Goal: Task Accomplishment & Management: Complete application form

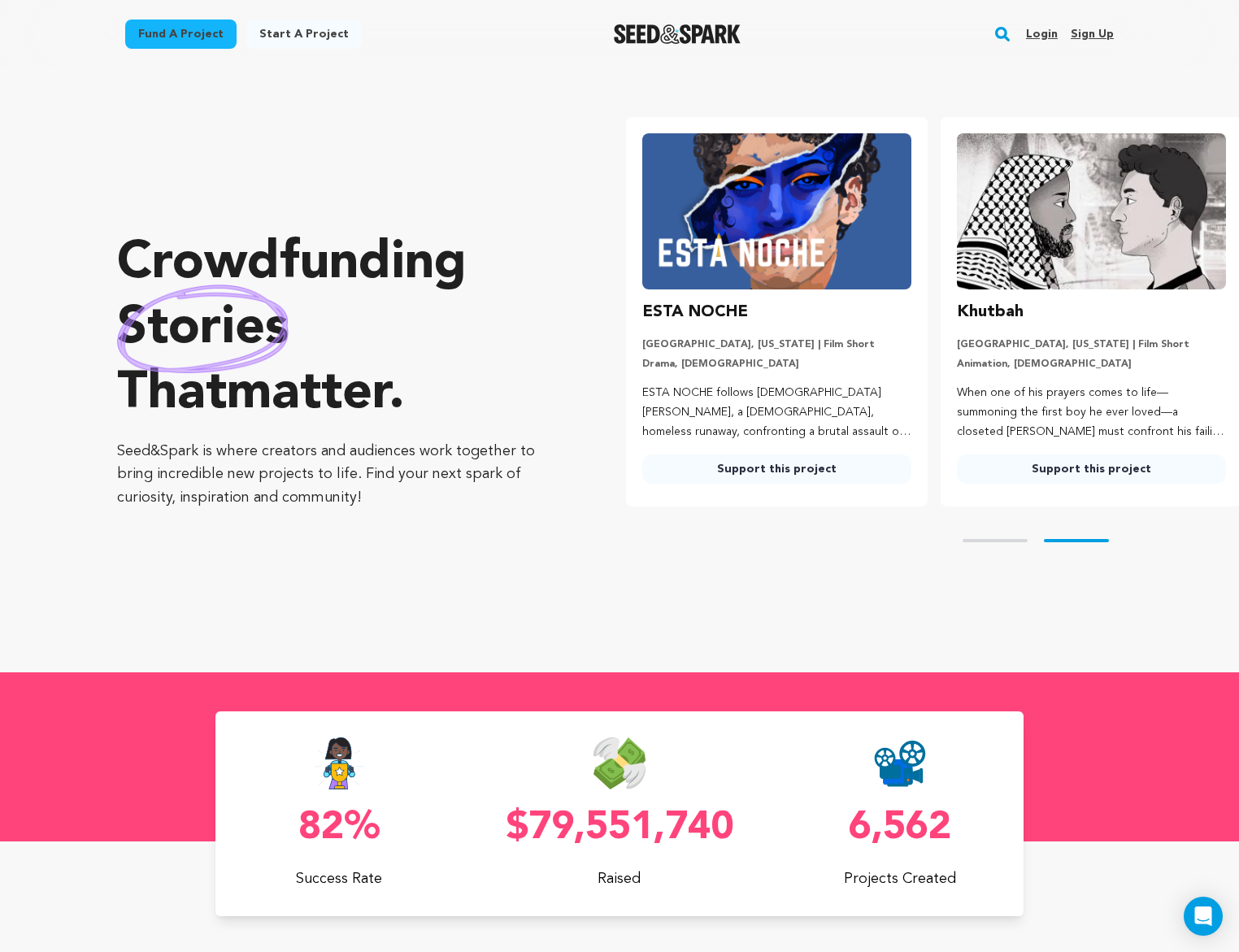
click at [1052, 31] on link "Login" at bounding box center [1043, 34] width 32 height 26
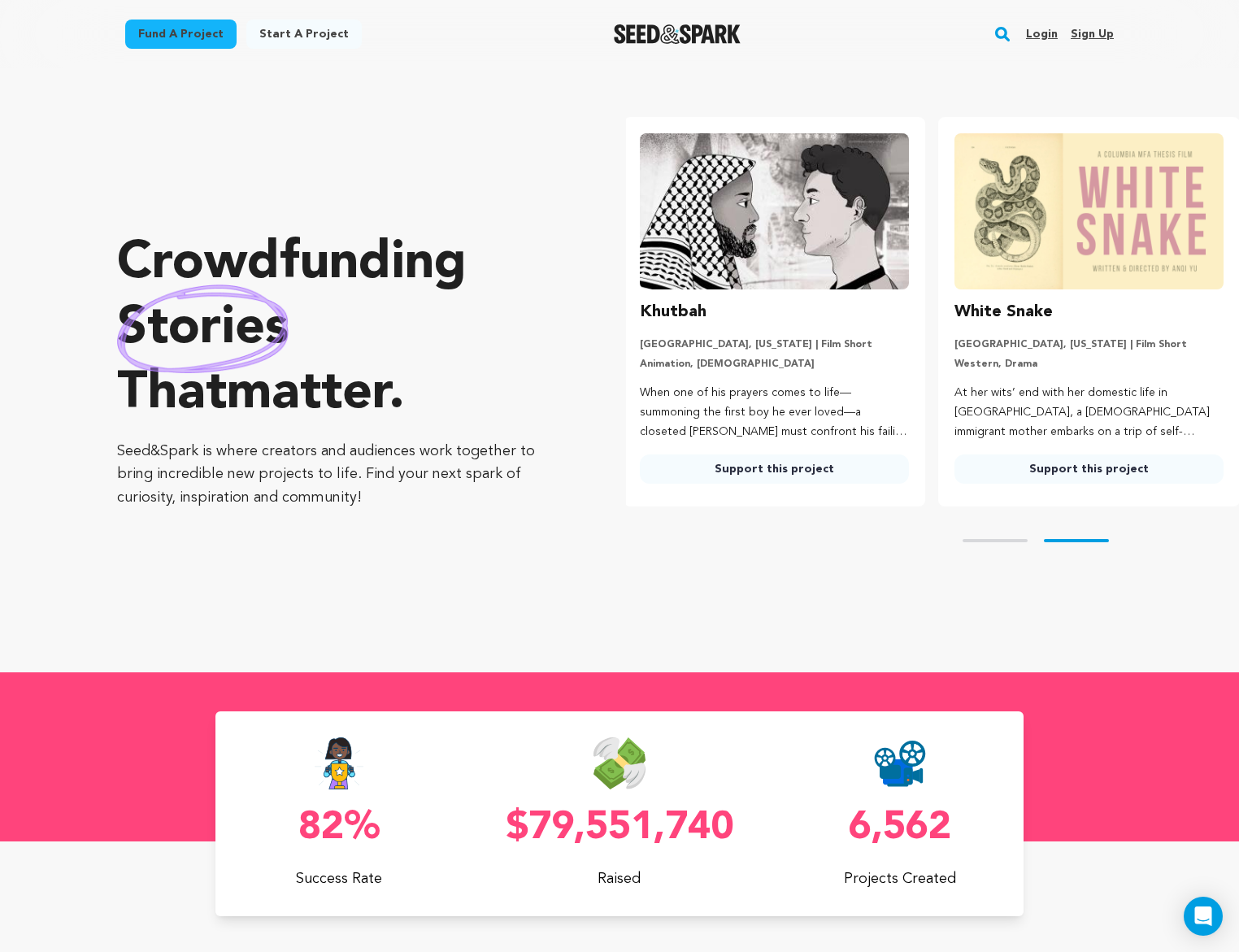
scroll to position [0, 328]
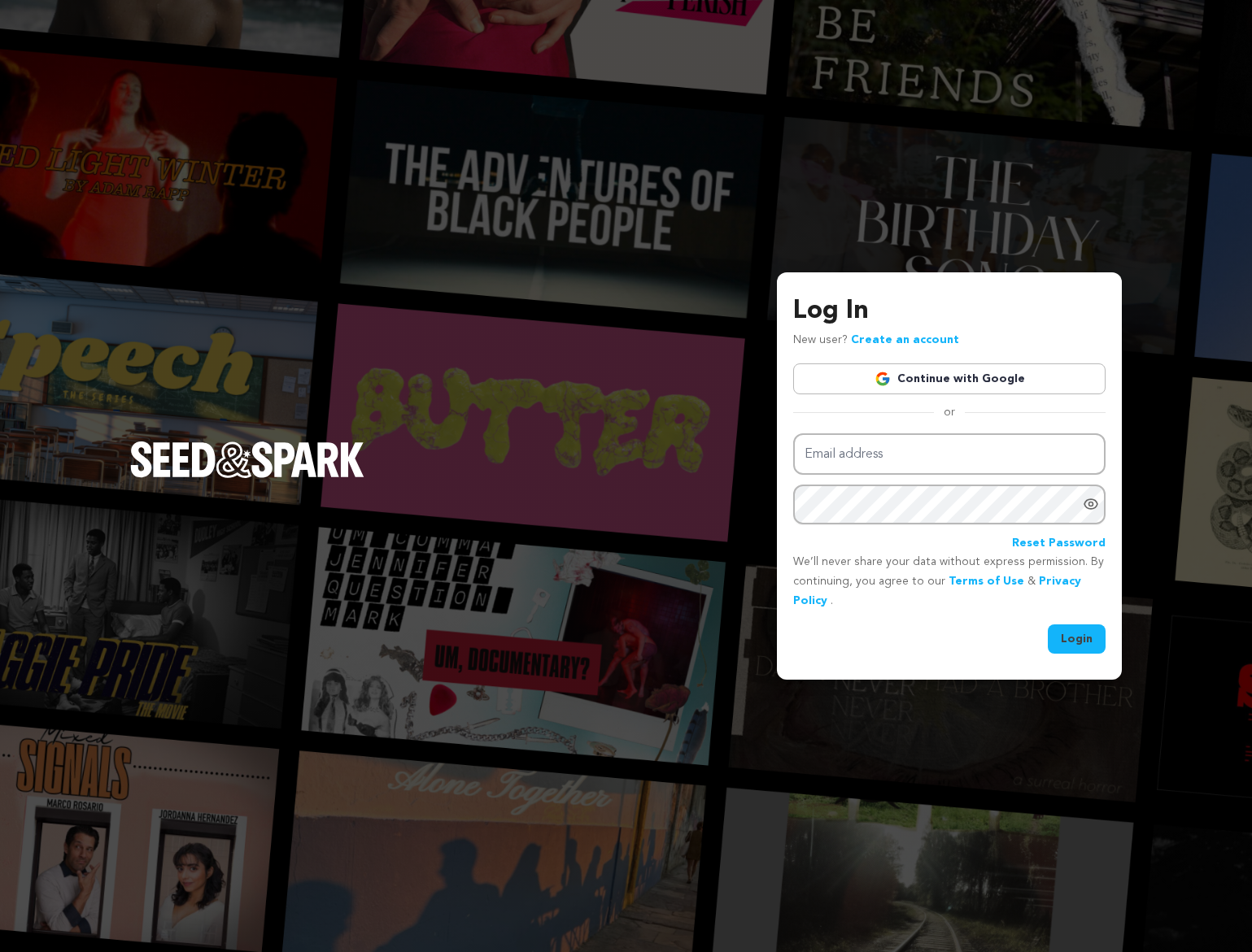
click at [926, 376] on link "Continue with Google" at bounding box center [949, 379] width 312 height 31
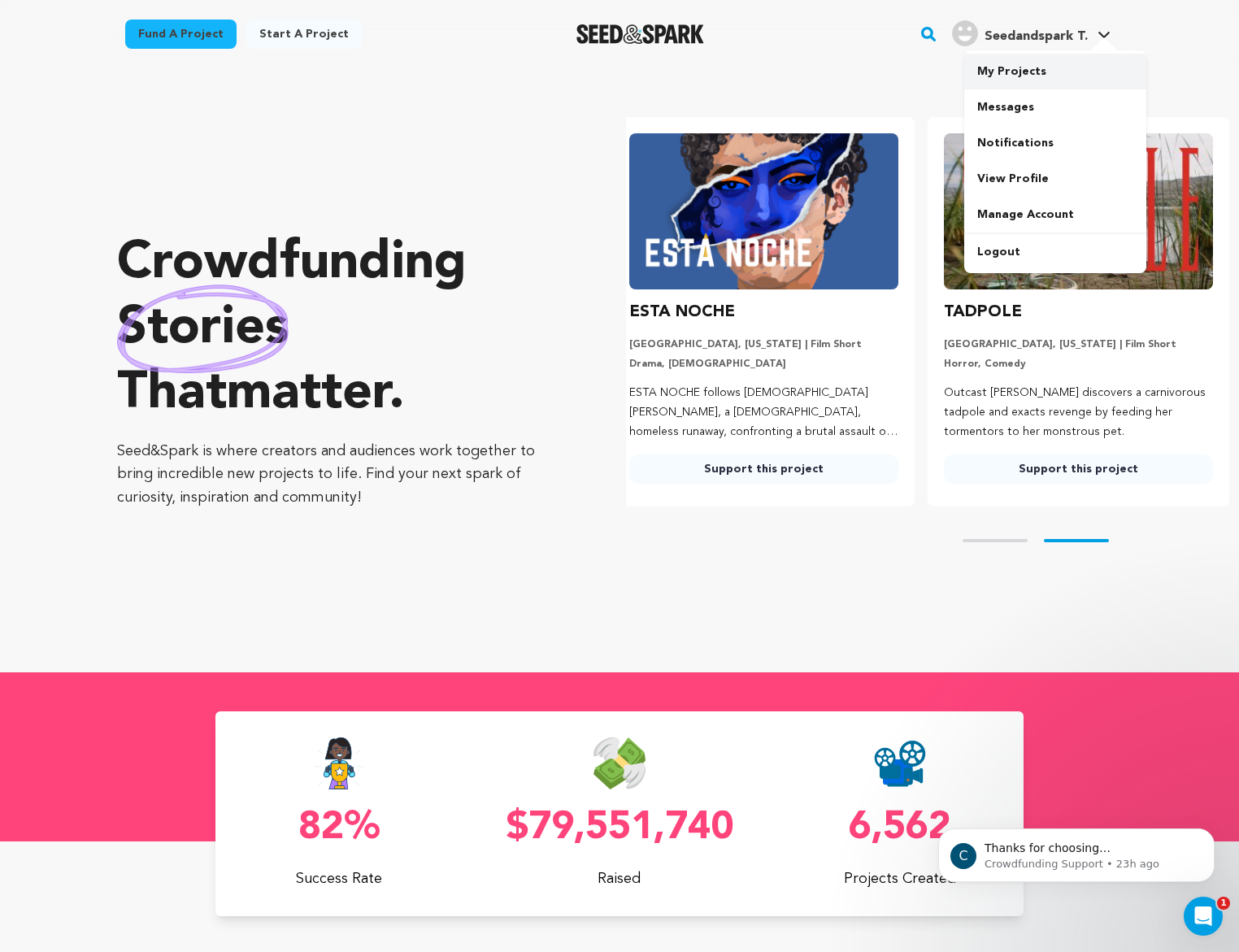
click at [1028, 68] on link "My Projects" at bounding box center [1055, 71] width 182 height 36
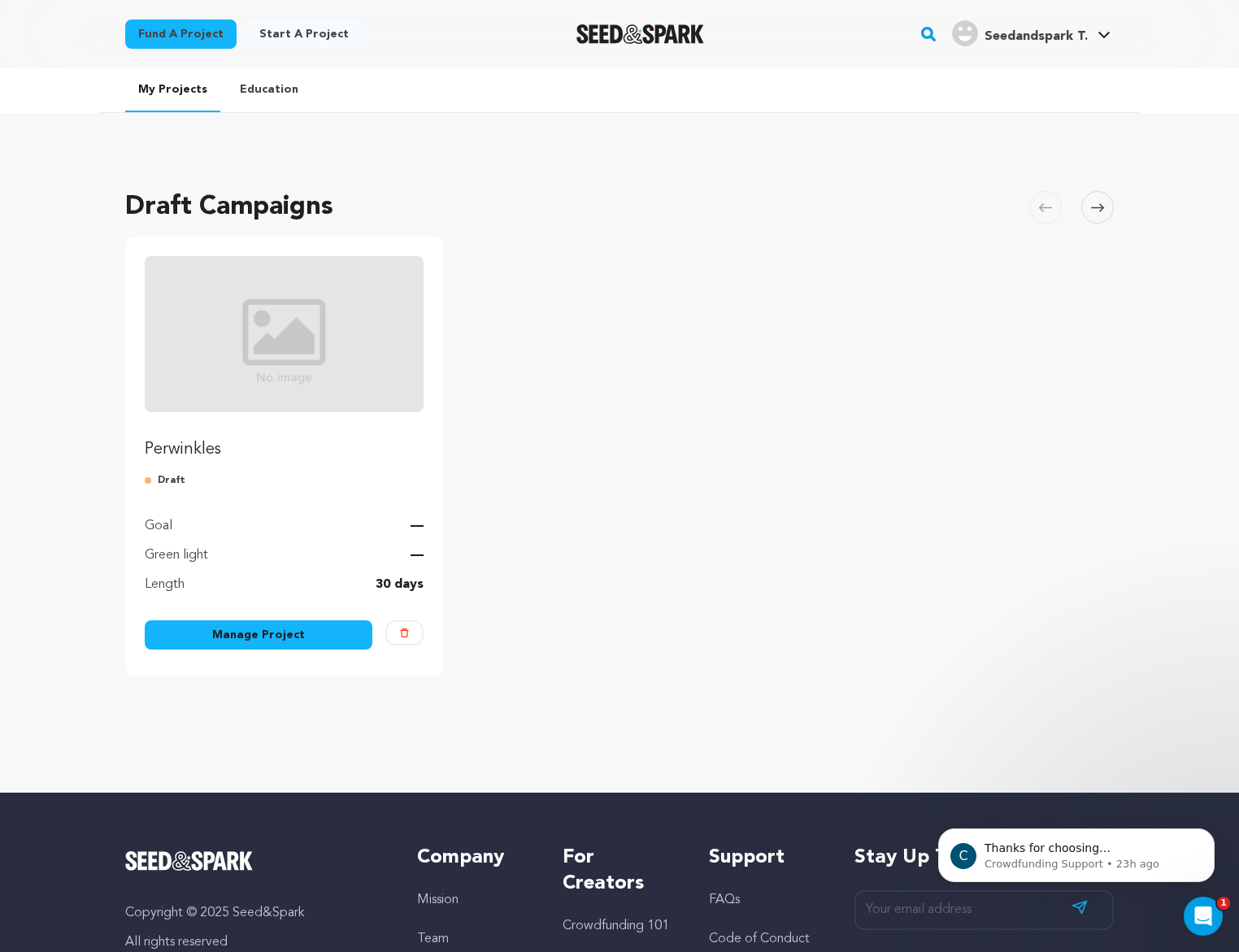
click at [291, 636] on link "Manage Project" at bounding box center [259, 635] width 228 height 29
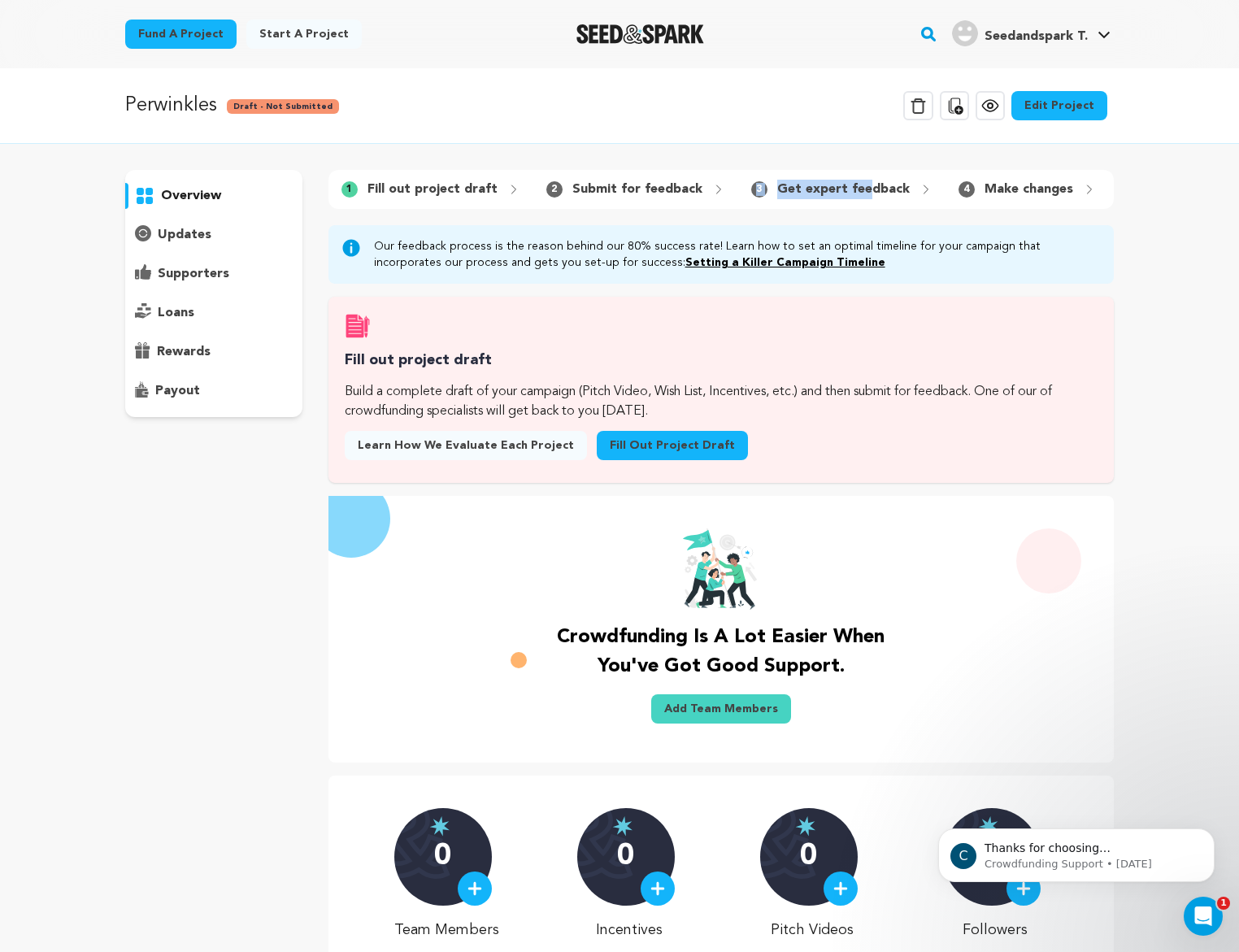
drag, startPoint x: 856, startPoint y: 188, endPoint x: 740, endPoint y: 203, distance: 117.0
click at [740, 203] on div "1 Fill out project draft 2 Submit for feedback 3 Get expert feedback" at bounding box center [722, 189] width 786 height 39
click at [669, 460] on link "Fill out project draft" at bounding box center [673, 445] width 151 height 29
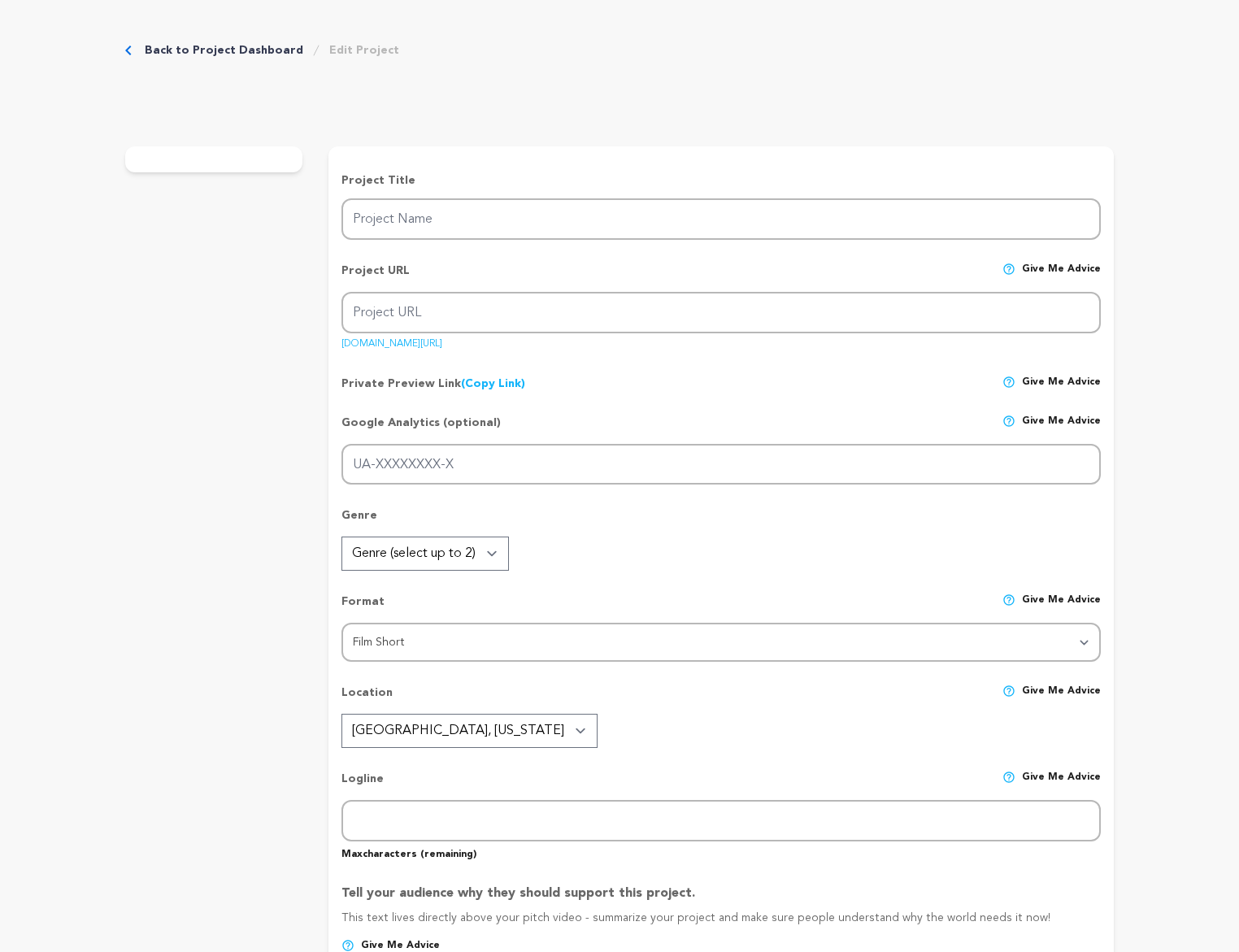
type input "Perwinkles"
type input "perwinkles"
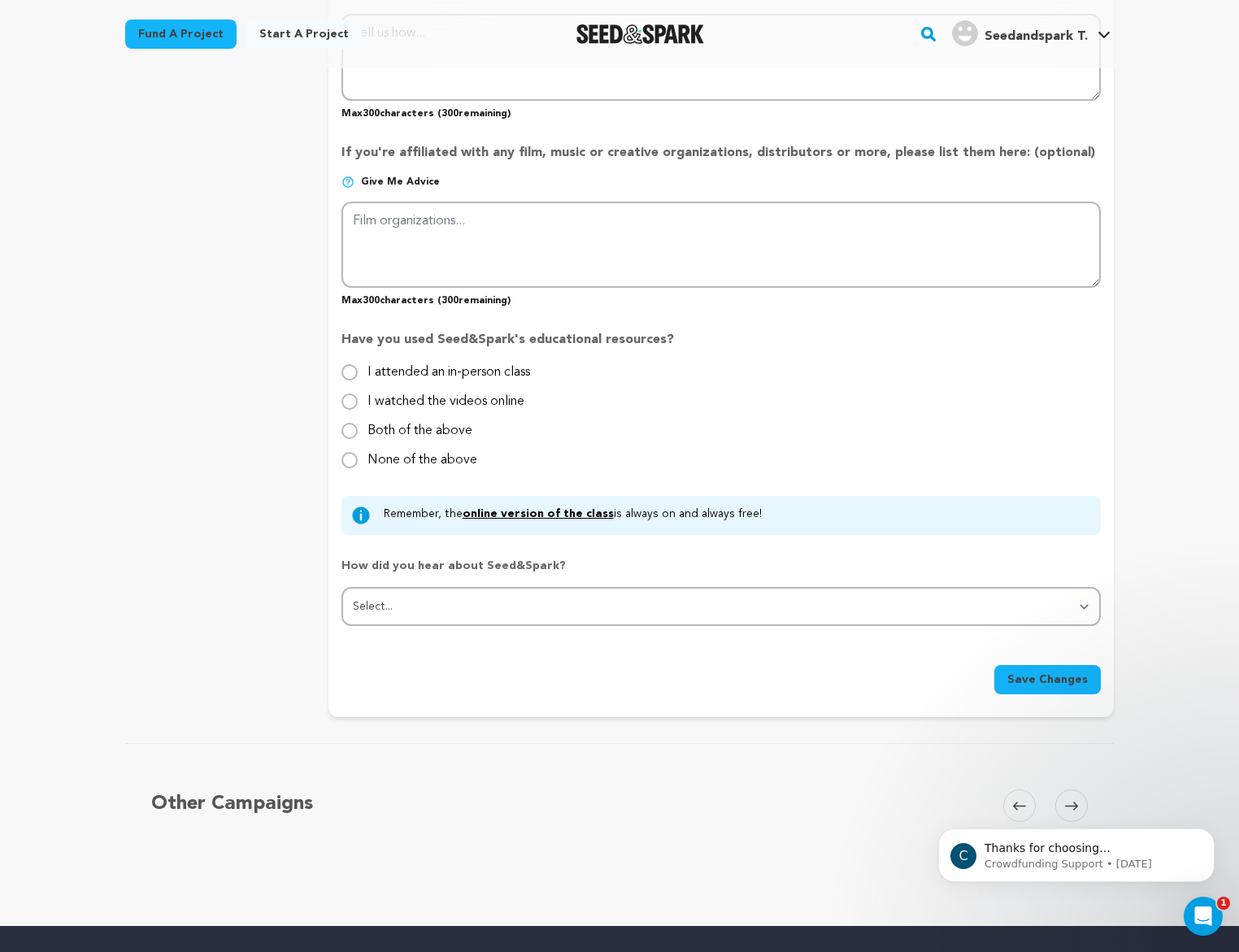
scroll to position [1301, 0]
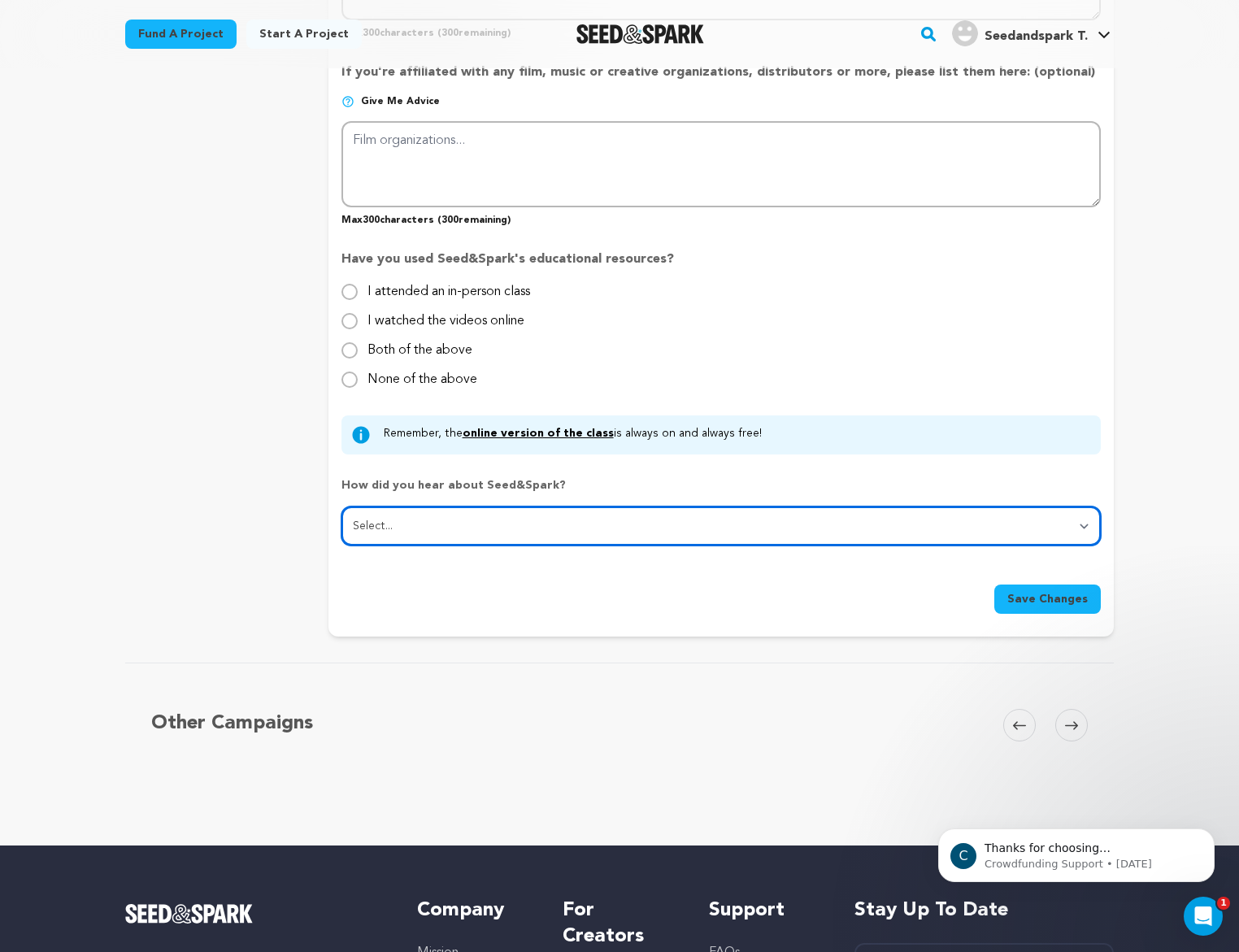
click at [575, 527] on select "Select... From a friend Social media Film festival or film organization Took an…" at bounding box center [721, 526] width 760 height 39
select select "1"
click at [341, 508] on select "Select... From a friend Social media Film festival or film organization Took an…" at bounding box center [721, 526] width 760 height 39
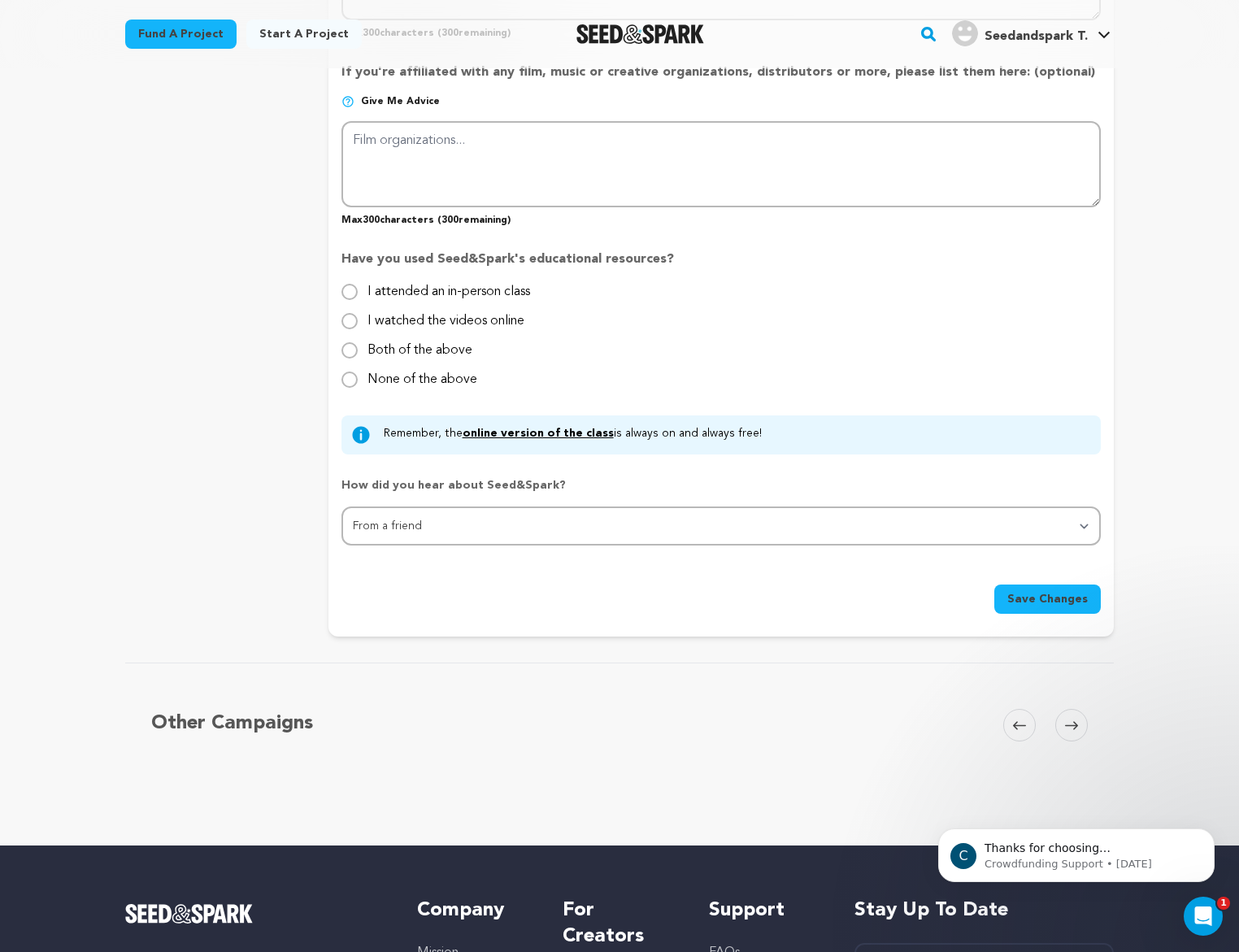
click at [437, 381] on label "None of the above" at bounding box center [423, 372] width 110 height 26
click at [358, 381] on input "None of the above" at bounding box center [349, 380] width 16 height 16
radio input "true"
click at [1095, 607] on button "Save Changes" at bounding box center [1048, 599] width 107 height 29
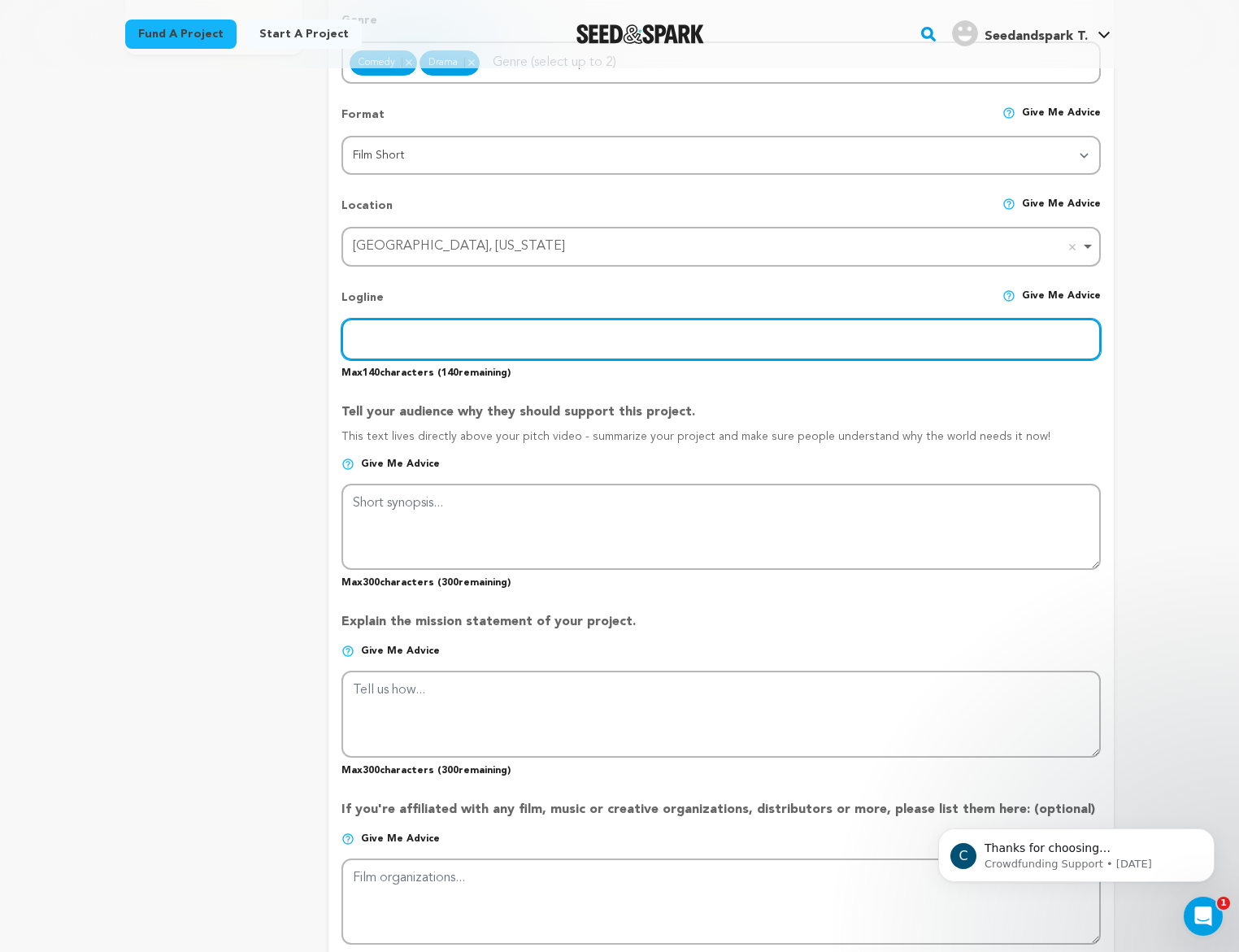
scroll to position [476, 0]
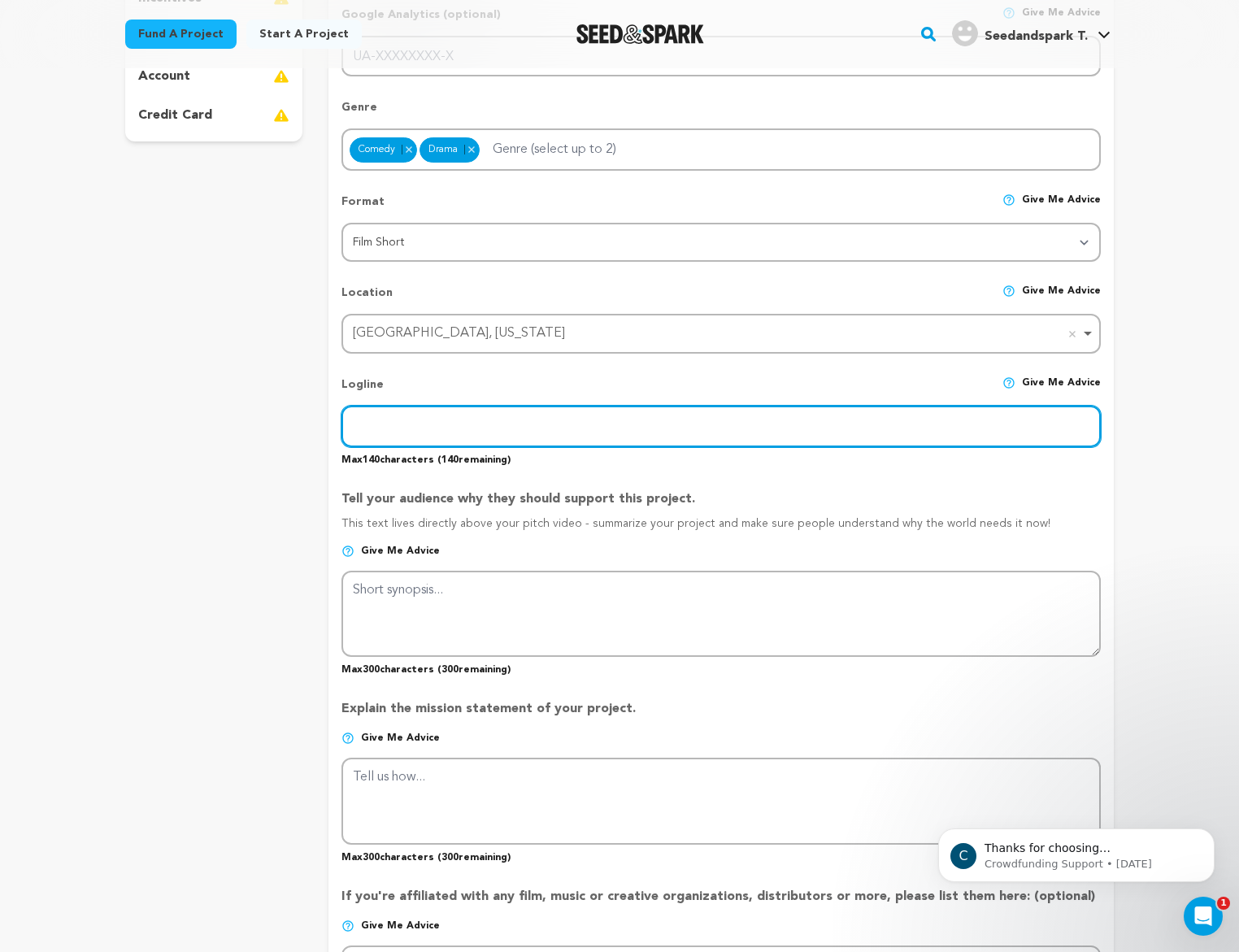
paste input "Perwinkles follows Ginger, a stubborn college student drawn into chaos when her…"
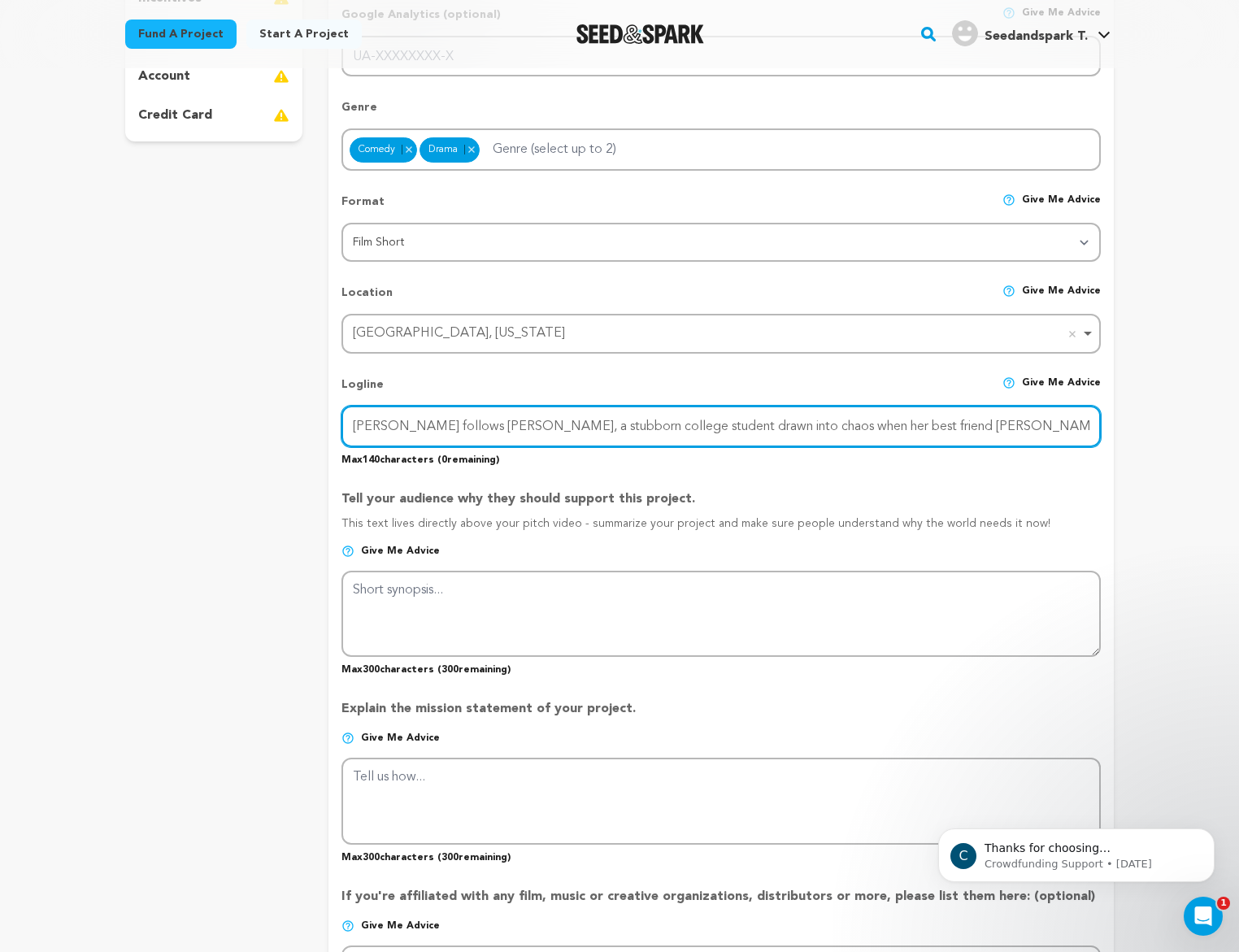
drag, startPoint x: 369, startPoint y: 429, endPoint x: 311, endPoint y: 436, distance: 58.4
click at [311, 436] on div "project story team social media video & images campaign incentives wishlist" at bounding box center [620, 599] width 989 height 1724
click at [575, 428] on input "Following Ginger, a stubborn college student drawn into chaos when her best fri…" at bounding box center [721, 427] width 760 height 42
drag, startPoint x: 450, startPoint y: 426, endPoint x: 347, endPoint y: 430, distance: 103.1
click at [347, 430] on input "Following Ginger, a stubborn college student drawn into chaos when her best fri…" at bounding box center [721, 427] width 760 height 42
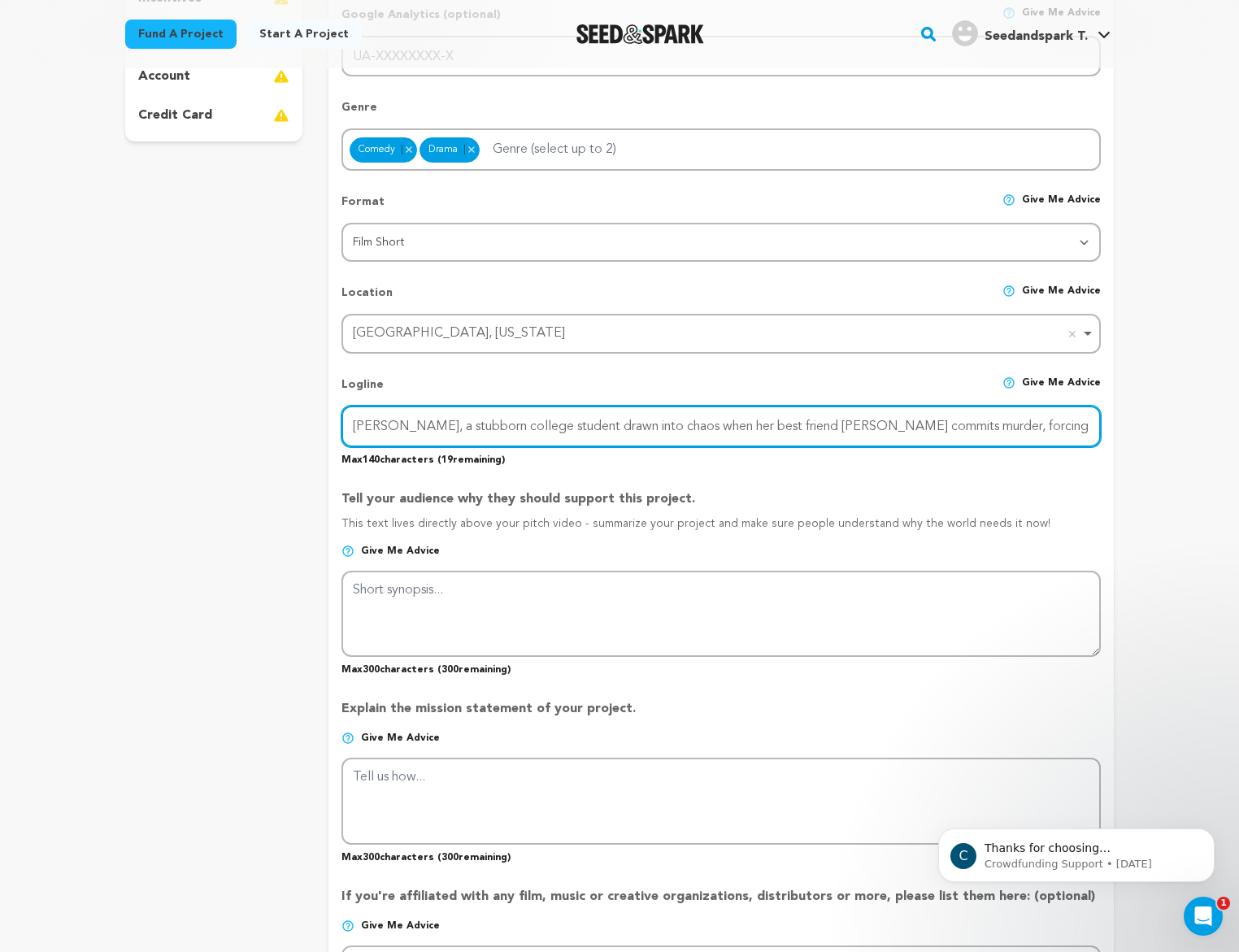
click at [604, 428] on input "Ginger, a stubborn college student drawn into chaos when her best friend Lucy c…" at bounding box center [721, 427] width 760 height 42
click at [560, 427] on input "Ginger, a stubborn college student drawn into chaos when her best friend Lucy c…" at bounding box center [721, 427] width 760 height 42
click at [671, 441] on input "Ginger, a stubborn college student, is drawn into chaos when her best friend Lu…" at bounding box center [721, 427] width 760 height 42
click at [937, 432] on input "Ginger, a stubborn college student, is drawn into chaos when her best friend Lu…" at bounding box center [721, 427] width 760 height 42
click at [1085, 426] on input "Ginger, a stubborn college student, is drawn into chaos when her best friend Lu…" at bounding box center [721, 427] width 760 height 42
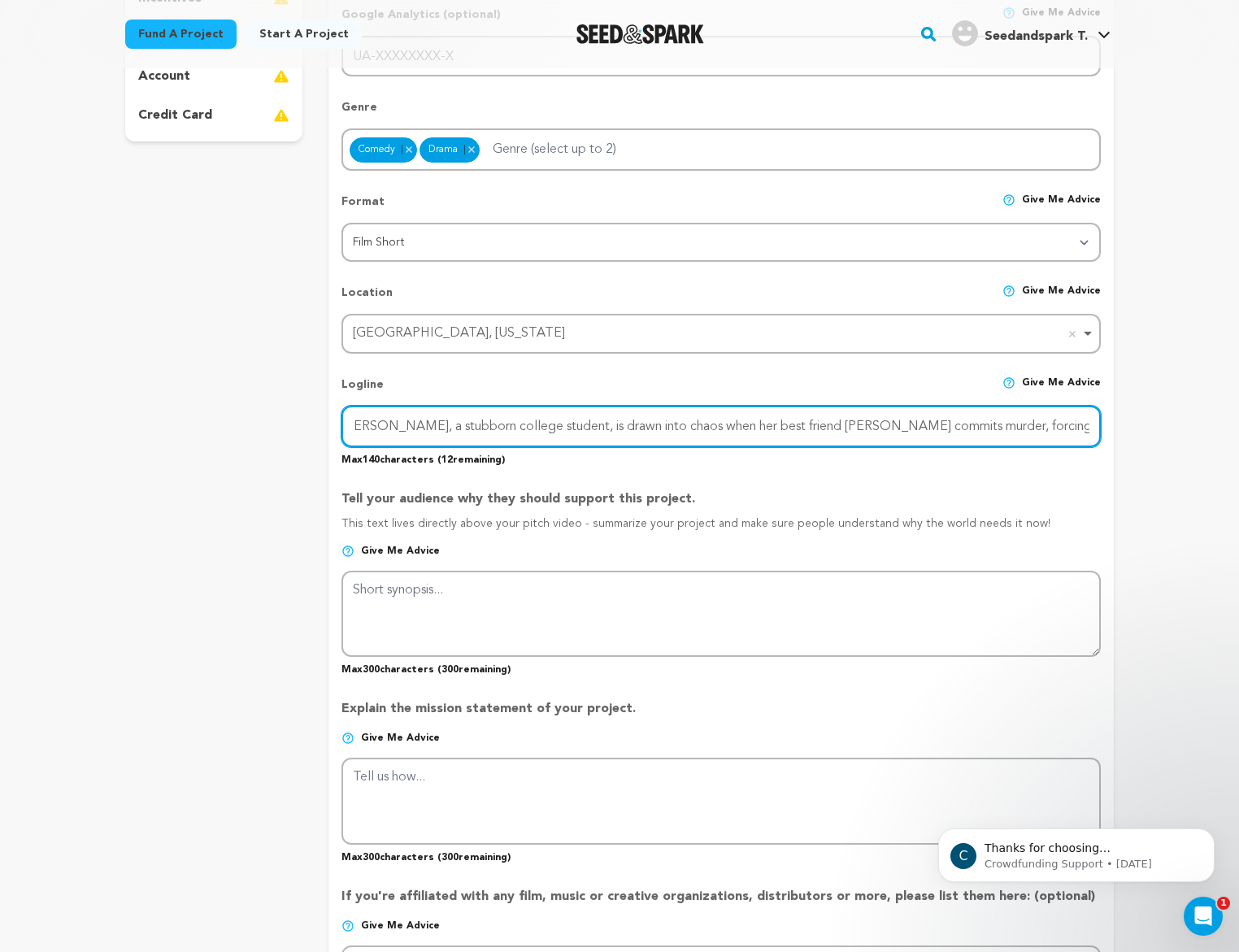
scroll to position [0, 14]
type input "Ginger, a stubborn college student, is drawn into chaos when her best friend Lu…"
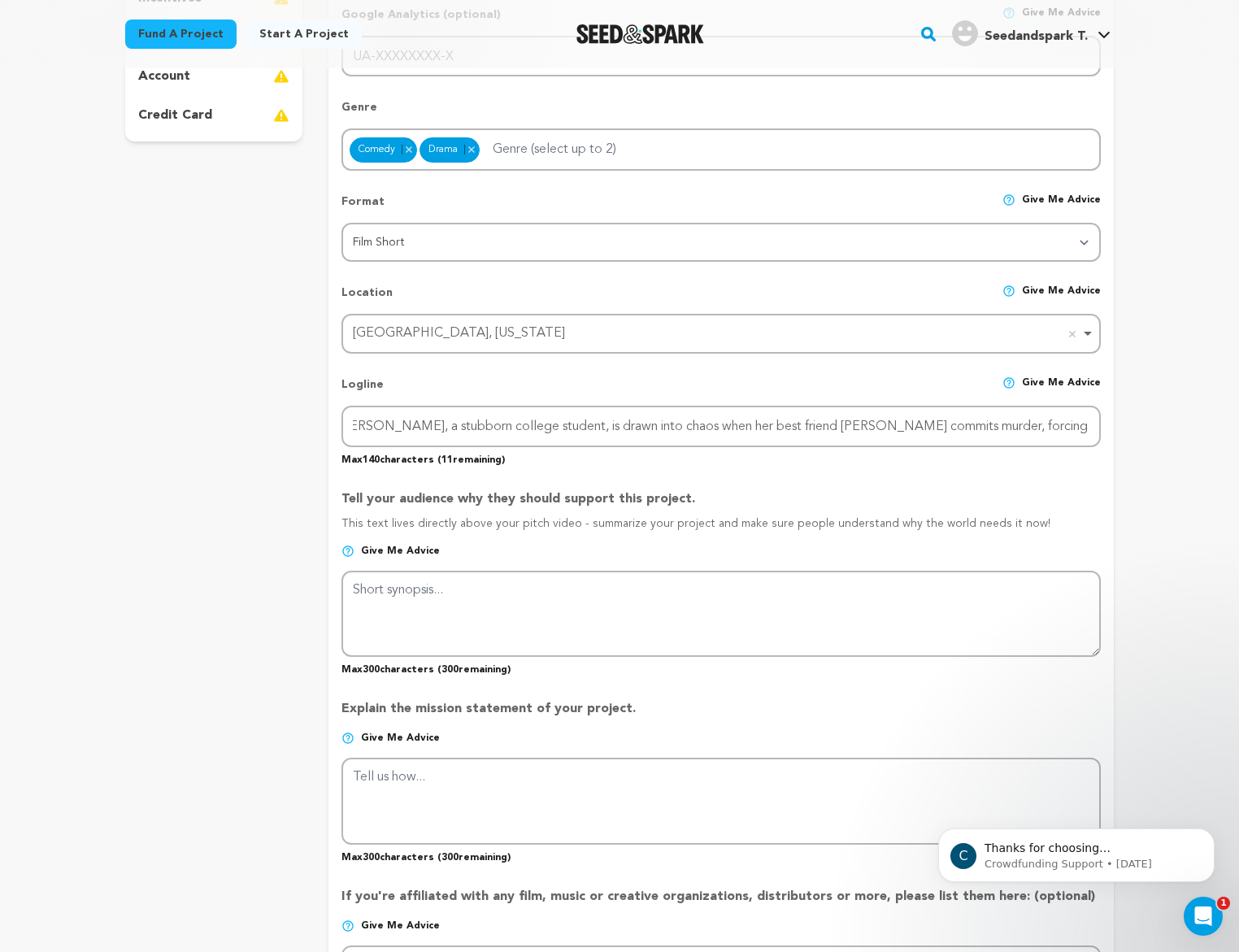
scroll to position [0, 0]
click at [1063, 502] on p "Tell your audience why they should support this project." at bounding box center [721, 502] width 760 height 26
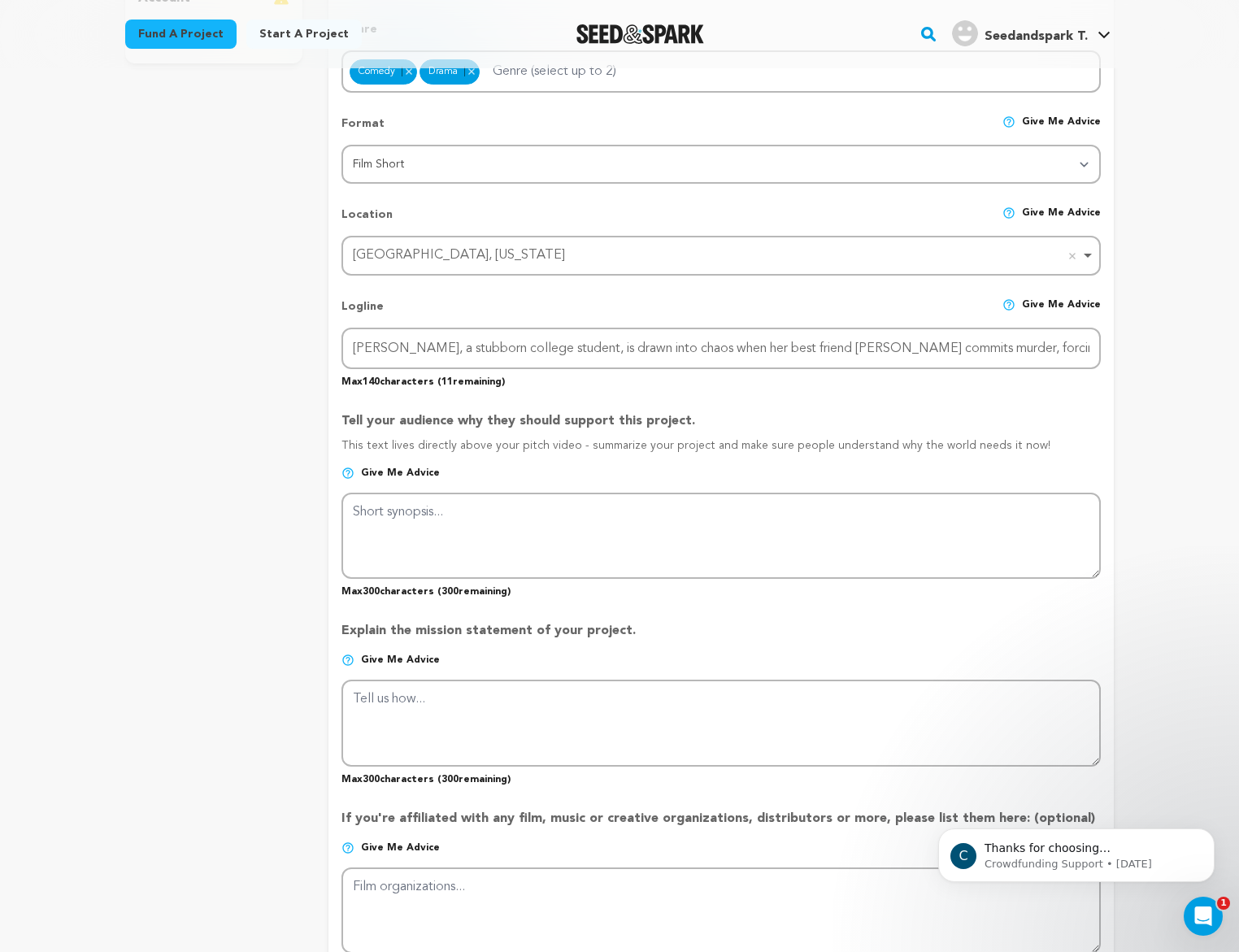
scroll to position [558, 0]
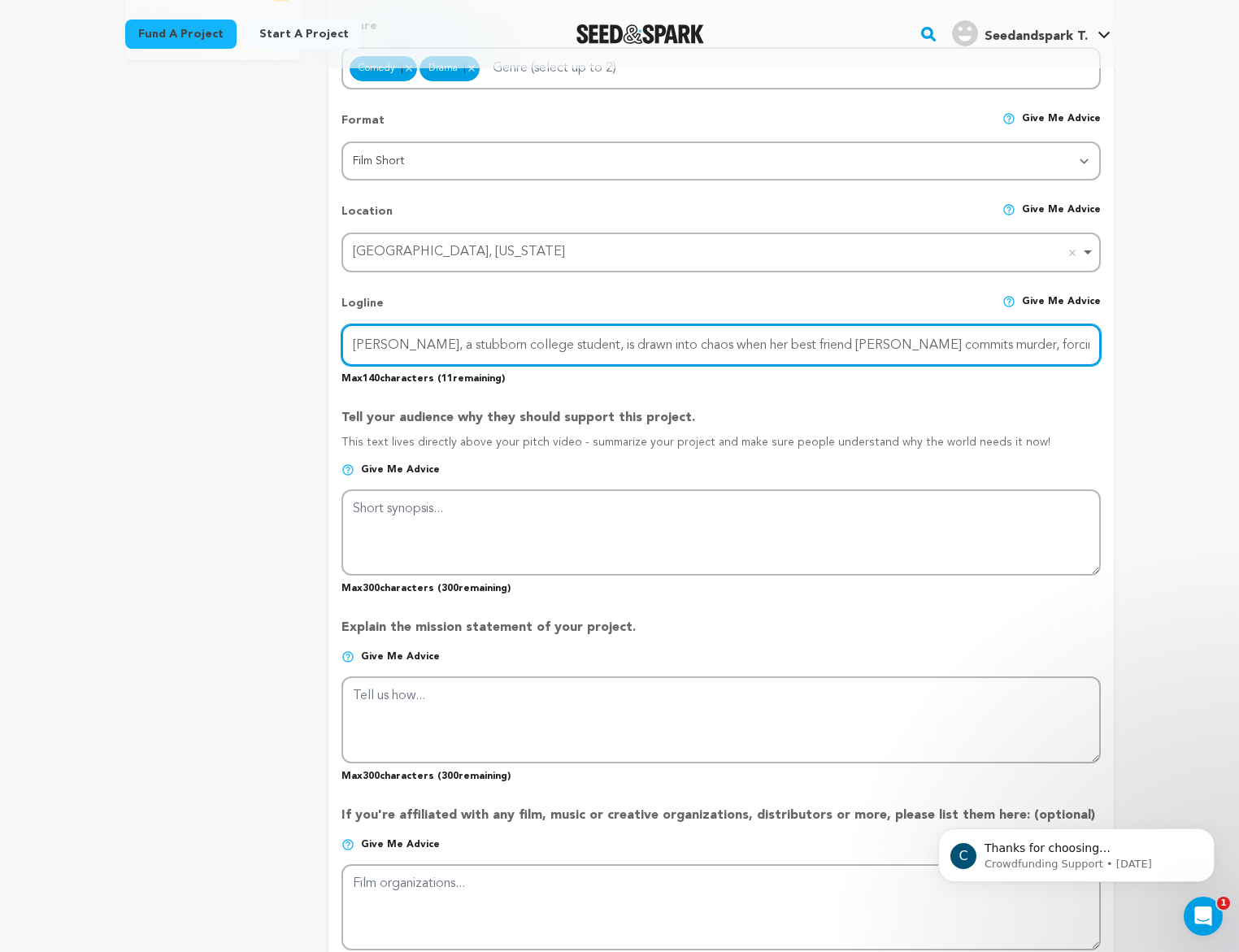
click at [542, 345] on input "Ginger, a stubborn college student, is drawn into chaos when her best friend Lu…" at bounding box center [721, 345] width 760 height 42
click at [549, 347] on input "Ginger, a stubborn college student, is drawn into chaos when her best friend Lu…" at bounding box center [721, 345] width 760 height 42
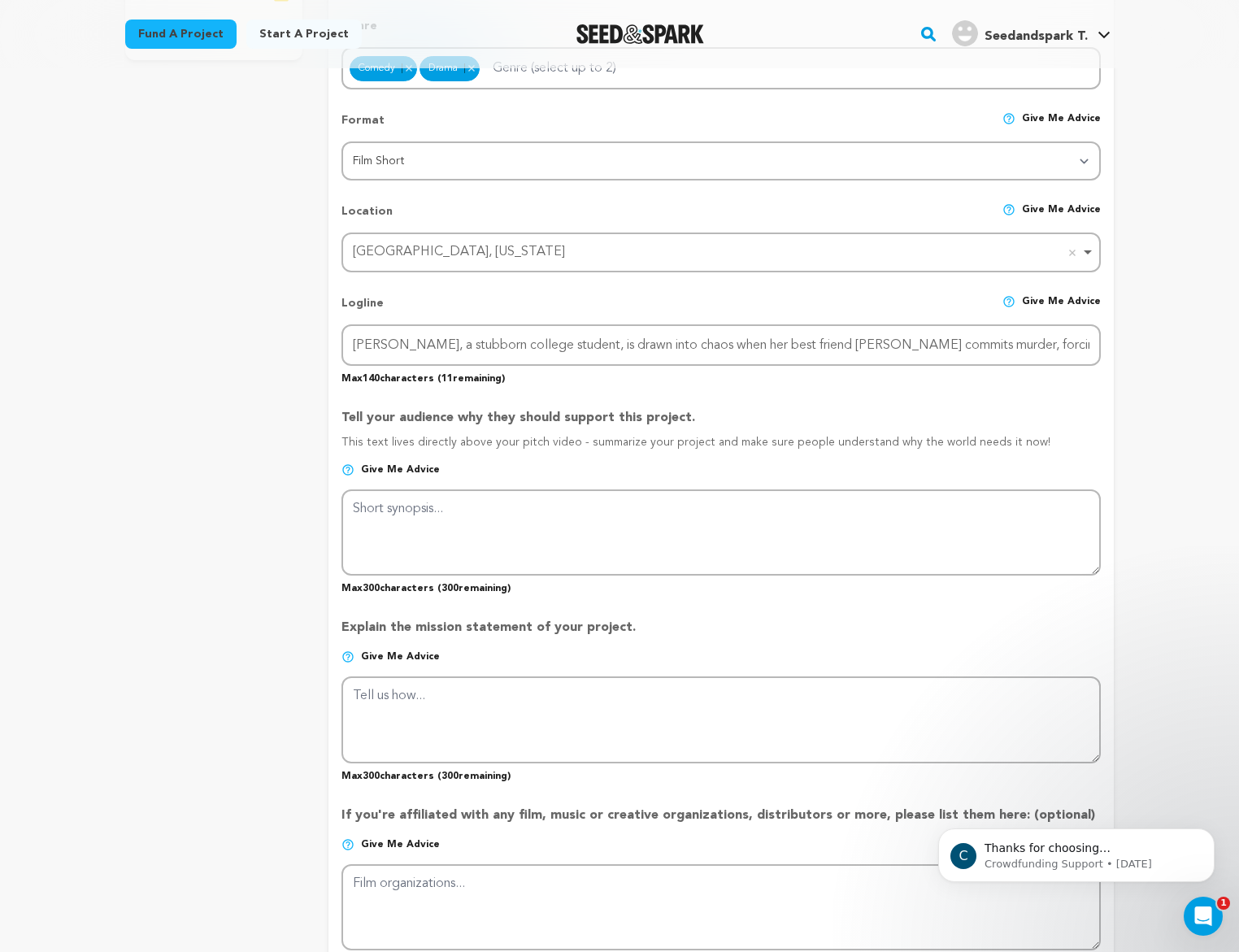
click at [591, 382] on p "Max 140 characters ( 11 remaining)" at bounding box center [721, 376] width 760 height 20
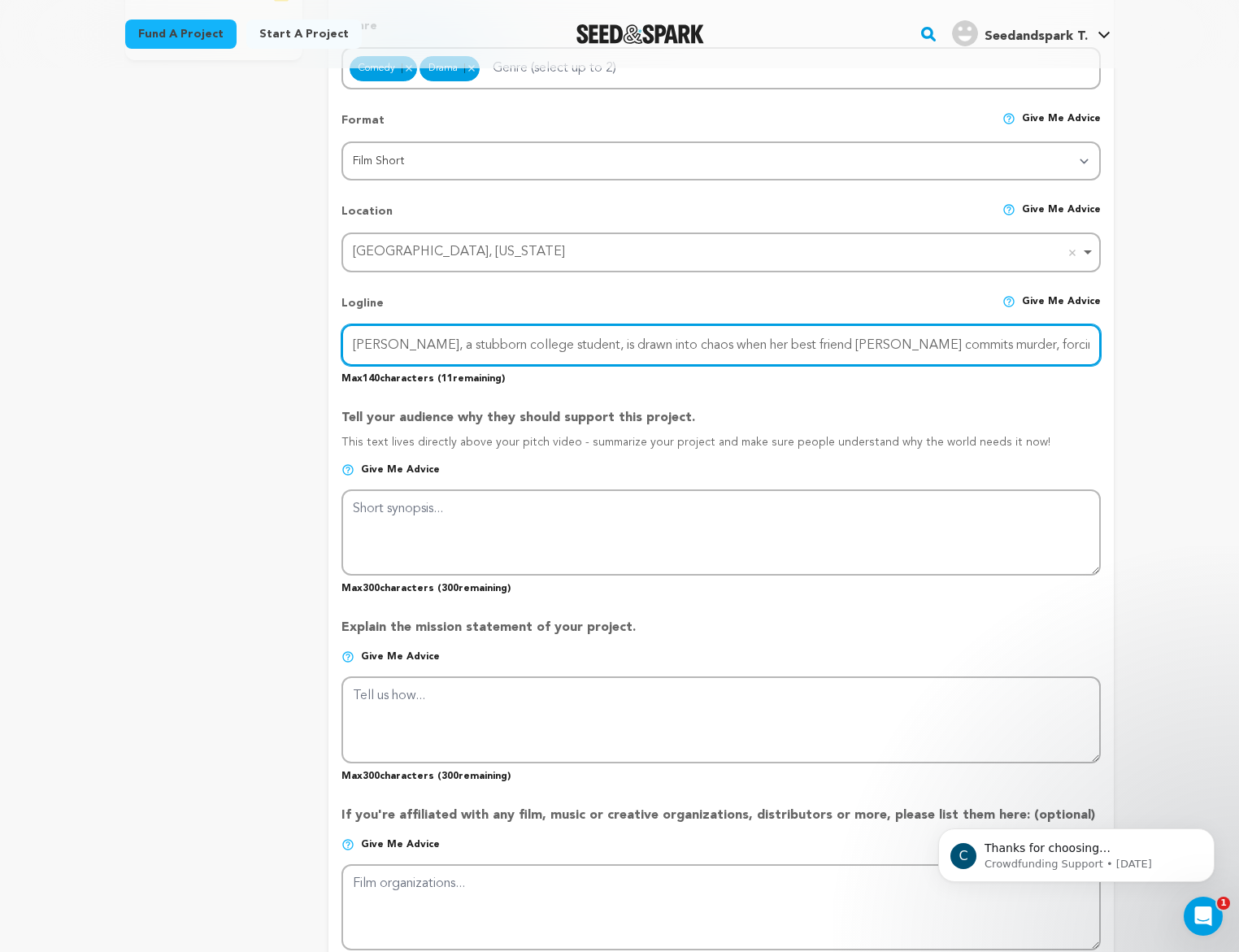
click at [697, 350] on input "Ginger, a stubborn college student, is drawn into chaos when her best friend Lu…" at bounding box center [721, 345] width 760 height 42
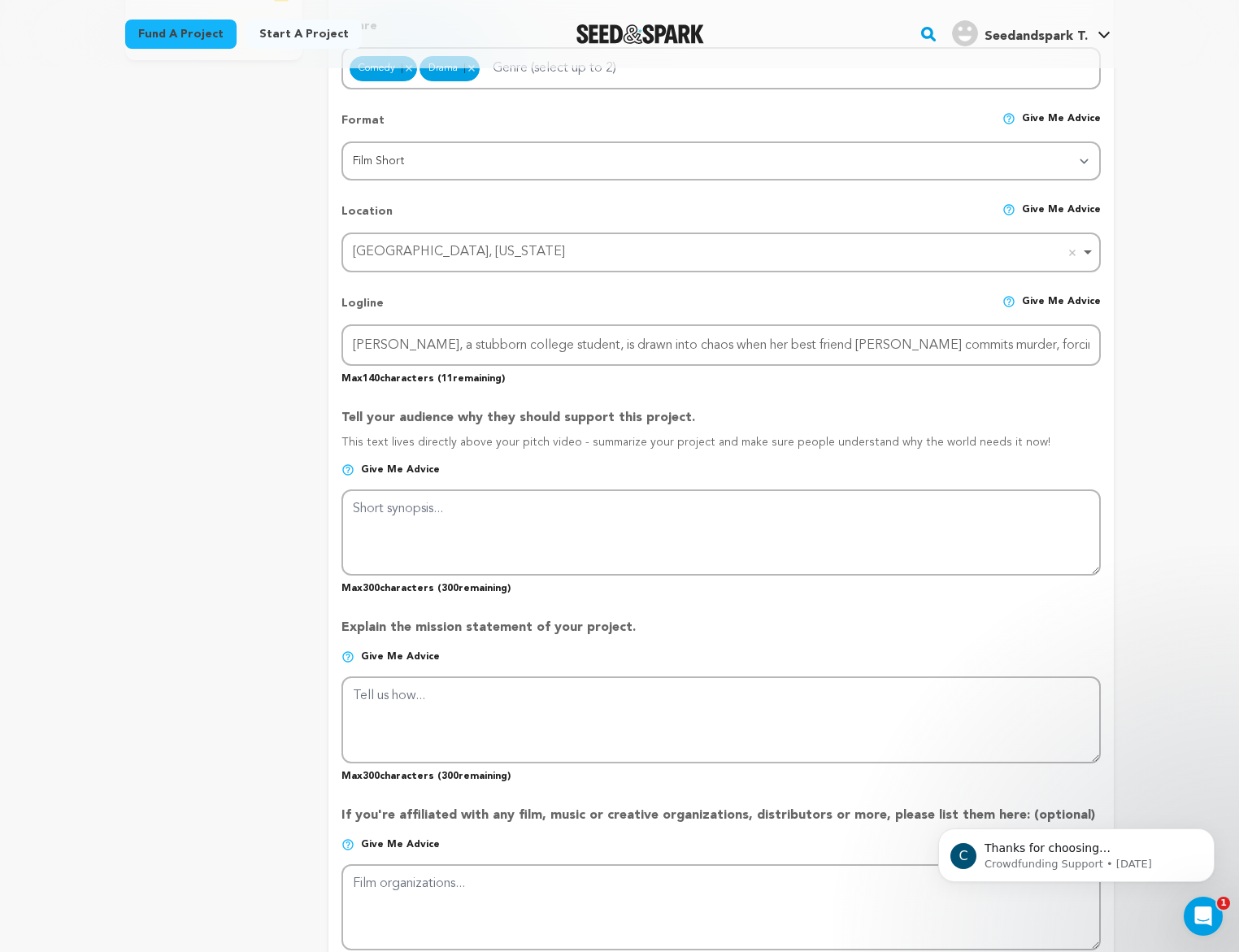
click at [751, 376] on p "Max 140 characters ( 11 remaining)" at bounding box center [721, 376] width 760 height 20
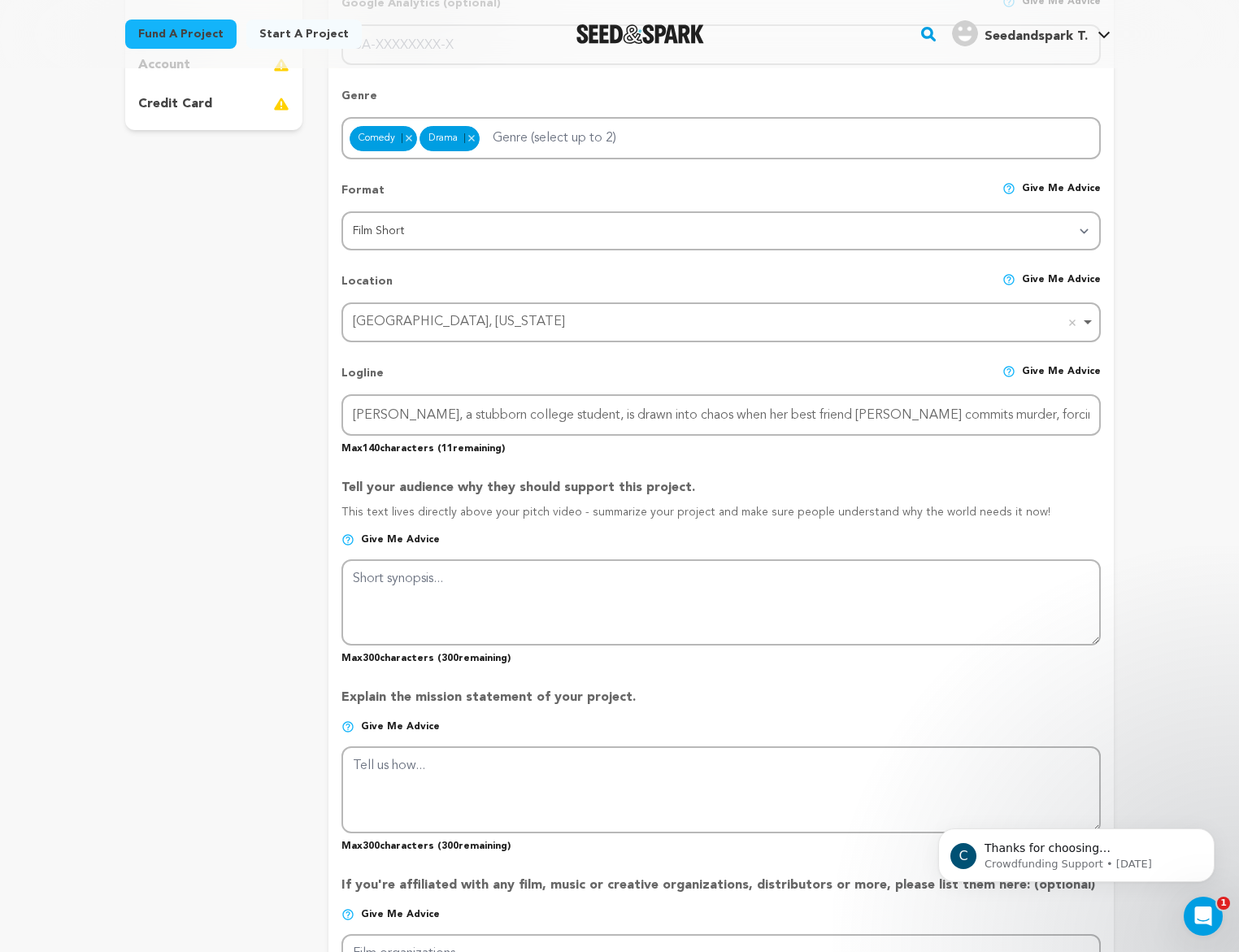
scroll to position [894, 0]
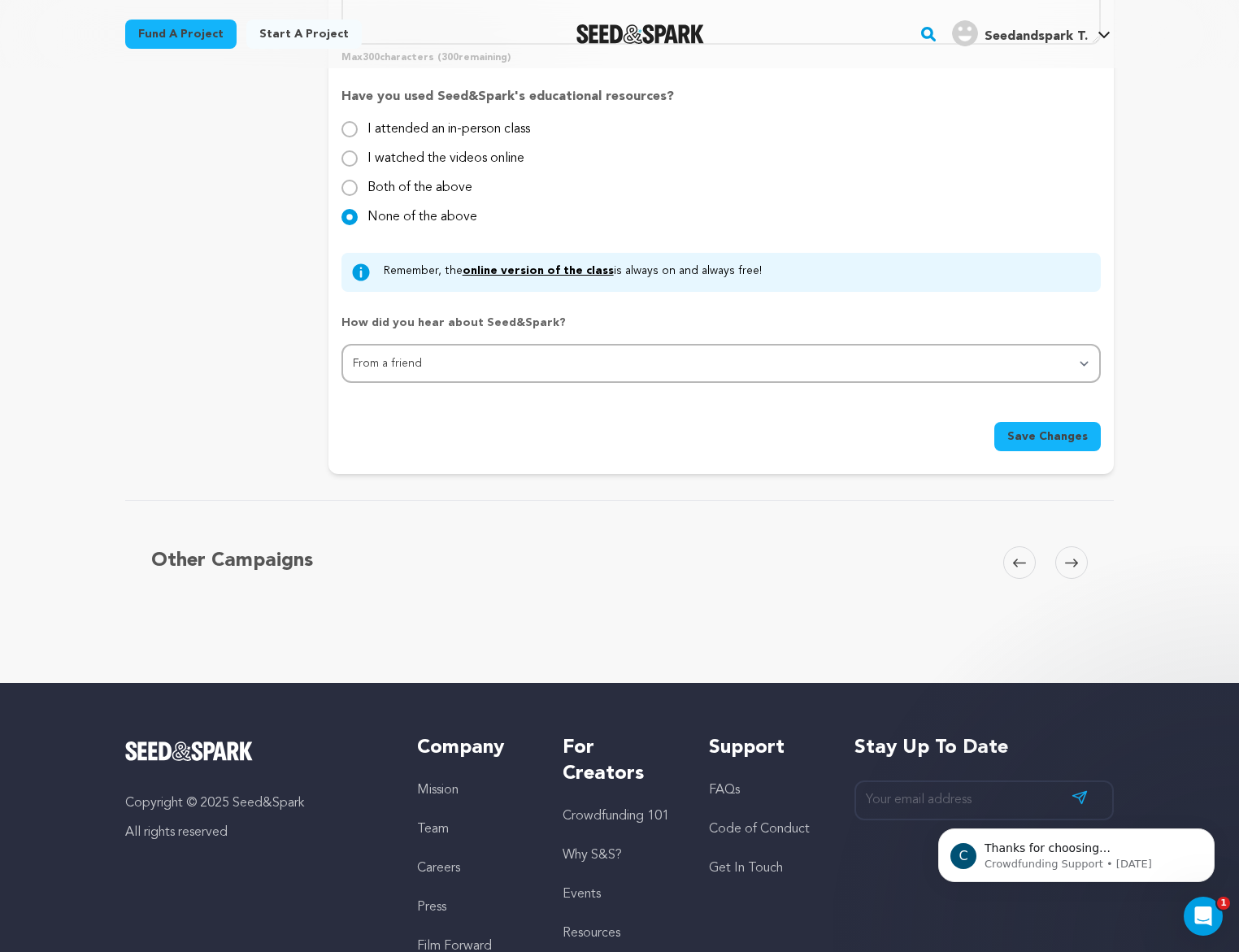
click at [1068, 444] on span "Save Changes" at bounding box center [1048, 436] width 81 height 16
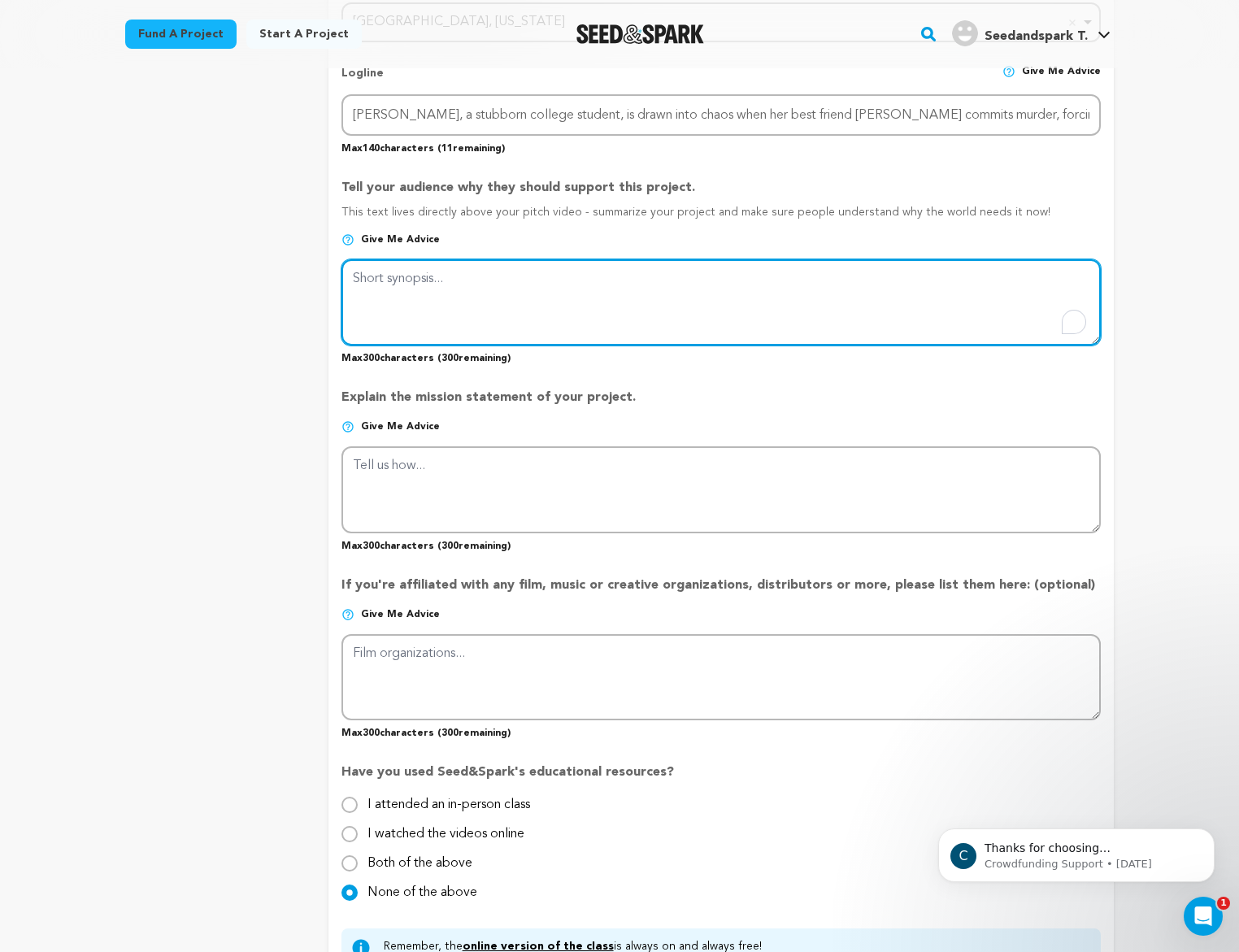
scroll to position [724, 0]
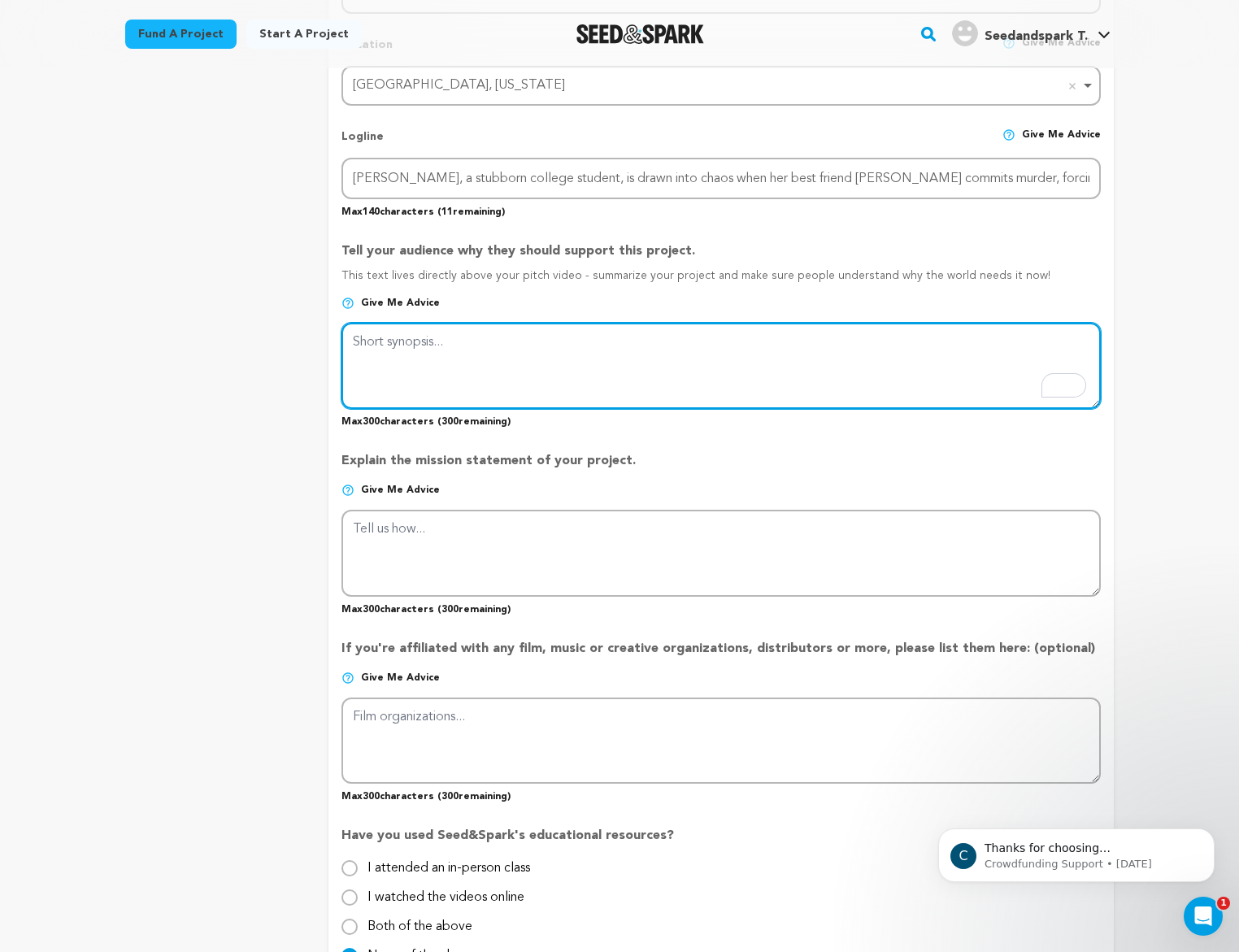
click at [445, 377] on textarea "To enrich screen reader interactions, please activate Accessibility in Grammarl…" at bounding box center [721, 365] width 760 height 86
click at [452, 352] on textarea "To enrich screen reader interactions, please activate Accessibility in Grammarl…" at bounding box center [721, 365] width 760 height 86
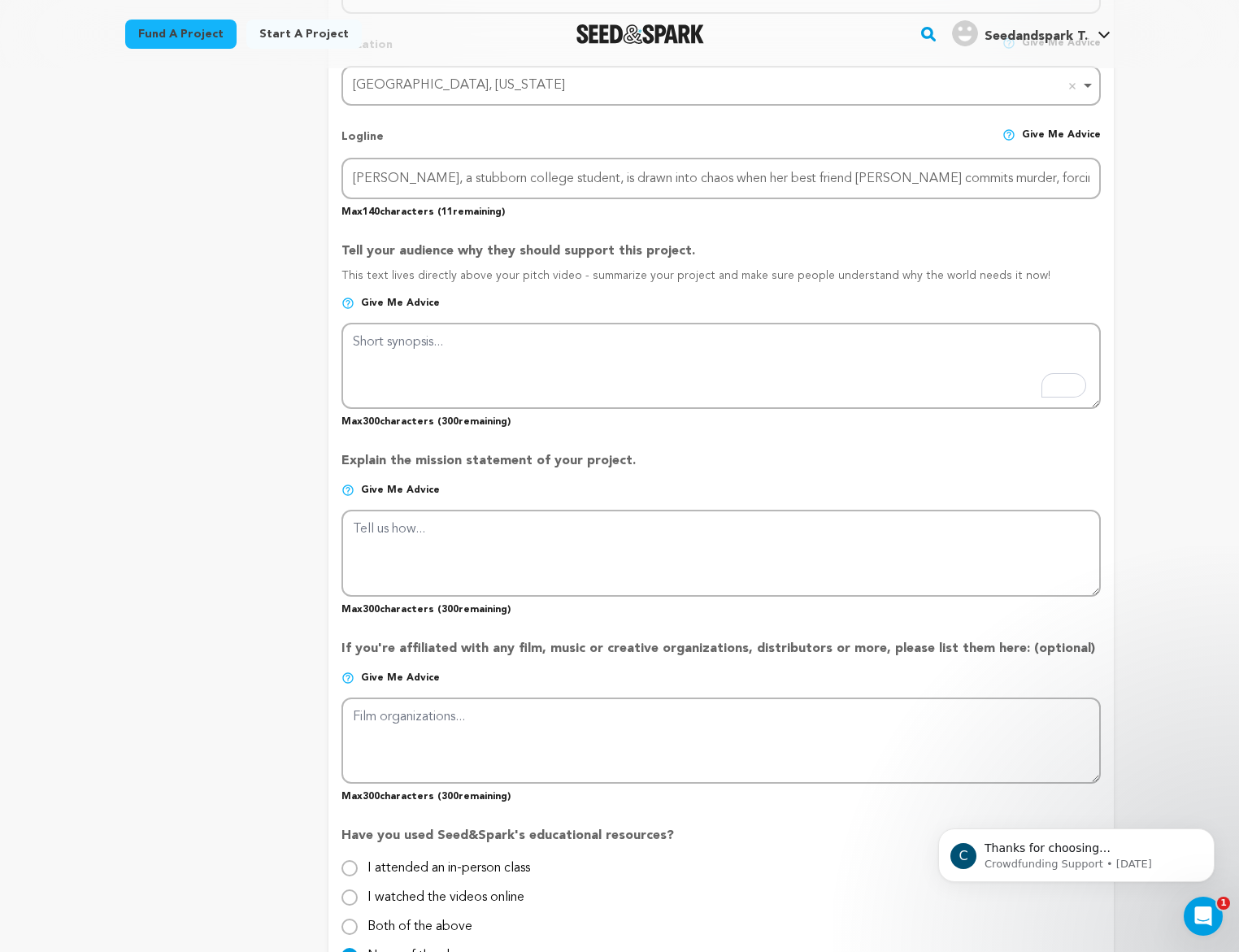
click at [476, 424] on p "Max 300 characters ( 300 remaining)" at bounding box center [721, 419] width 760 height 20
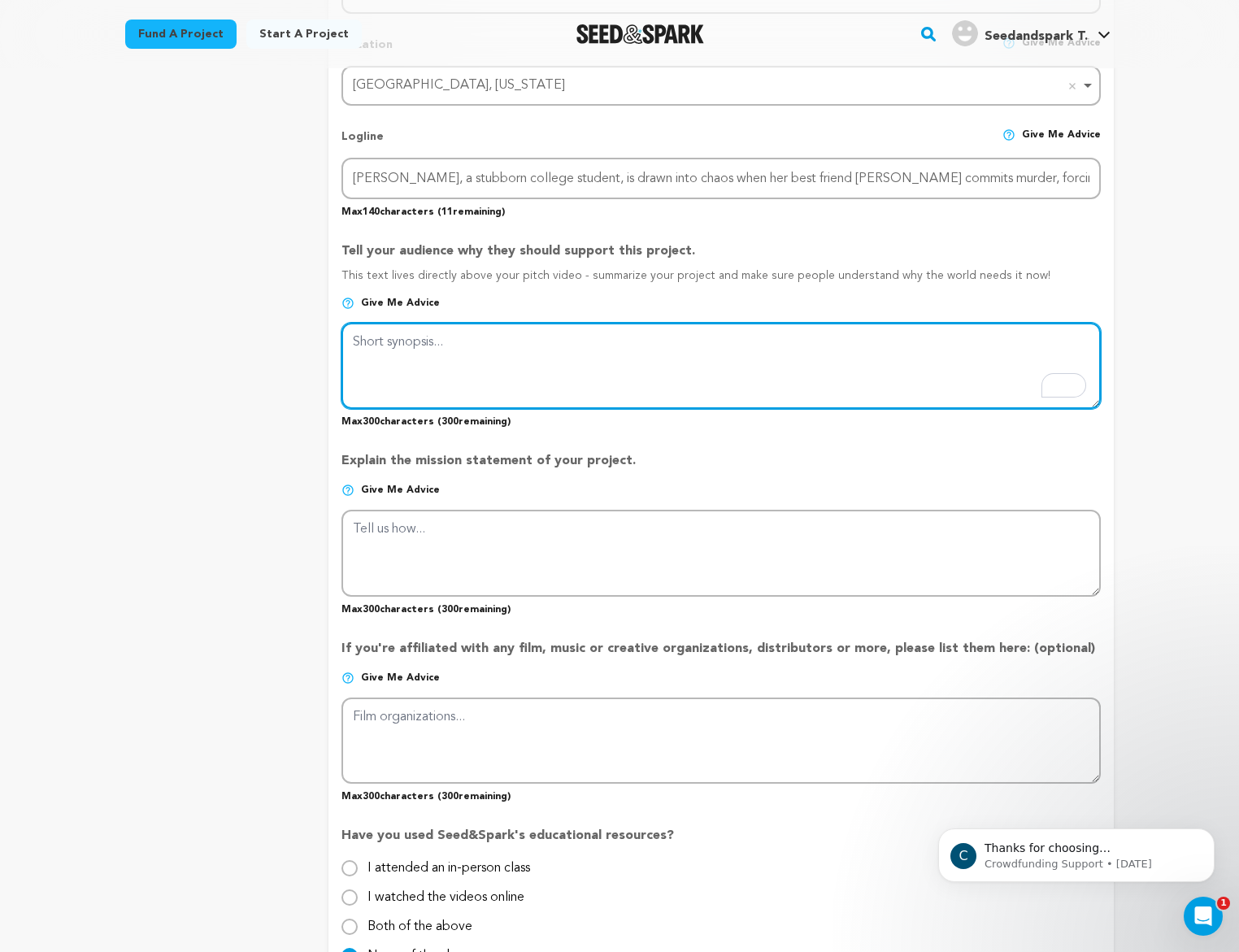
click at [472, 353] on textarea "To enrich screen reader interactions, please activate Accessibility in Grammarl…" at bounding box center [721, 365] width 760 height 86
paste textarea "When Ginger rushes to her best friend Lucy’s house after a frantic call, she di…"
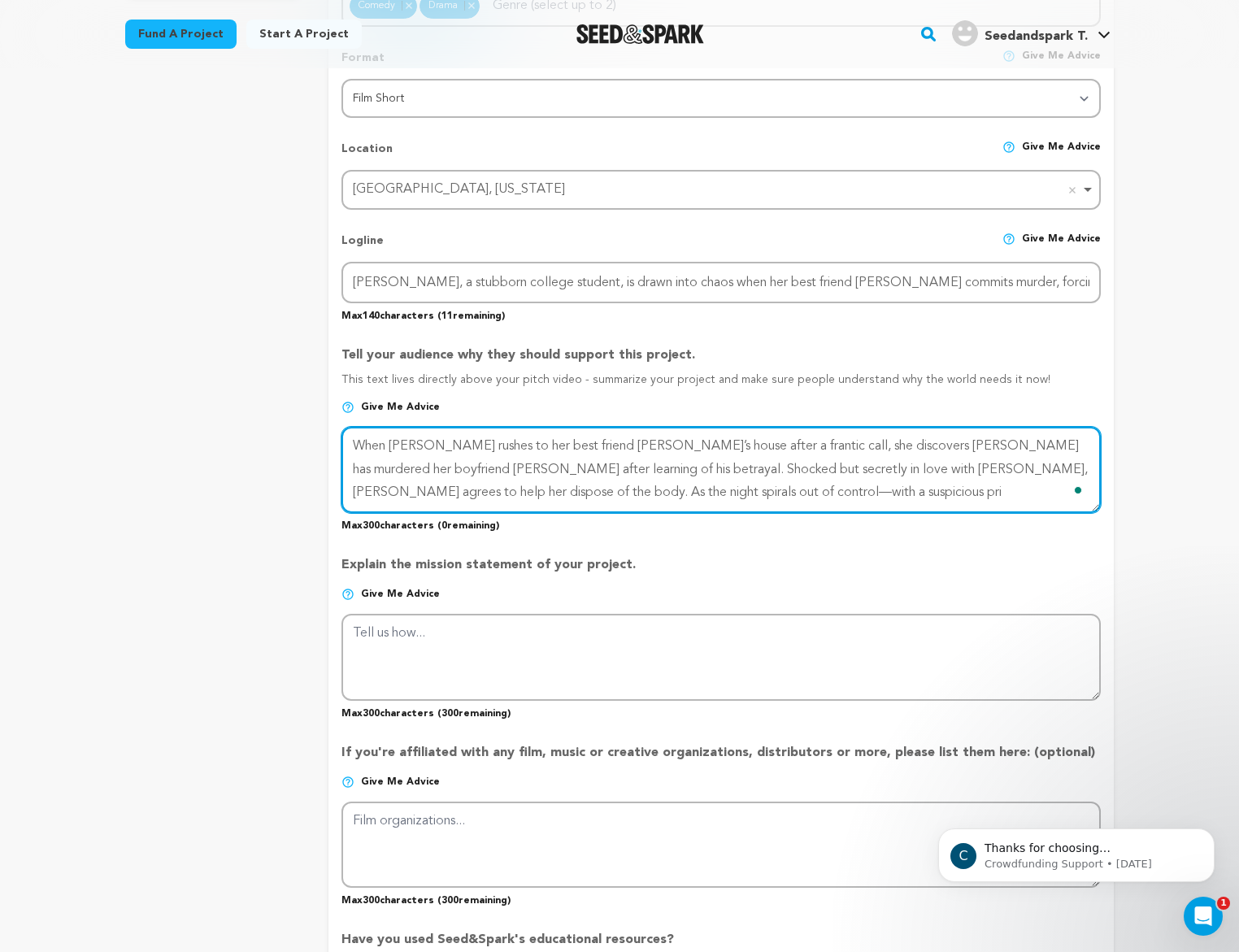
scroll to position [644, 0]
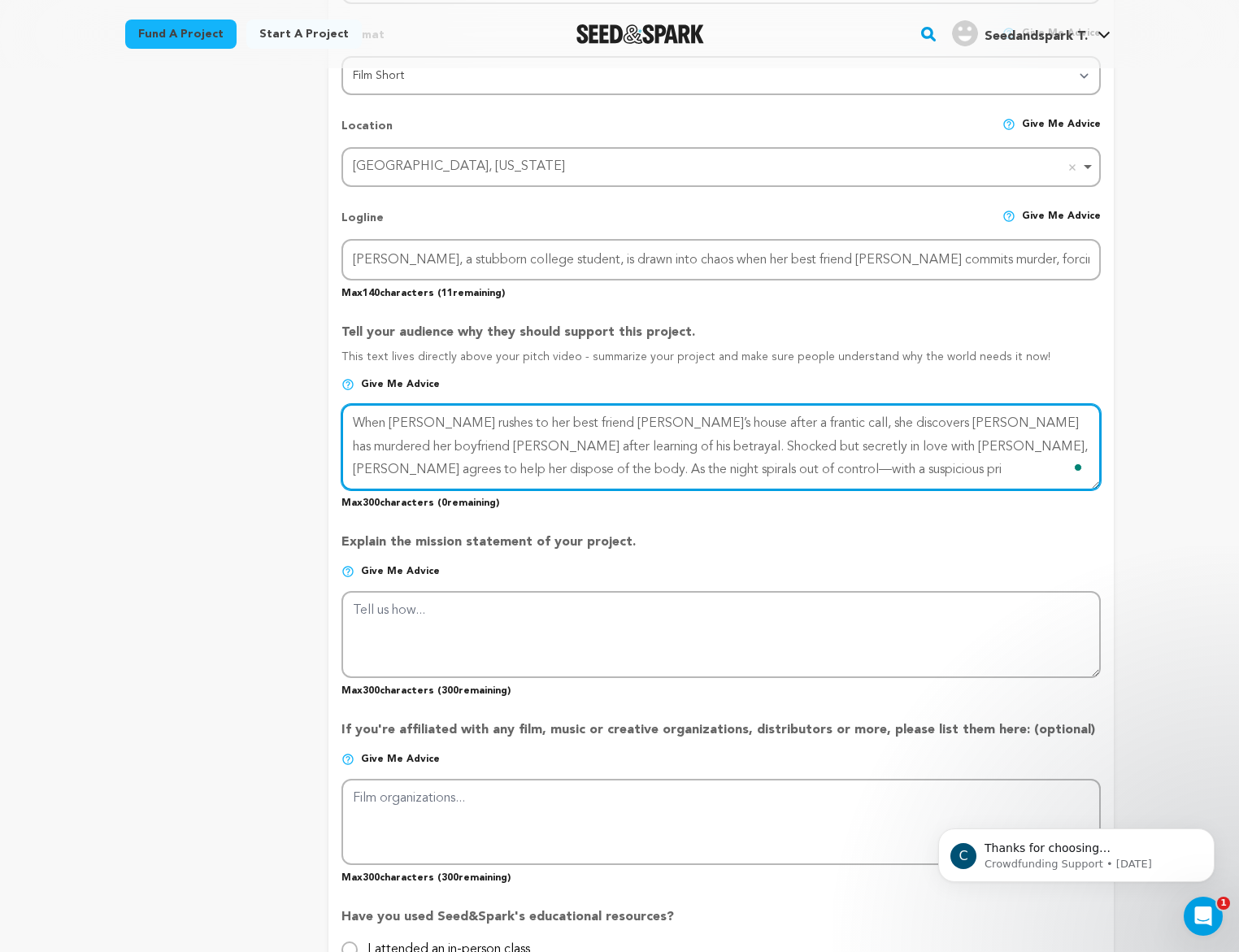
click at [386, 422] on textarea "To enrich screen reader interactions, please activate Accessibility in Grammarl…" at bounding box center [721, 447] width 760 height 86
drag, startPoint x: 474, startPoint y: 424, endPoint x: 396, endPoint y: 420, distance: 78.1
click at [396, 420] on textarea "To enrich screen reader interactions, please activate Accessibility in Grammarl…" at bounding box center [721, 447] width 760 height 86
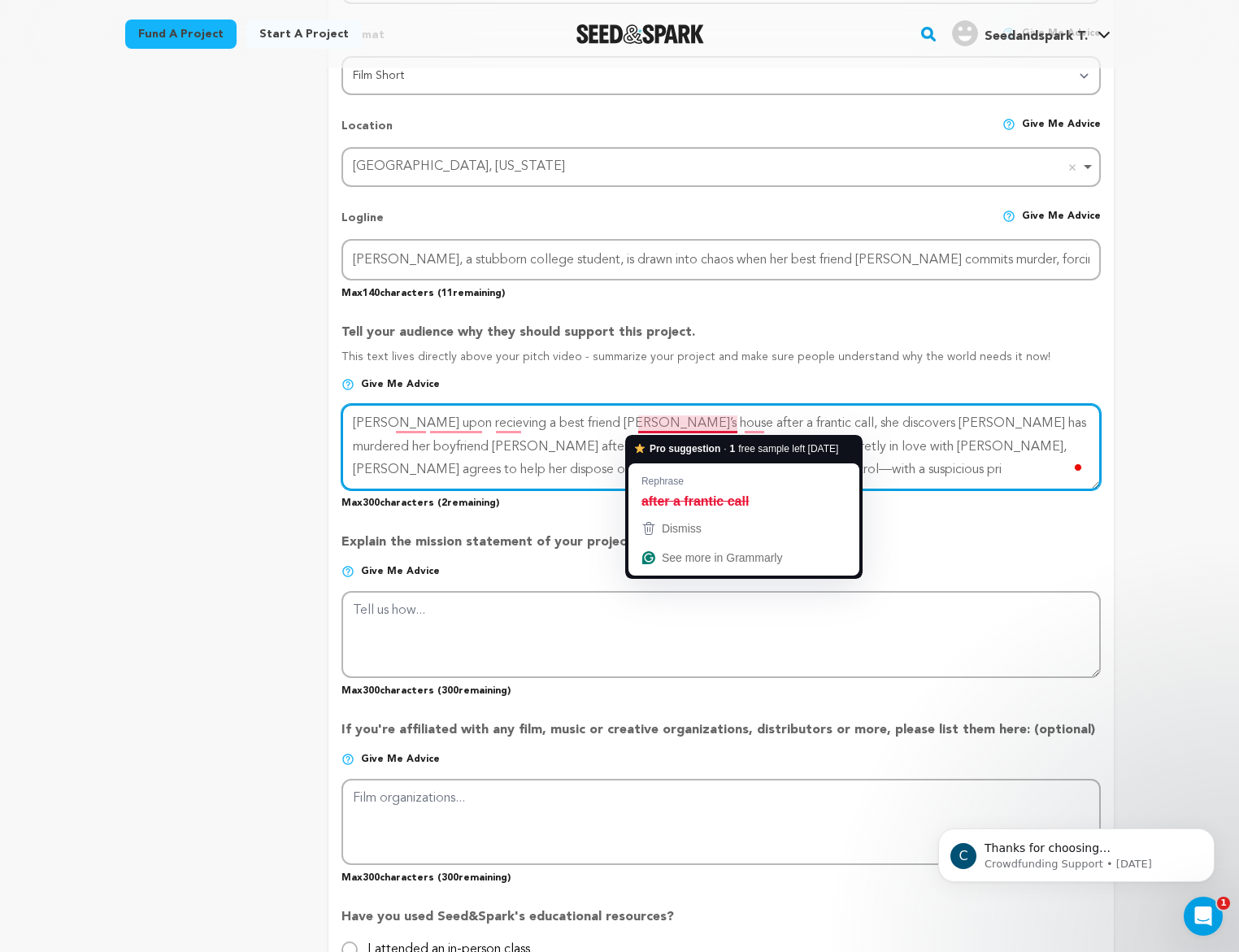
drag, startPoint x: 677, startPoint y: 420, endPoint x: 525, endPoint y: 420, distance: 152.0
click at [525, 420] on textarea "To enrich screen reader interactions, please activate Accessibility in Grammarl…" at bounding box center [721, 447] width 760 height 86
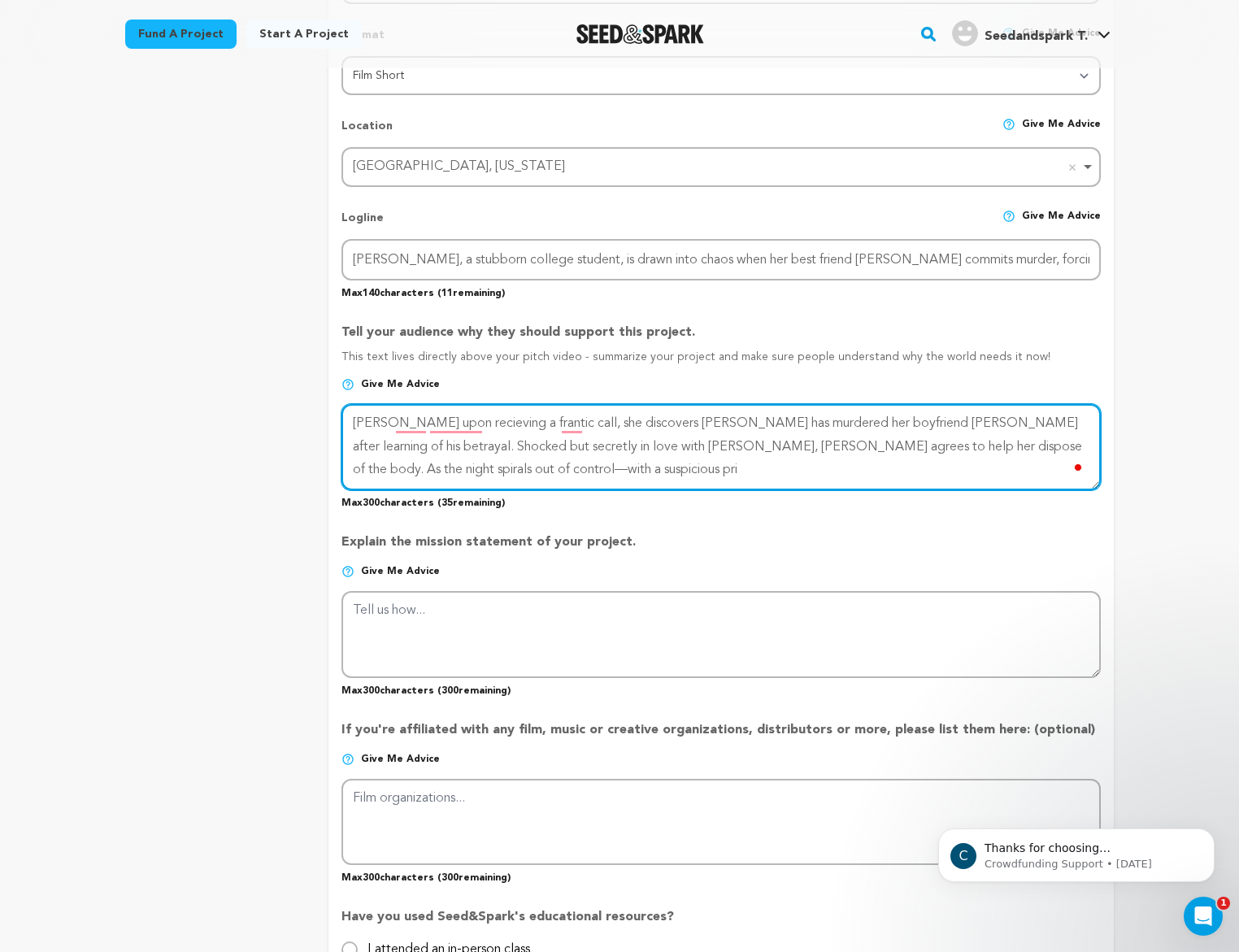
click at [553, 420] on textarea "To enrich screen reader interactions, please activate Accessibility in Grammarl…" at bounding box center [721, 447] width 760 height 86
click at [710, 414] on textarea "To enrich screen reader interactions, please activate Accessibility in Grammarl…" at bounding box center [721, 447] width 760 height 86
drag, startPoint x: 526, startPoint y: 444, endPoint x: 715, endPoint y: 469, distance: 190.6
click at [707, 477] on textarea "To enrich screen reader interactions, please activate Accessibility in Grammarl…" at bounding box center [721, 447] width 760 height 86
click at [522, 452] on textarea "To enrich screen reader interactions, please activate Accessibility in Grammarl…" at bounding box center [721, 447] width 760 height 86
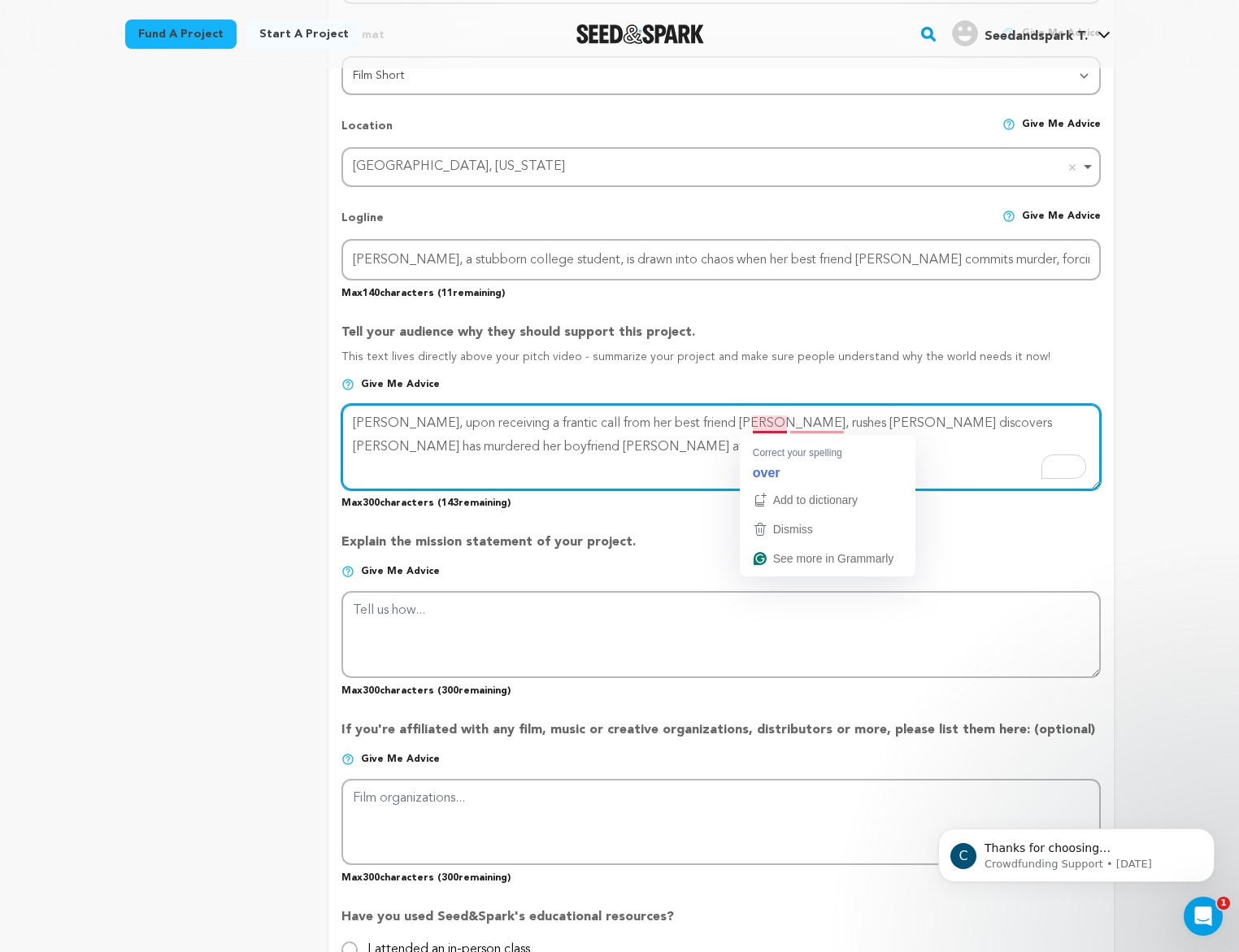
click at [769, 424] on textarea "To enrich screen reader interactions, please activate Accessibility in Grammarl…" at bounding box center [721, 447] width 760 height 86
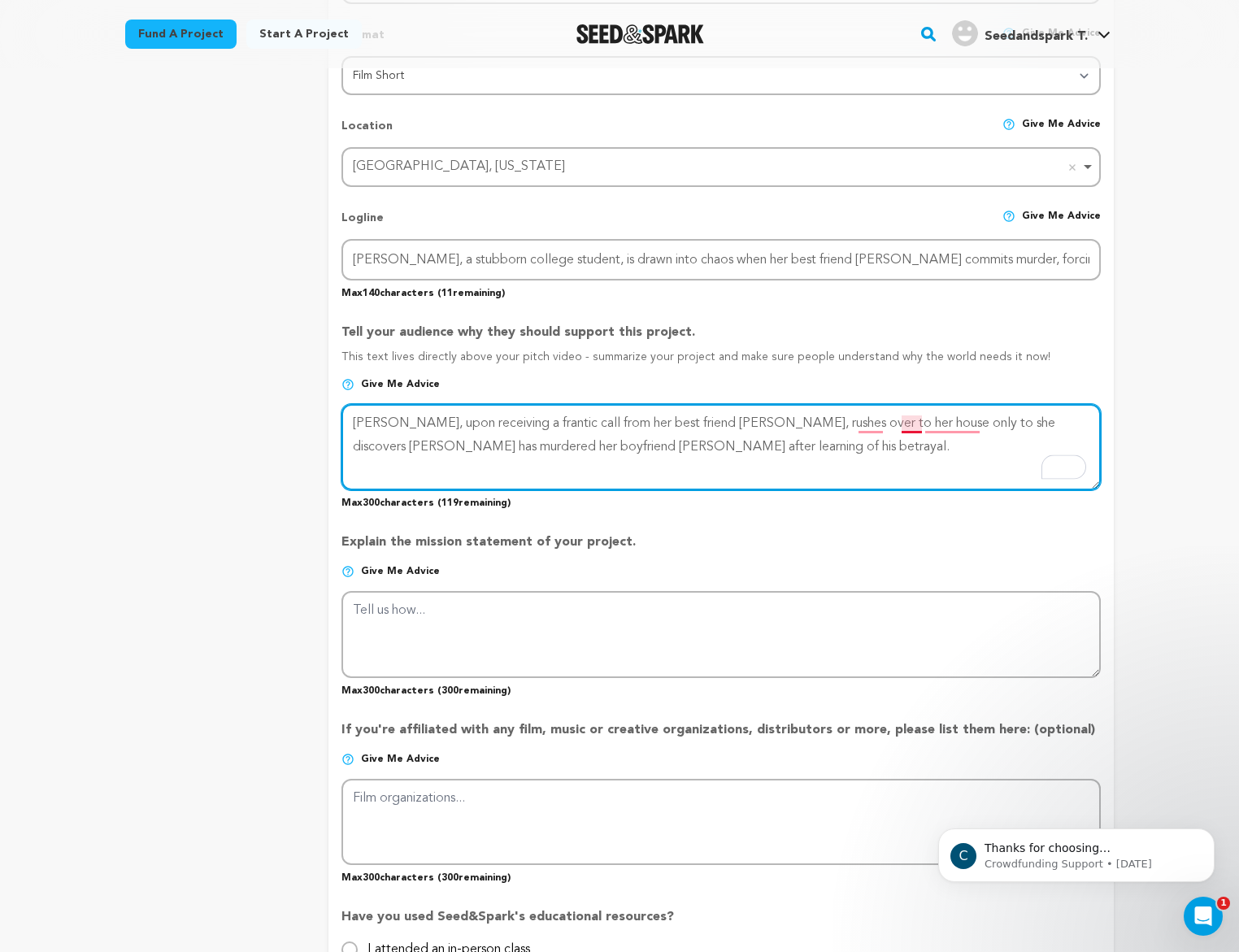
click at [912, 422] on textarea "To enrich screen reader interactions, please activate Accessibility in Grammarl…" at bounding box center [721, 447] width 760 height 86
click at [971, 417] on textarea "To enrich screen reader interactions, please activate Accessibility in Grammarl…" at bounding box center [721, 447] width 760 height 86
click at [671, 449] on textarea "To enrich screen reader interactions, please activate Accessibility in Grammarl…" at bounding box center [721, 447] width 760 height 86
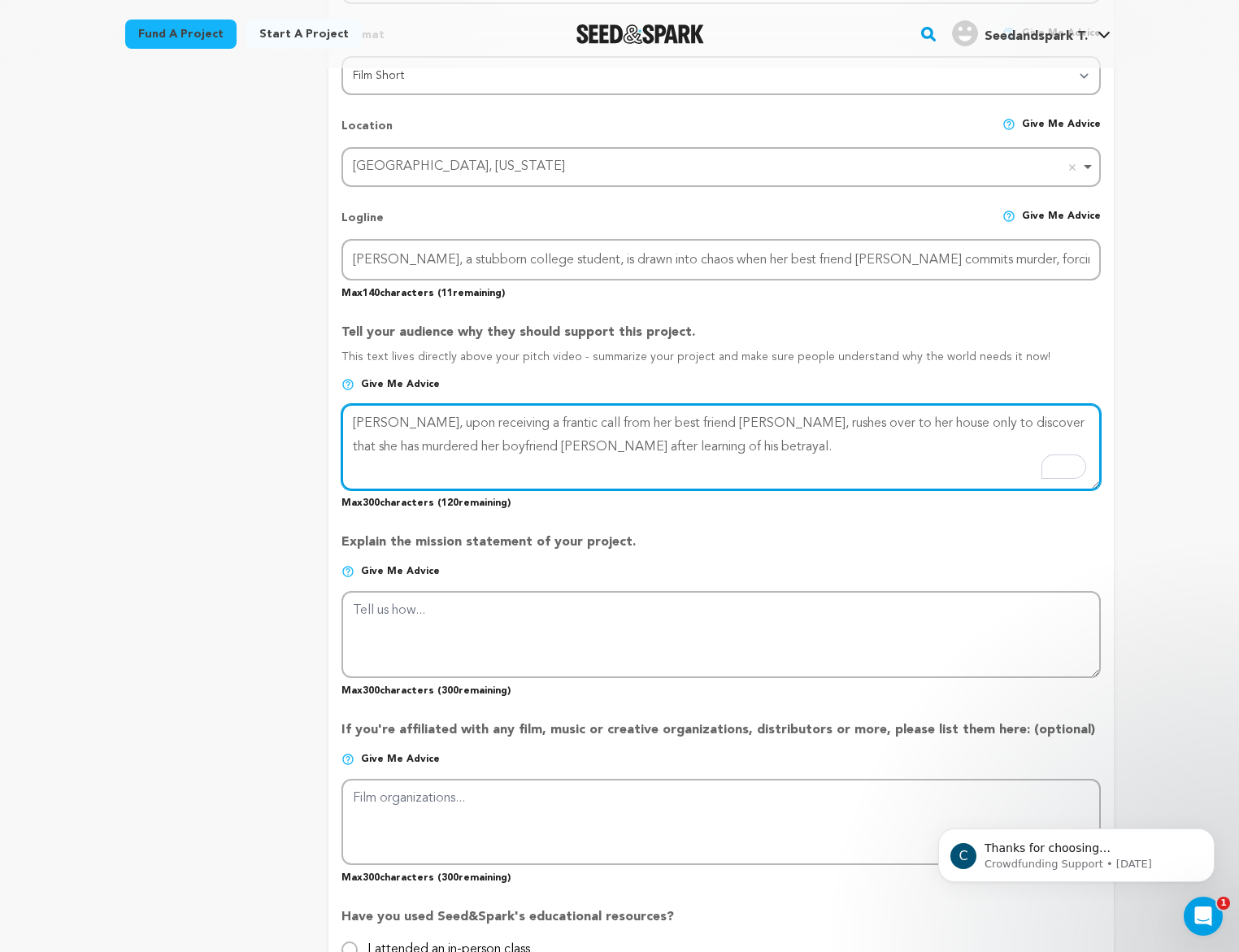
click at [1024, 426] on textarea "To enrich screen reader interactions, please activate Accessibility in Grammarl…" at bounding box center [721, 447] width 760 height 86
click at [546, 445] on textarea "To enrich screen reader interactions, please activate Accessibility in Grammarl…" at bounding box center [721, 447] width 760 height 86
click at [700, 464] on textarea "To enrich screen reader interactions, please activate Accessibility in Grammarl…" at bounding box center [721, 447] width 760 height 86
paste textarea "Shaken but bound to Lucy by more than just friendship, Ginger agrees to help he…"
click at [414, 448] on textarea "To enrich screen reader interactions, please activate Accessibility in Grammarl…" at bounding box center [721, 447] width 760 height 86
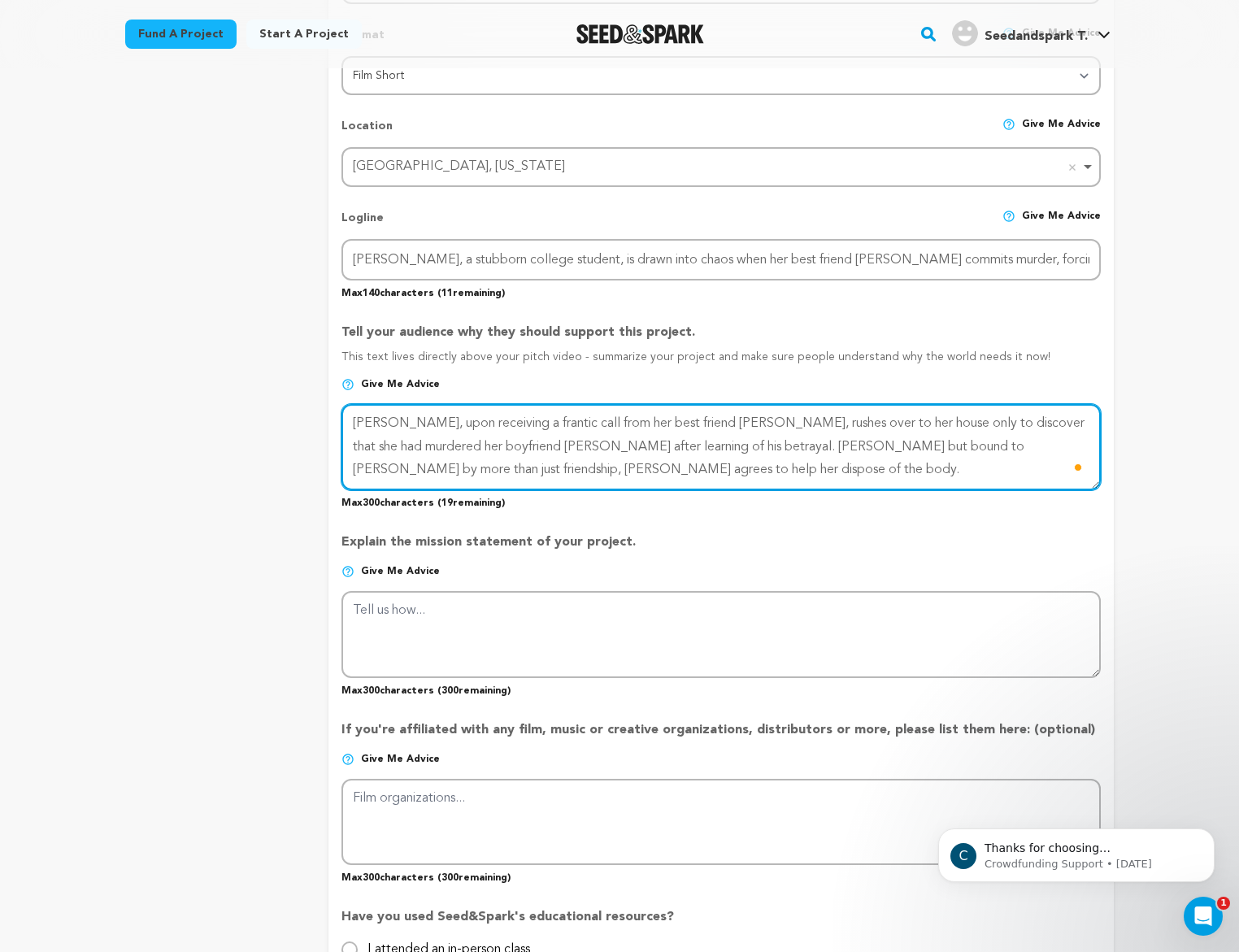
click at [414, 448] on textarea "To enrich screen reader interactions, please activate Accessibility in Grammarl…" at bounding box center [721, 447] width 760 height 86
paste textarea "After a frantic call, Ginger discovers her best friend Lucy has killed her boyf…"
click at [398, 428] on textarea "To enrich screen reader interactions, please activate Accessibility in Grammarl…" at bounding box center [721, 447] width 760 height 86
click at [454, 424] on textarea "To enrich screen reader interactions, please activate Accessibility in Grammarl…" at bounding box center [721, 447] width 760 height 86
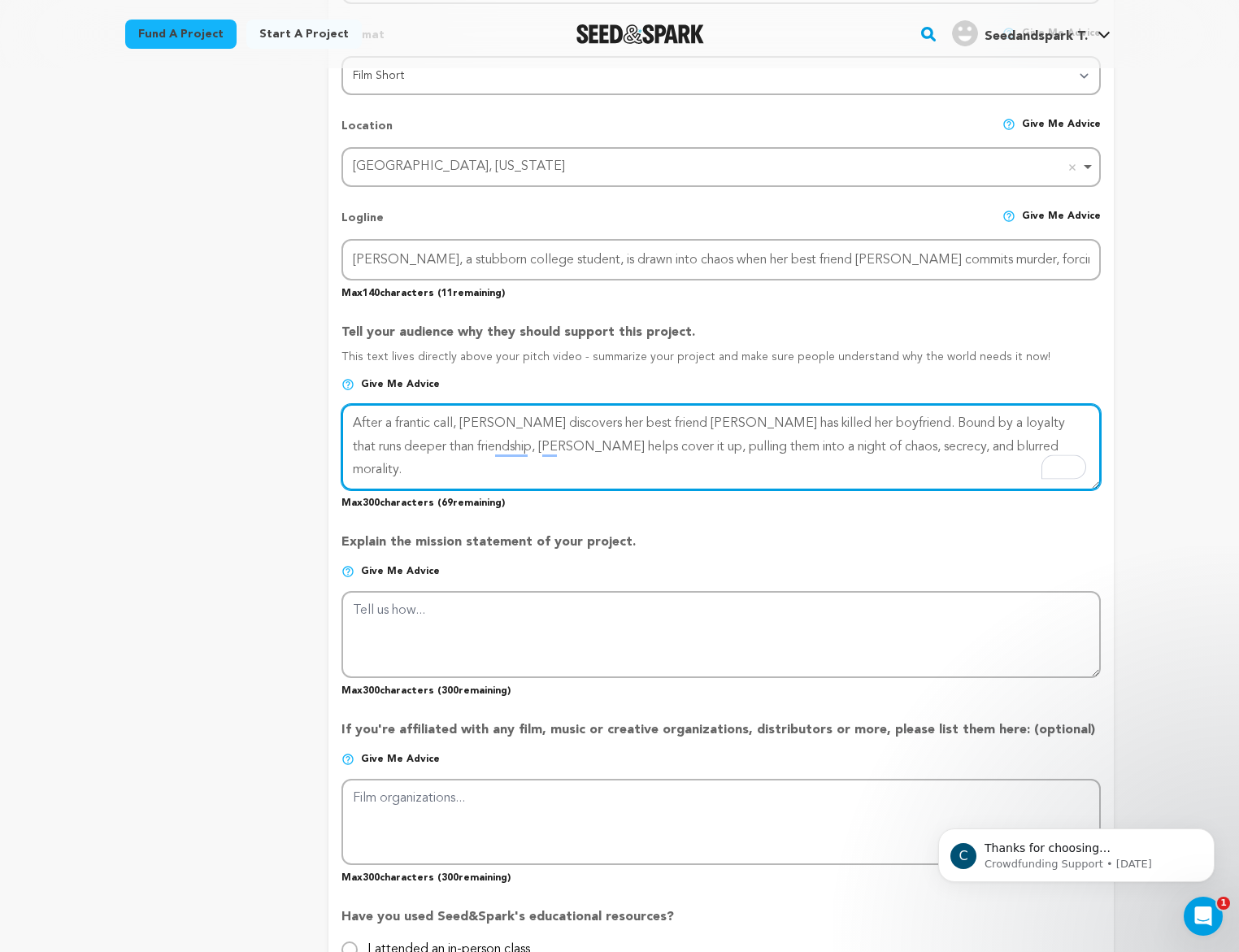
click at [493, 432] on textarea "To enrich screen reader interactions, please activate Accessibility in Grammarl…" at bounding box center [721, 447] width 760 height 86
click at [520, 432] on textarea "To enrich screen reader interactions, please activate Accessibility in Grammarl…" at bounding box center [721, 447] width 760 height 86
click at [717, 426] on textarea "To enrich screen reader interactions, please activate Accessibility in Grammarl…" at bounding box center [721, 447] width 760 height 86
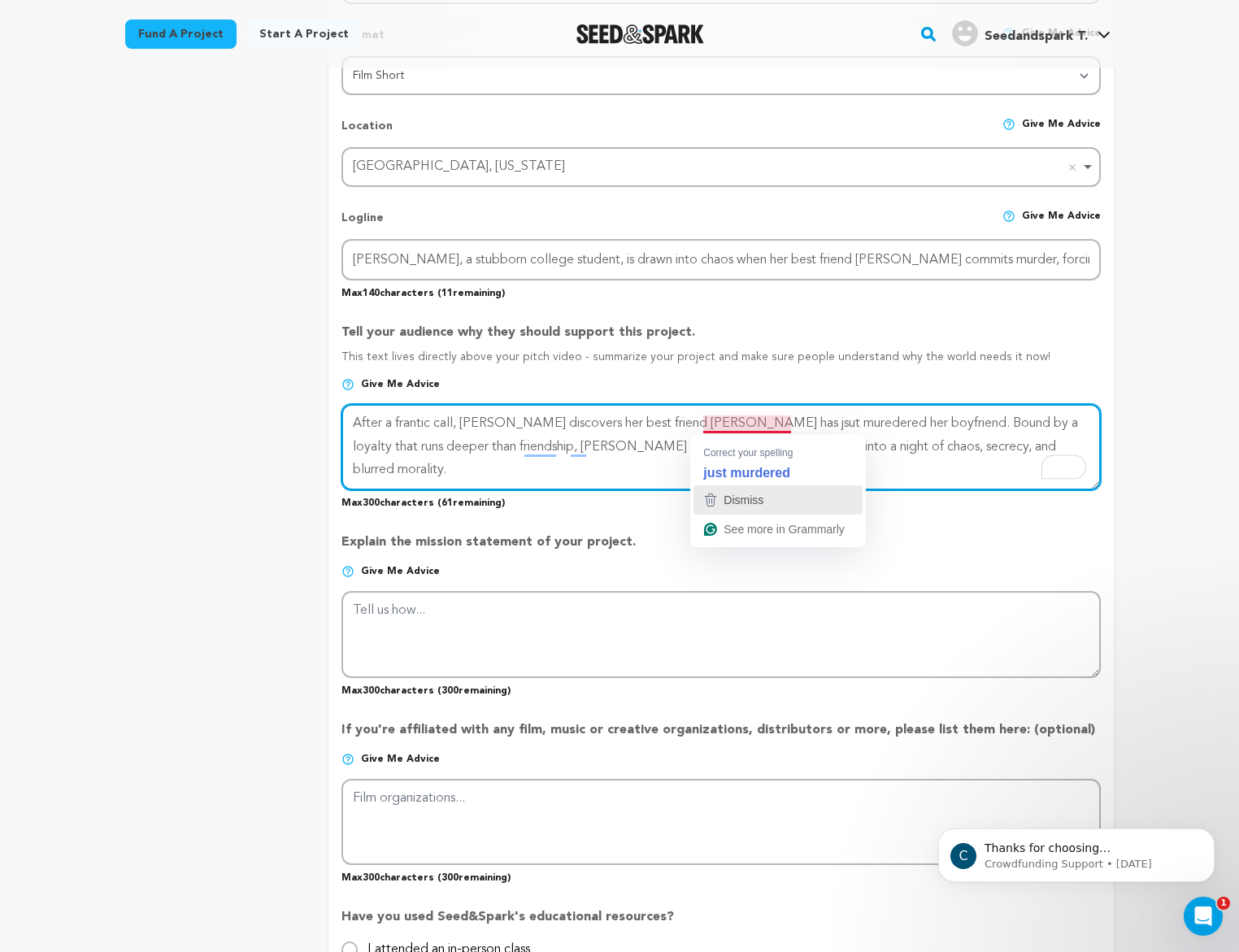
click at [772, 508] on div "Dismiss" at bounding box center [779, 500] width 155 height 24
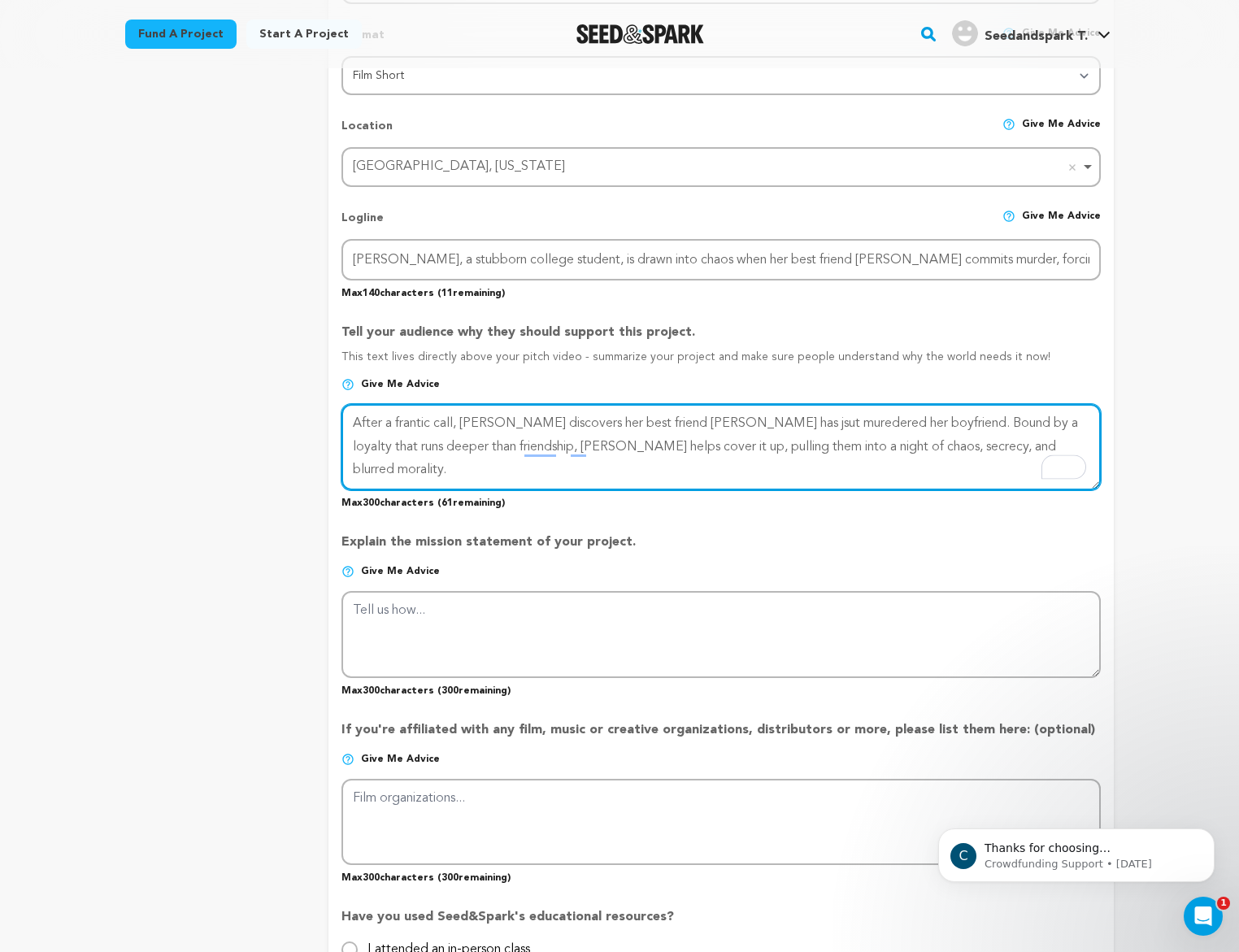
click at [723, 421] on textarea "To enrich screen reader interactions, please activate Accessibility in Grammarl…" at bounding box center [721, 447] width 760 height 86
click at [599, 467] on textarea "To enrich screen reader interactions, please activate Accessibility in Grammarl…" at bounding box center [721, 447] width 760 height 86
click at [596, 469] on textarea "To enrich screen reader interactions, please activate Accessibility in Grammarl…" at bounding box center [721, 447] width 760 height 86
click at [592, 473] on textarea "To enrich screen reader interactions, please activate Accessibility in Grammarl…" at bounding box center [721, 447] width 760 height 86
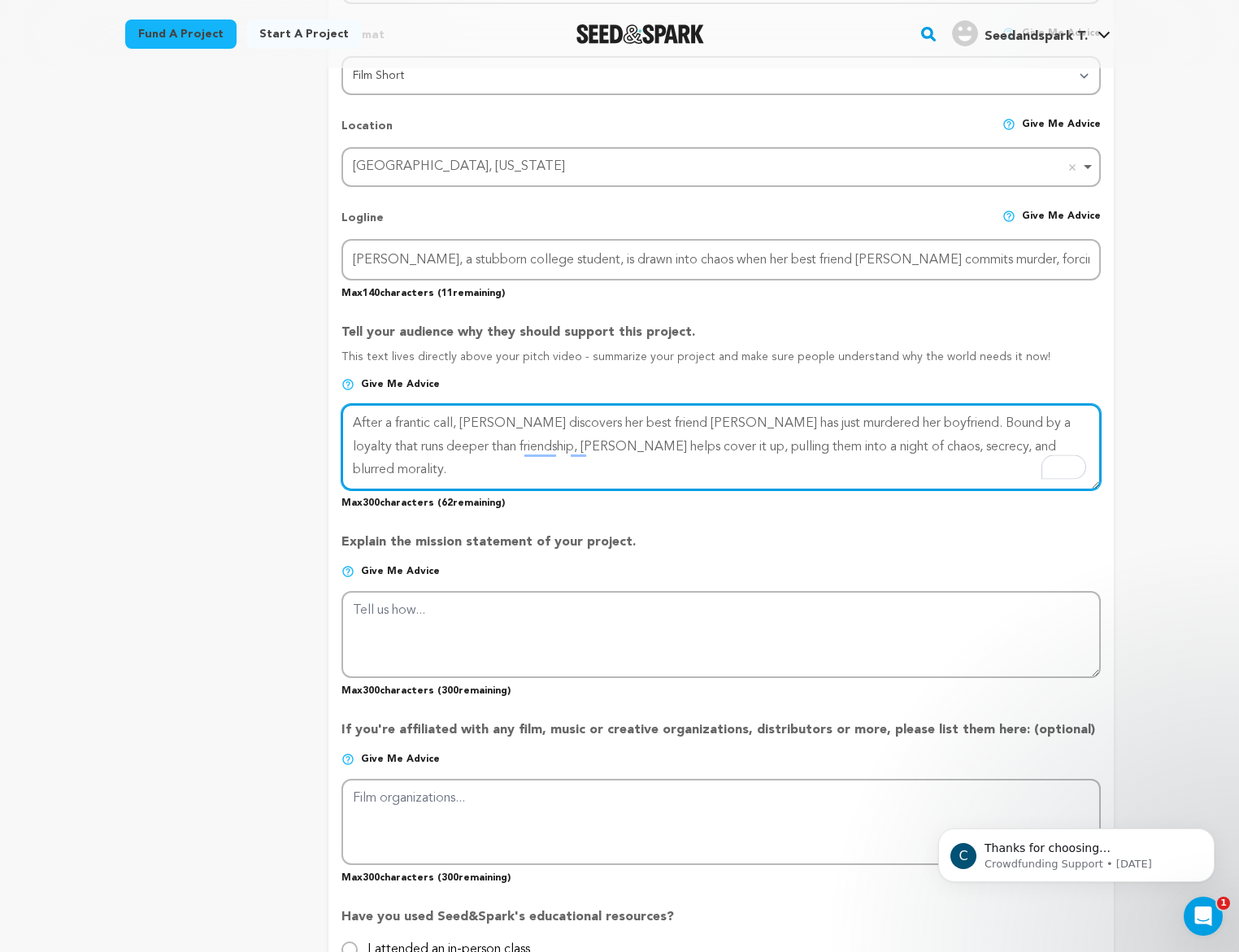
click at [632, 462] on textarea "To enrich screen reader interactions, please activate Accessibility in Grammarl…" at bounding box center [721, 447] width 760 height 86
click at [728, 454] on textarea "To enrich screen reader interactions, please activate Accessibility in Grammarl…" at bounding box center [721, 447] width 760 height 86
click at [1009, 455] on textarea "To enrich screen reader interactions, please activate Accessibility in Grammarl…" at bounding box center [721, 447] width 760 height 86
click at [940, 423] on textarea "To enrich screen reader interactions, please activate Accessibility in Grammarl…" at bounding box center [721, 447] width 760 height 86
click at [572, 486] on textarea "To enrich screen reader interactions, please activate Accessibility in Grammarl…" at bounding box center [721, 447] width 760 height 86
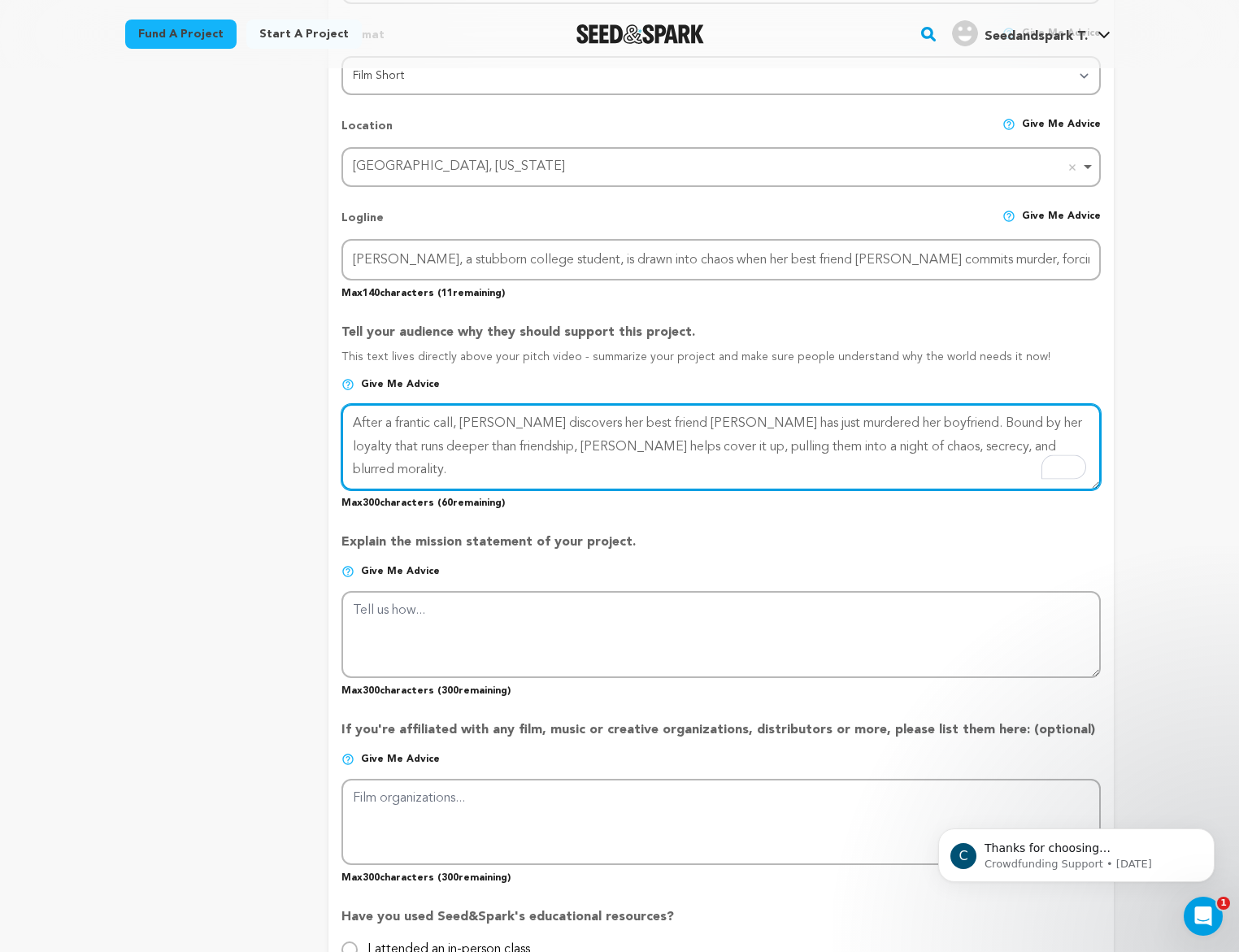
click at [576, 476] on textarea "To enrich screen reader interactions, please activate Accessibility in Grammarl…" at bounding box center [721, 447] width 760 height 86
click at [606, 449] on textarea "To enrich screen reader interactions, please activate Accessibility in Grammarl…" at bounding box center [721, 447] width 760 height 86
click at [642, 444] on textarea "To enrich screen reader interactions, please activate Accessibility in Grammarl…" at bounding box center [721, 447] width 760 height 86
click at [825, 457] on textarea "To enrich screen reader interactions, please activate Accessibility in Grammarl…" at bounding box center [721, 447] width 760 height 86
click at [1023, 444] on textarea "To enrich screen reader interactions, please activate Accessibility in Grammarl…" at bounding box center [721, 447] width 760 height 86
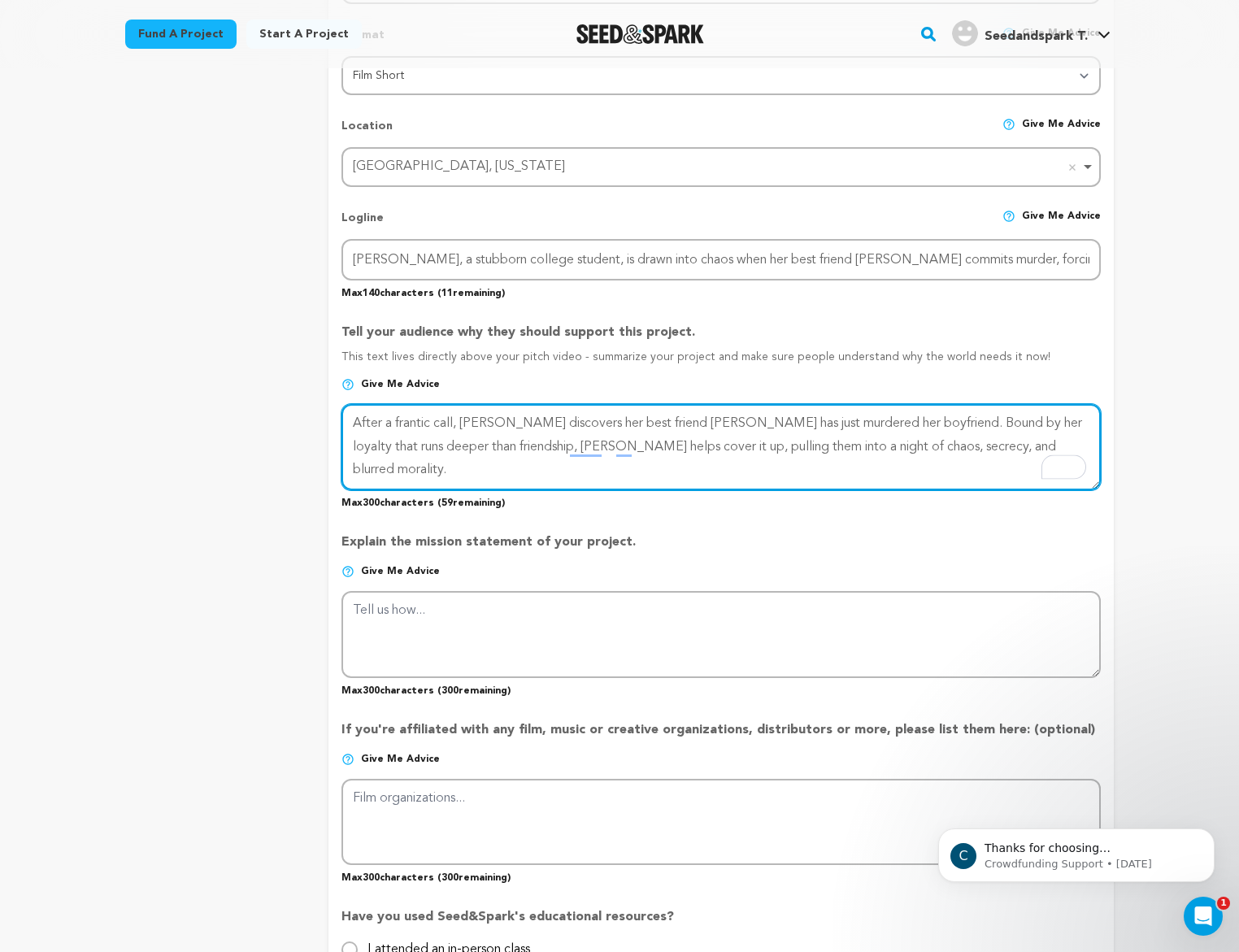
type textarea "After a frantic call, Ginger discovers her best friend Lucy has just murdered h…"
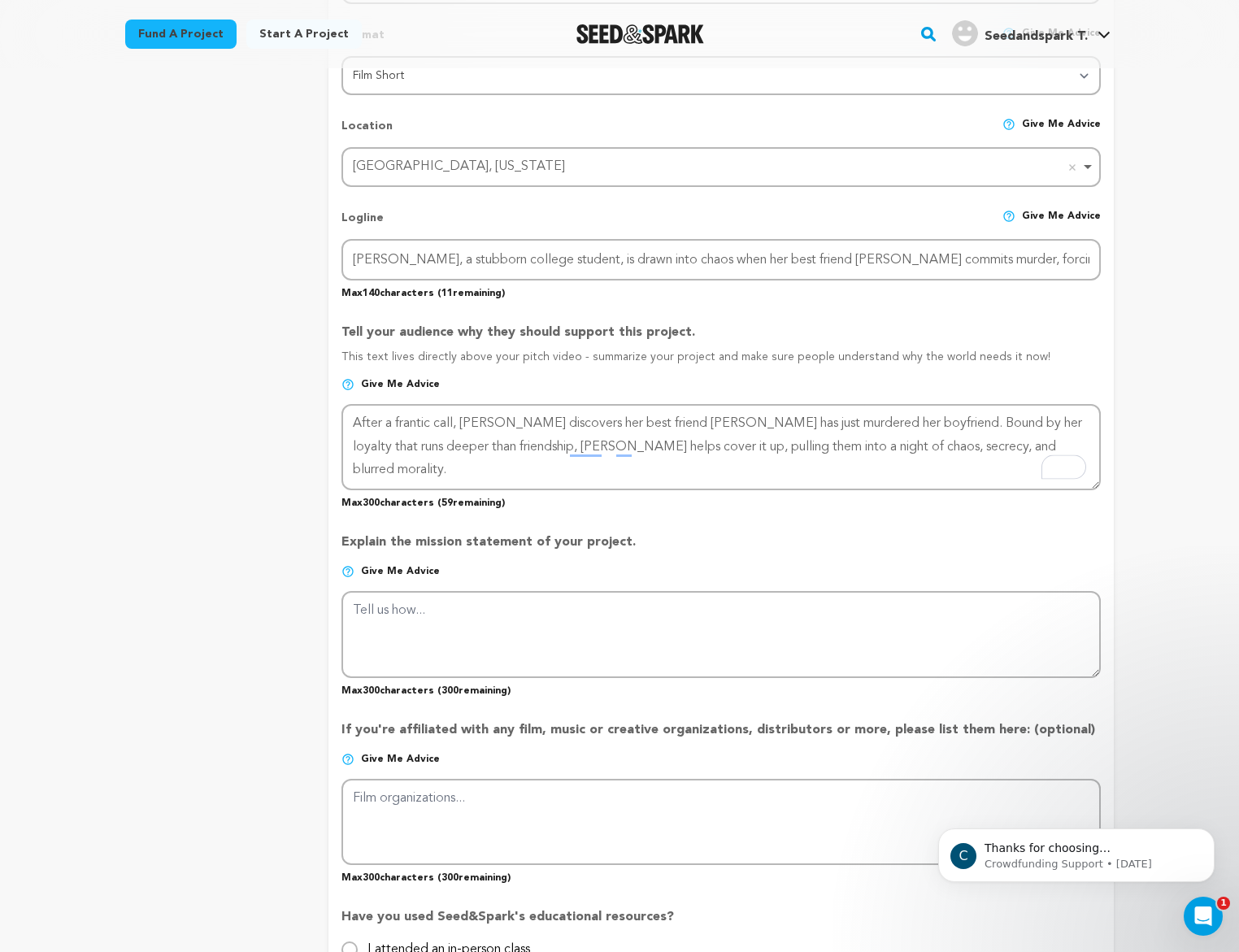
click at [836, 541] on p "Explain the mission statement of your project." at bounding box center [721, 548] width 760 height 33
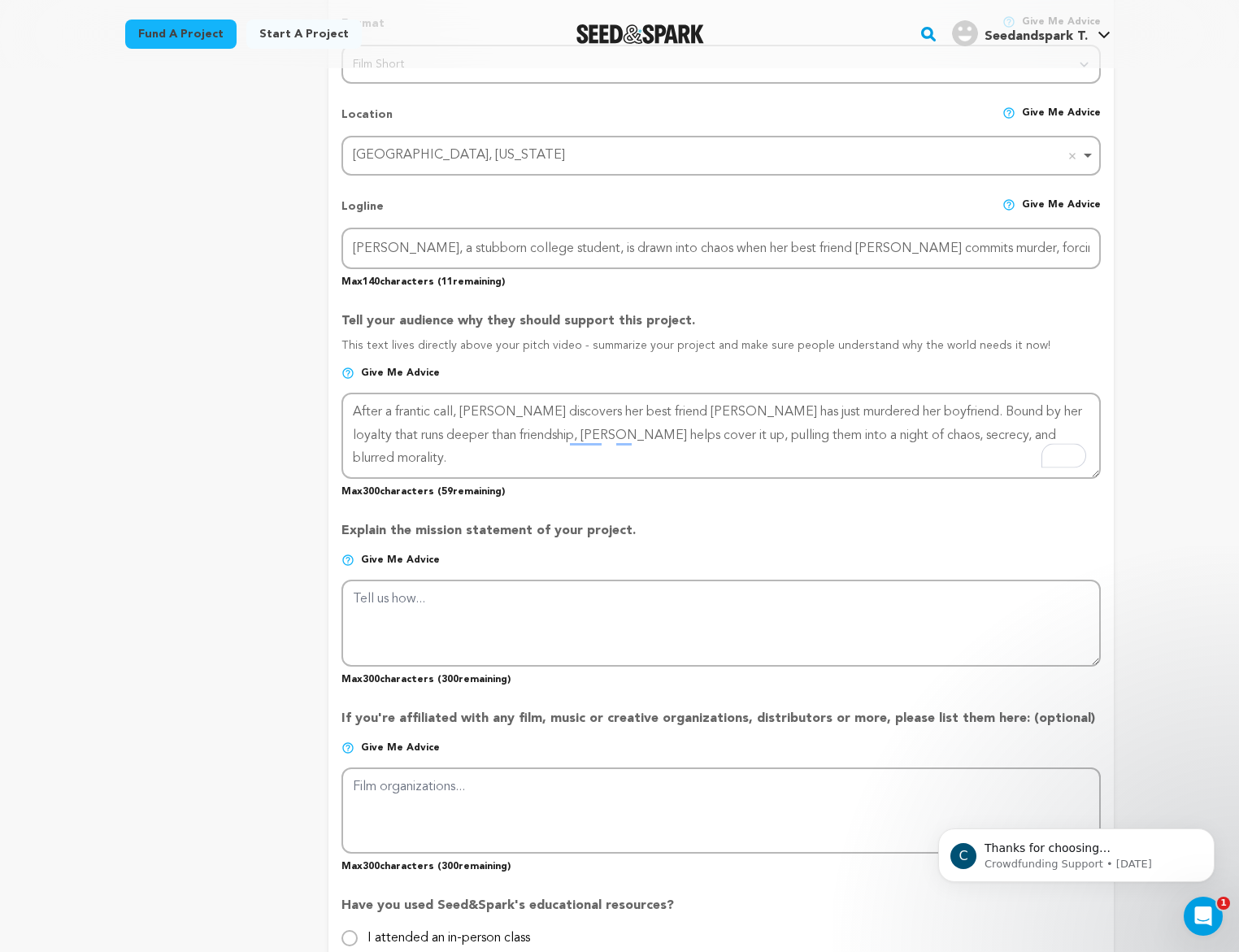
scroll to position [562, 0]
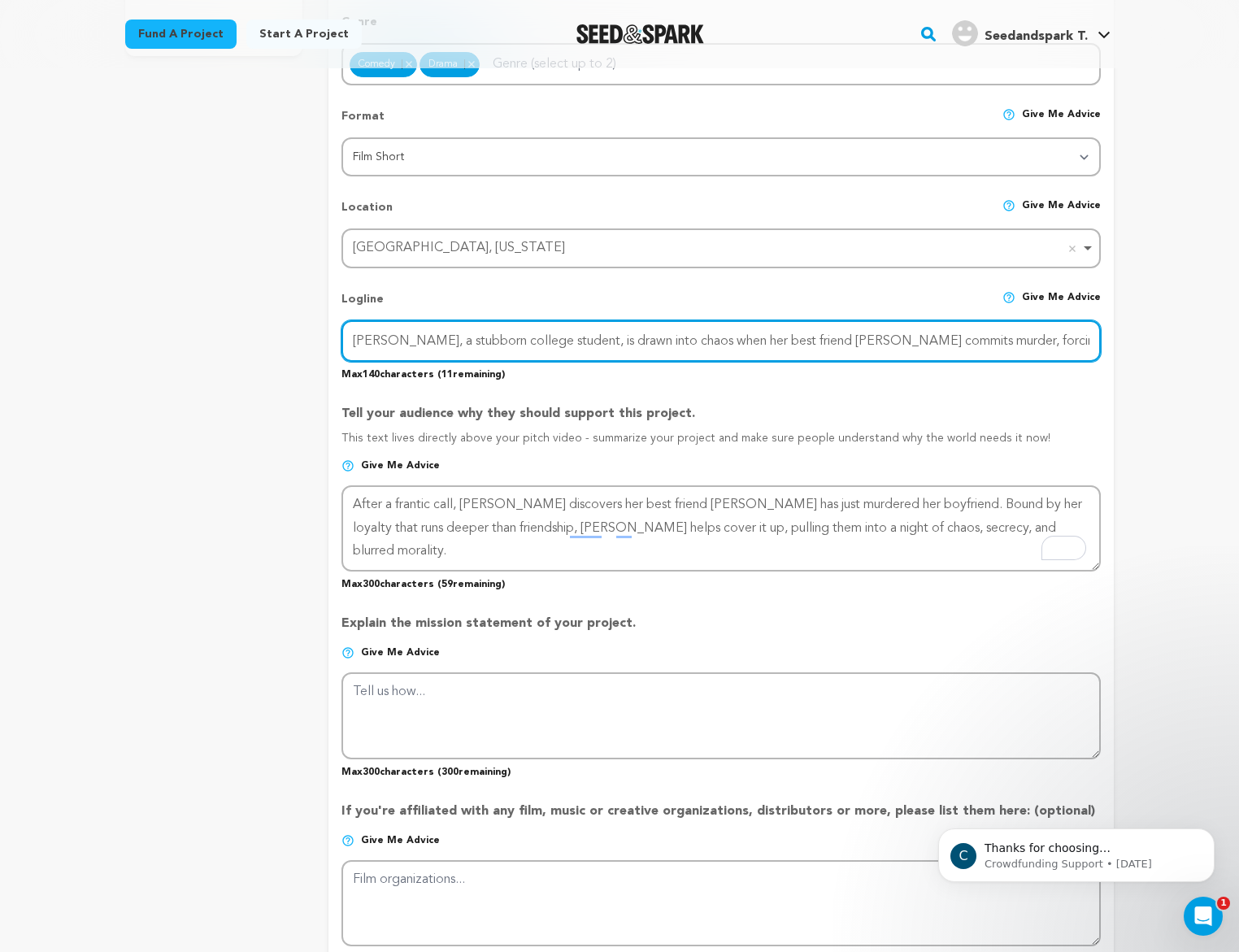
click at [647, 340] on input "Ginger, a stubborn college student, is drawn into chaos when her best friend Lu…" at bounding box center [721, 341] width 760 height 42
paste input "When her best friend commits murder, stubborn college student Ginger is dragged…"
drag, startPoint x: 727, startPoint y: 341, endPoint x: 584, endPoint y: 343, distance: 143.0
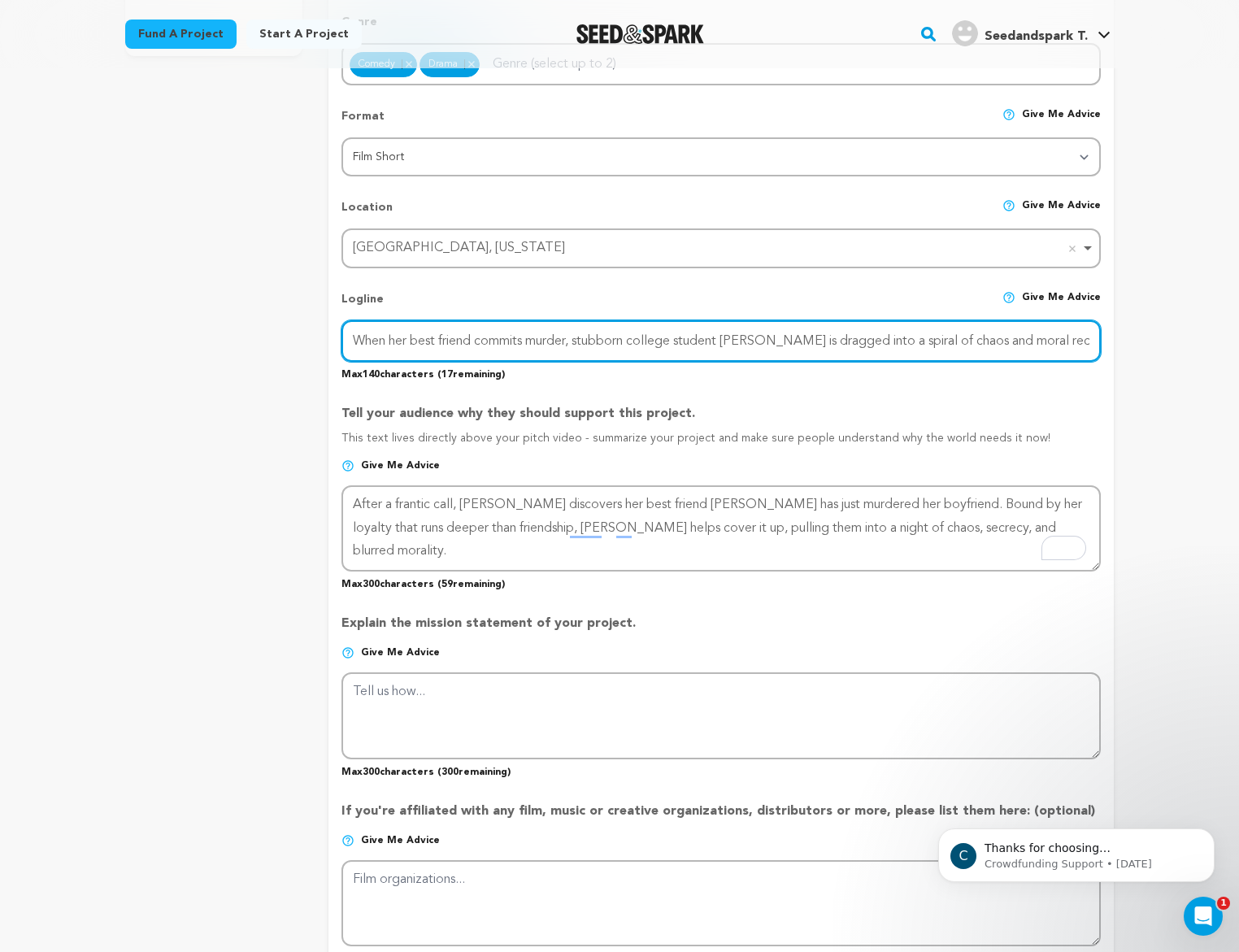
click at [584, 343] on input "When her best friend commits murder, stubborn college student Ginger is dragged…" at bounding box center [721, 341] width 760 height 42
click at [615, 343] on input "When her best friend commits murder, Ginger is dragged into a spiral of chaos a…" at bounding box center [721, 341] width 760 height 42
click at [619, 343] on input "When her best friend commits murder, Ginger is dragged into a spiral of chaos a…" at bounding box center [721, 341] width 760 height 42
click at [903, 340] on input "When her best friend commits murder, Ginger, a stubborn colleg student, is drag…" at bounding box center [721, 341] width 760 height 42
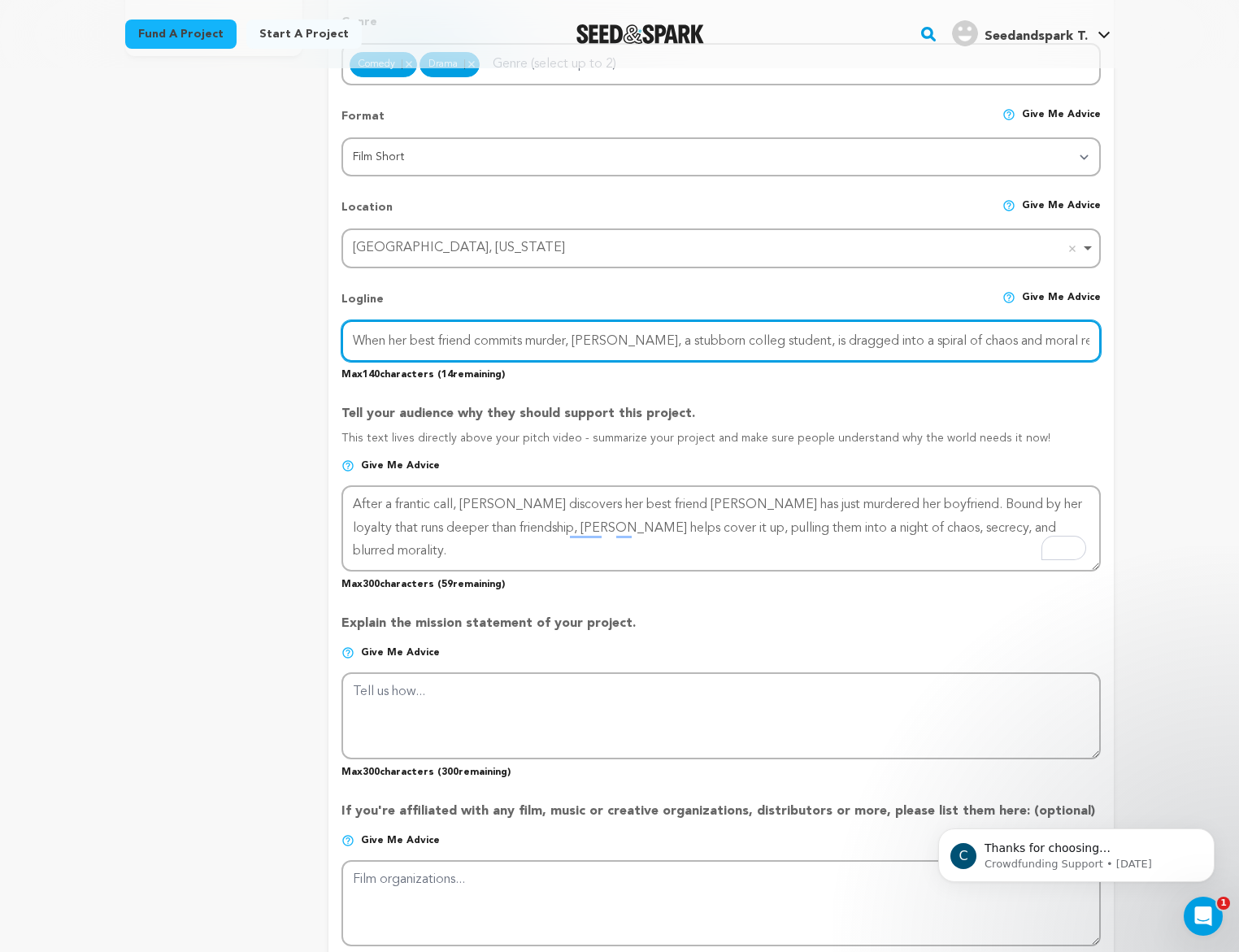
click at [1043, 342] on input "When her best friend commits murder, Ginger, a stubborn colleg student, is drag…" at bounding box center [721, 341] width 760 height 42
click at [856, 359] on input "When her best friend commits murder, Ginger, a stubborn colleg student, is drag…" at bounding box center [721, 341] width 760 height 42
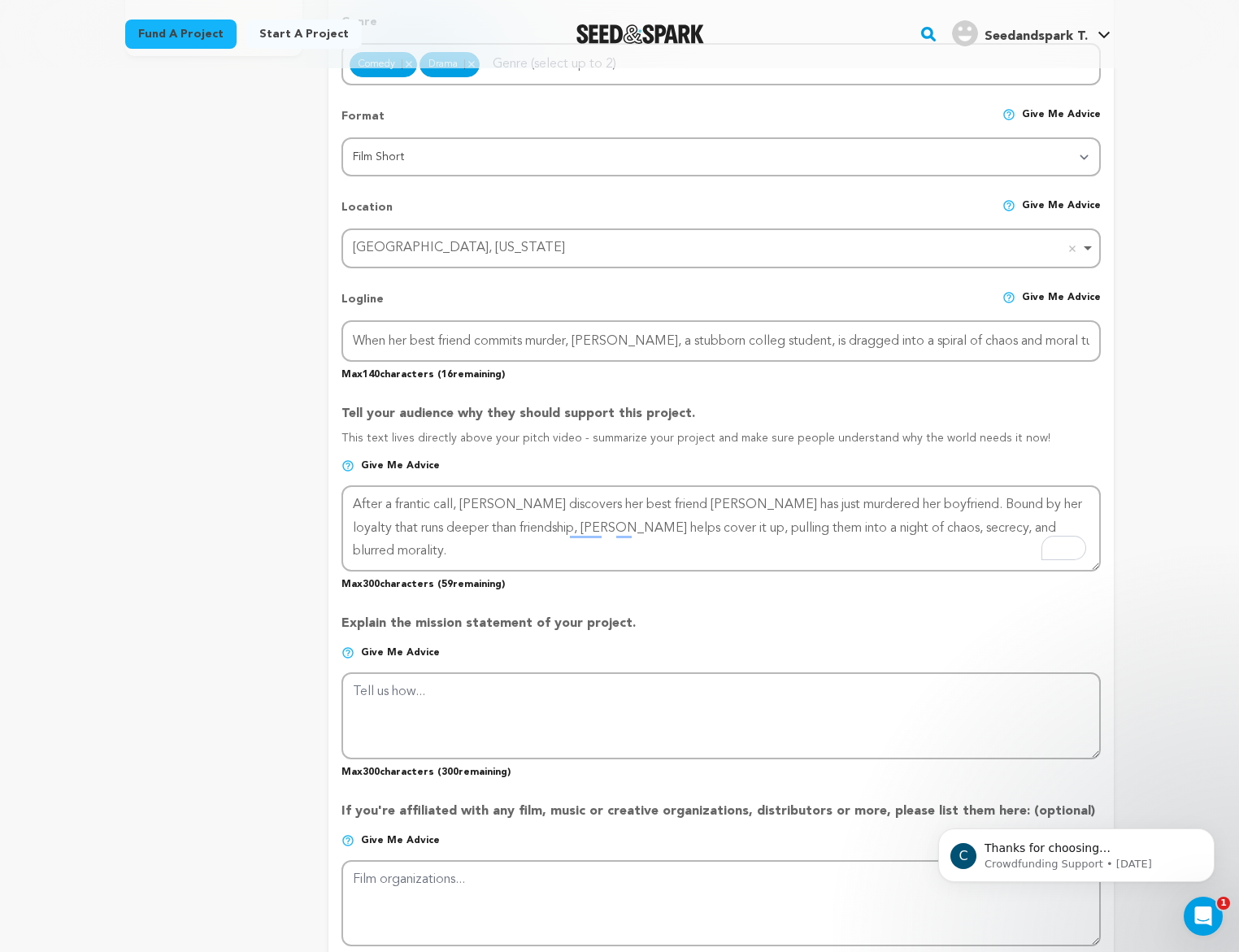
click at [697, 452] on p "This text lives directly above your pitch video - summarize your project and ma…" at bounding box center [721, 444] width 760 height 29
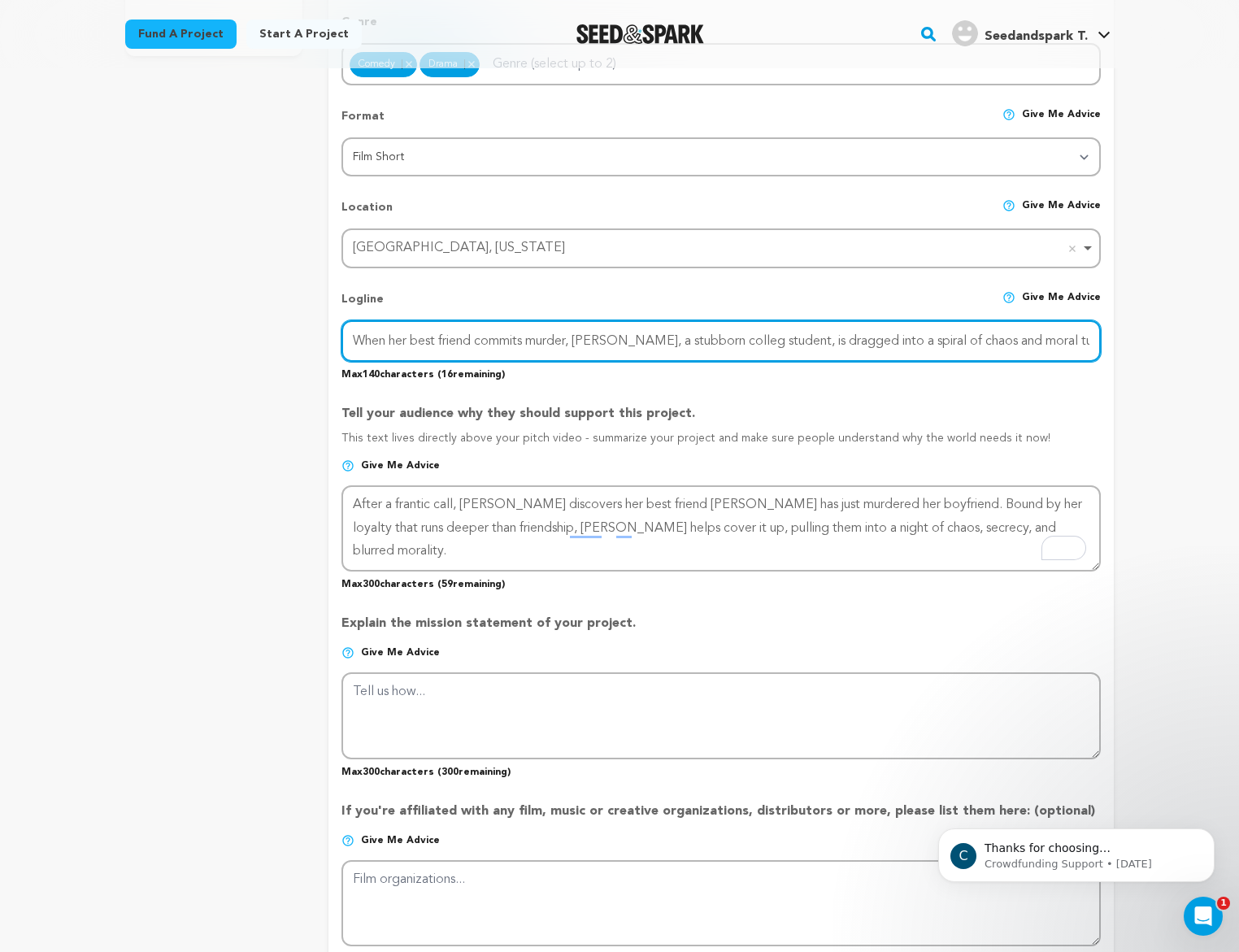
click at [724, 342] on input "When her best friend commits murder, Ginger, a stubborn colleg student, is drag…" at bounding box center [721, 341] width 760 height 42
type input "When her best friend commits murder, [PERSON_NAME], a stubborn college student,…"
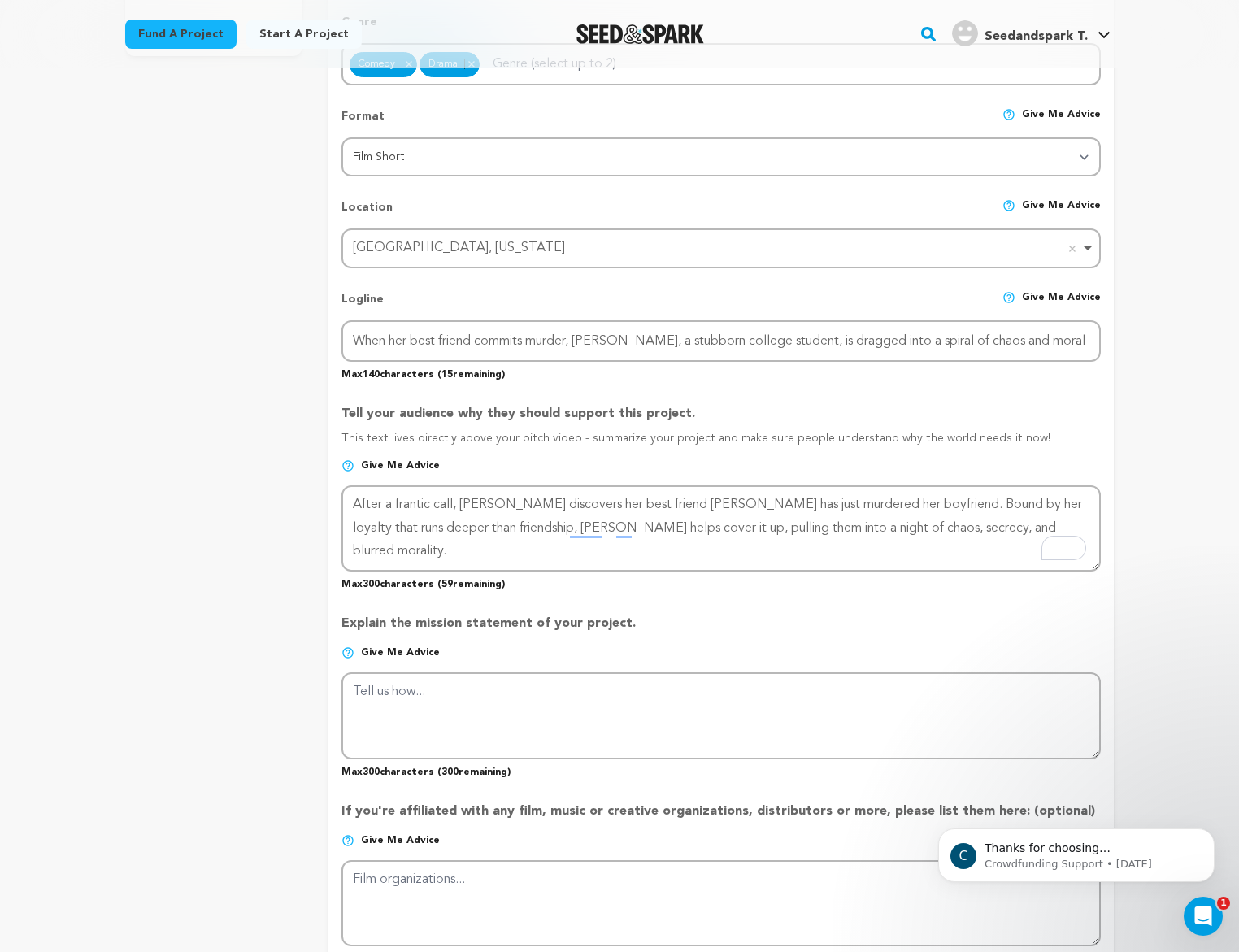
click at [871, 406] on p "Tell your audience why they should support this project." at bounding box center [721, 417] width 760 height 26
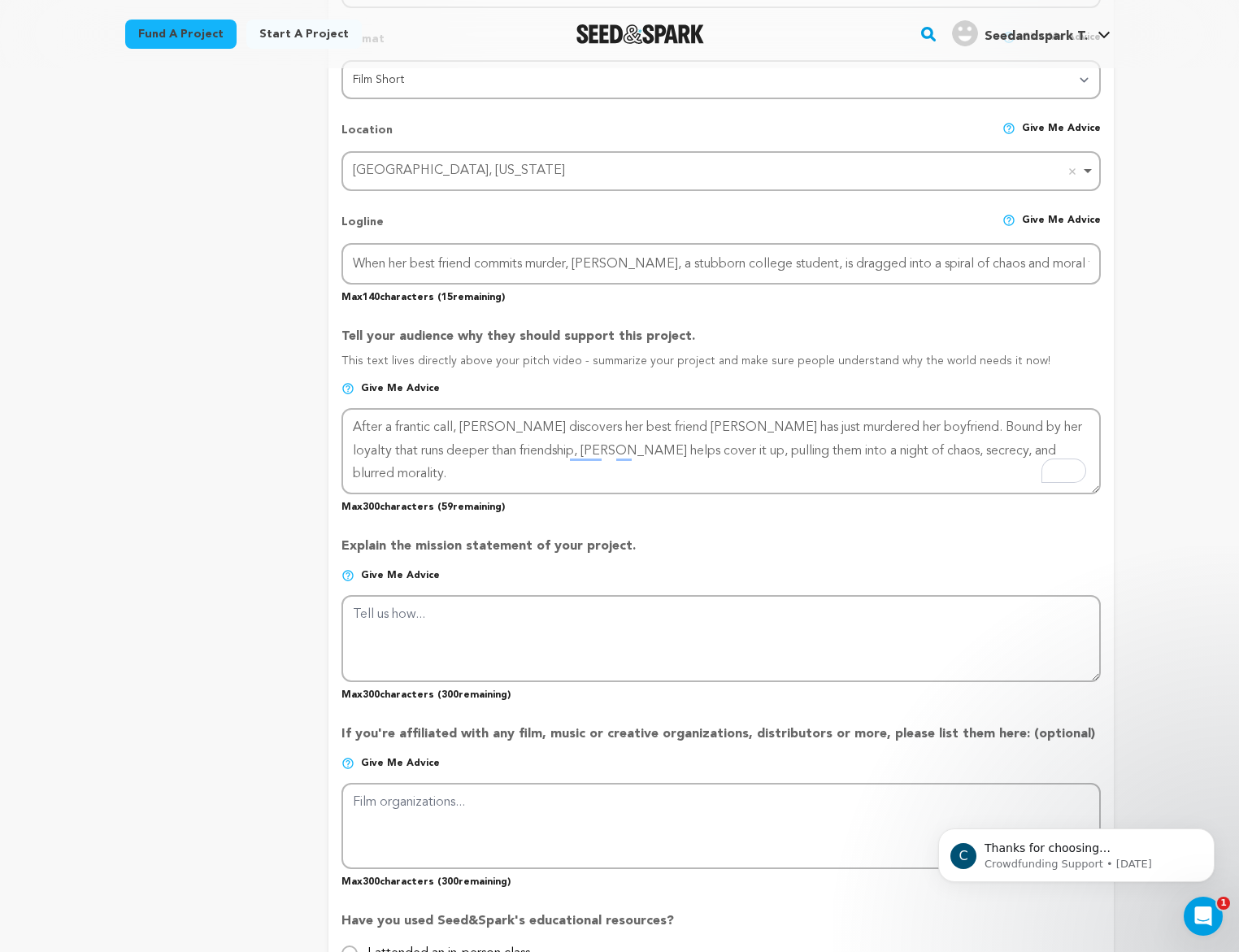
scroll to position [644, 0]
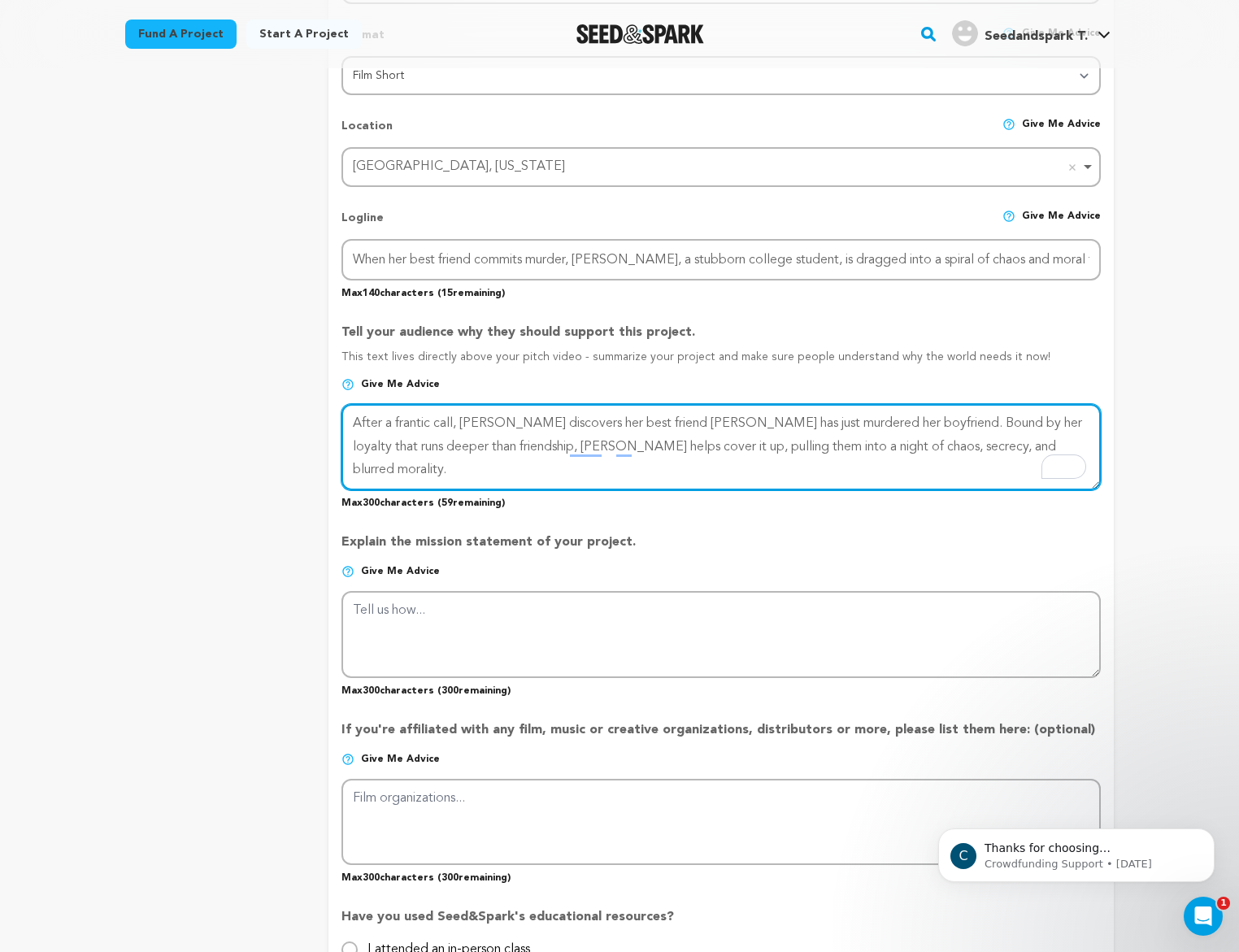
click at [799, 445] on textarea "To enrich screen reader interactions, please activate Accessibility in Grammarl…" at bounding box center [721, 447] width 760 height 86
drag, startPoint x: 972, startPoint y: 484, endPoint x: 981, endPoint y: 524, distance: 41.0
click at [974, 493] on div "Tell your audience why they should support this project. This text lives direct…" at bounding box center [721, 410] width 760 height 200
type textarea "After a frantic call, [PERSON_NAME] discovers her best friend [PERSON_NAME] has…"
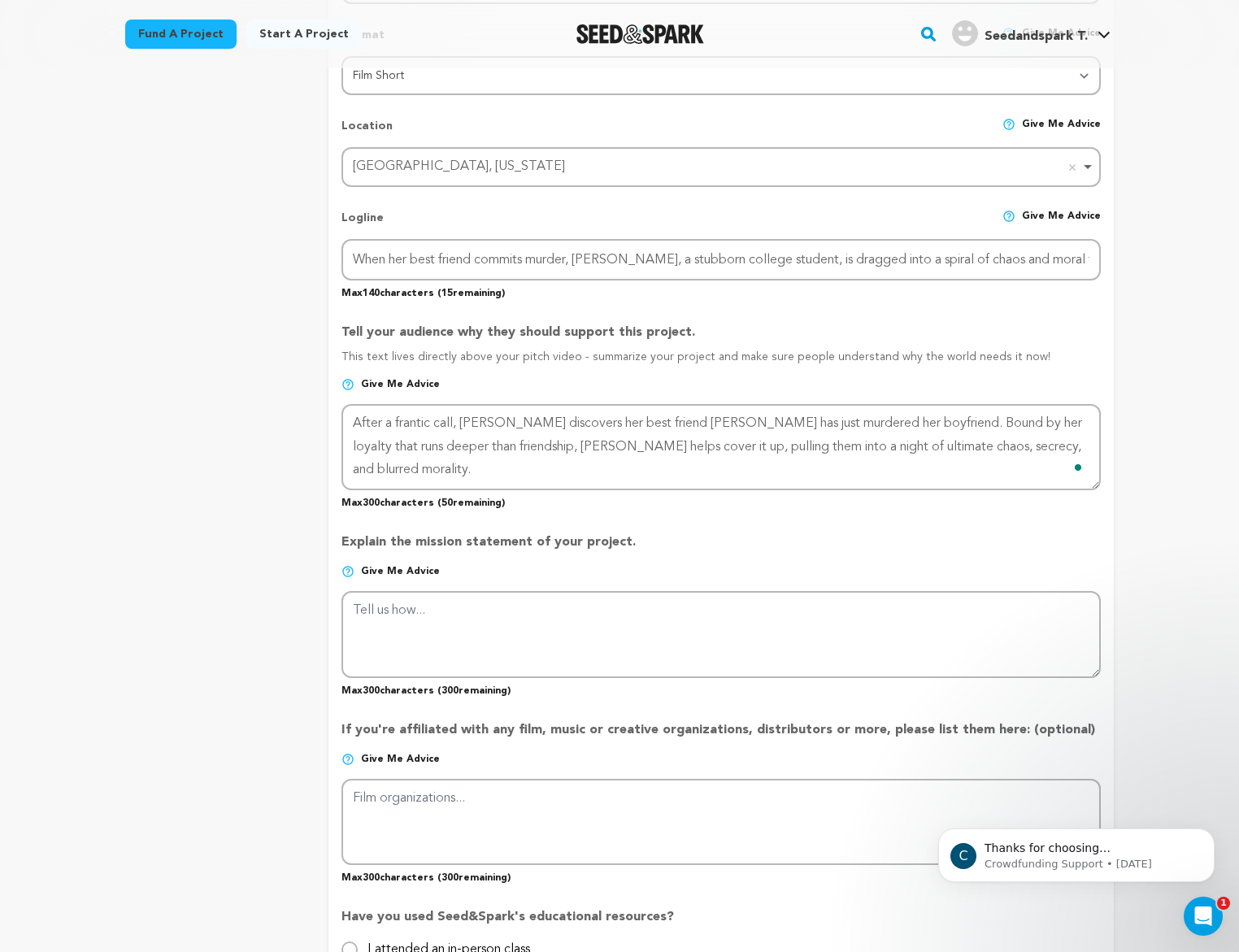
click at [971, 544] on p "Explain the mission statement of your project." at bounding box center [721, 548] width 760 height 33
click at [787, 559] on p "Explain the mission statement of your project." at bounding box center [721, 548] width 760 height 33
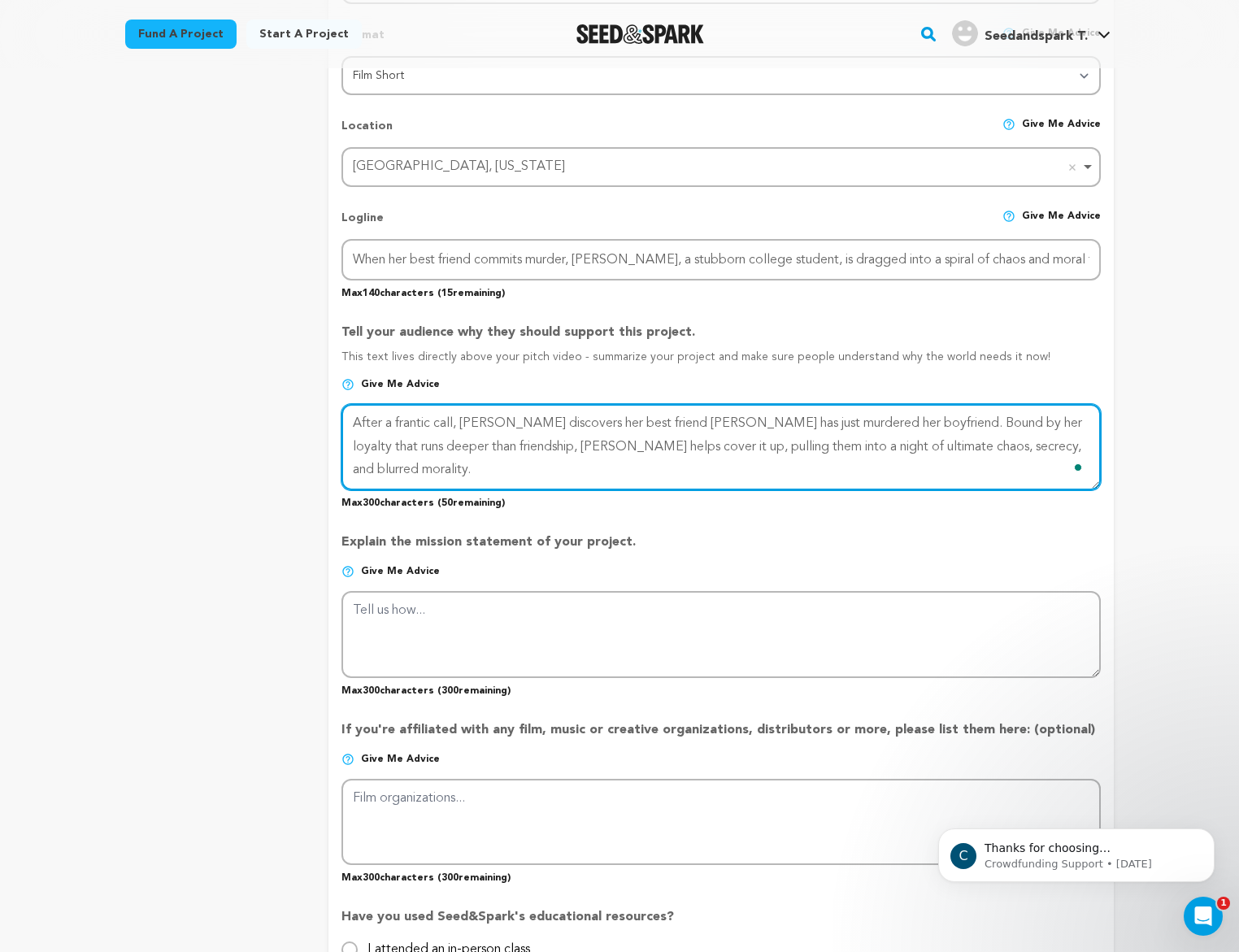
click at [971, 464] on textarea "To enrich screen reader interactions, please activate Accessibility in Grammarl…" at bounding box center [721, 447] width 760 height 86
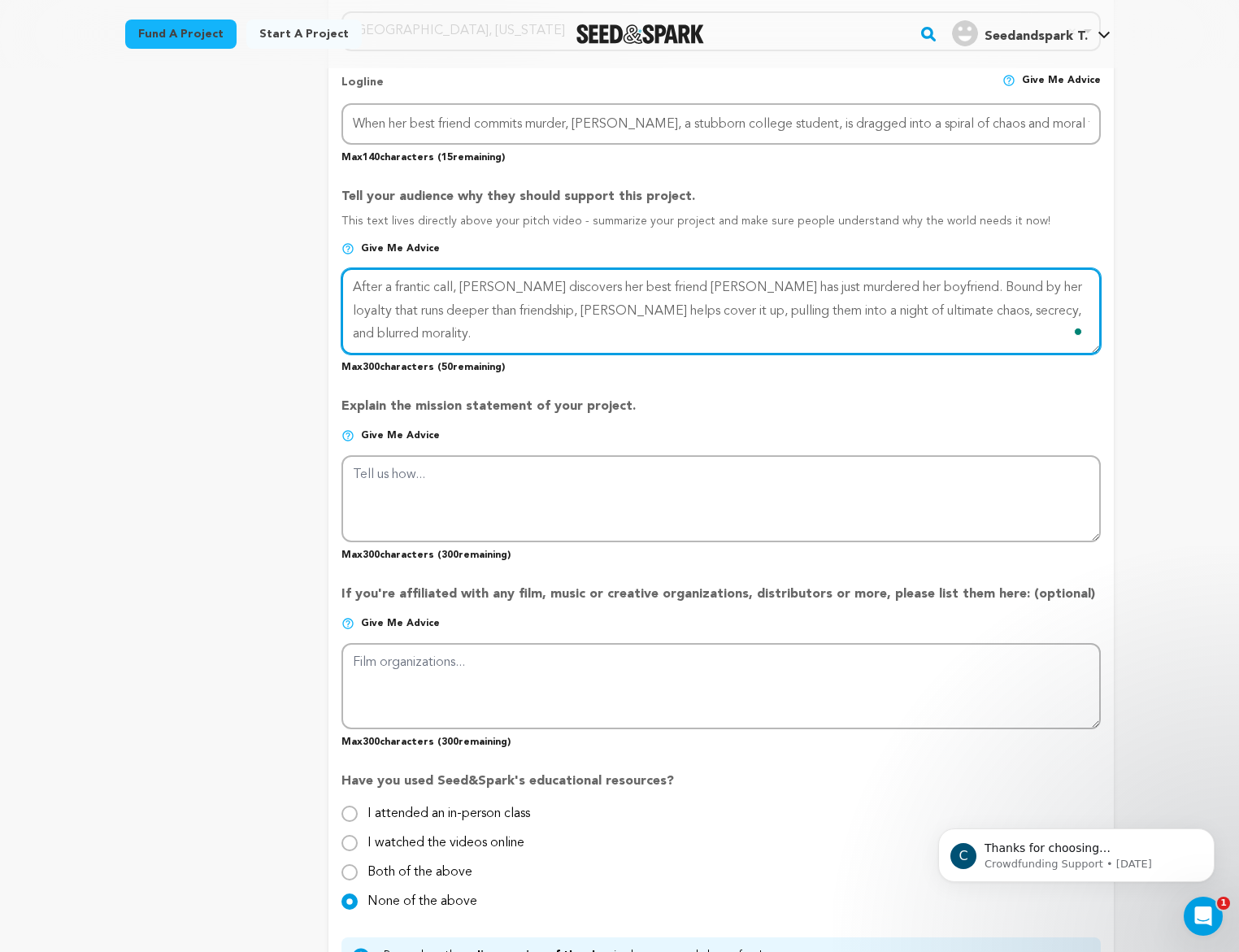
scroll to position [806, 0]
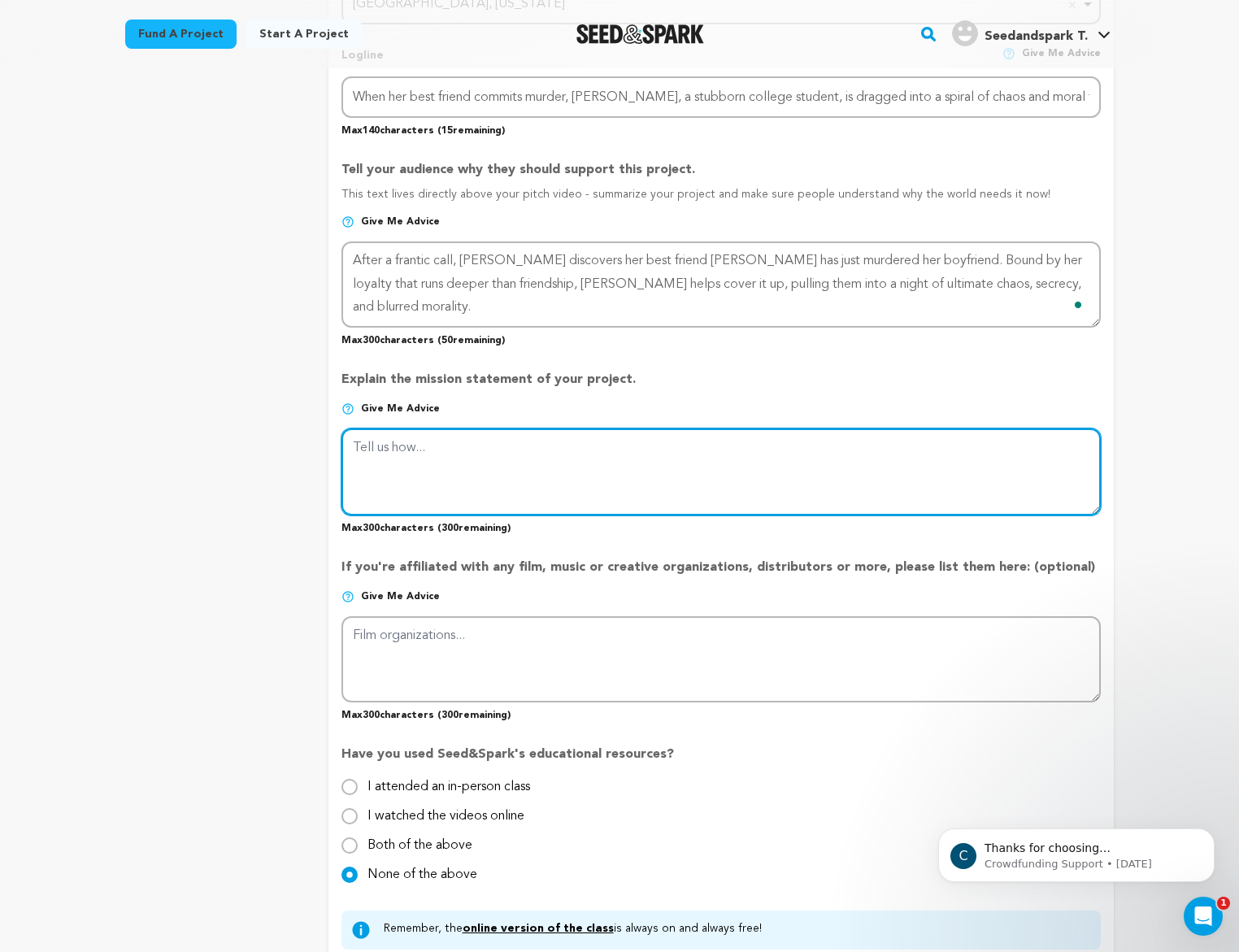
click at [797, 487] on textarea at bounding box center [721, 471] width 760 height 86
click at [553, 471] on textarea "To enrich screen reader interactions, please activate Accessibility in Grammarl…" at bounding box center [721, 471] width 760 height 86
paste textarea "Periwinkles explores resilience, friendship, and the sacrifices love demands as…"
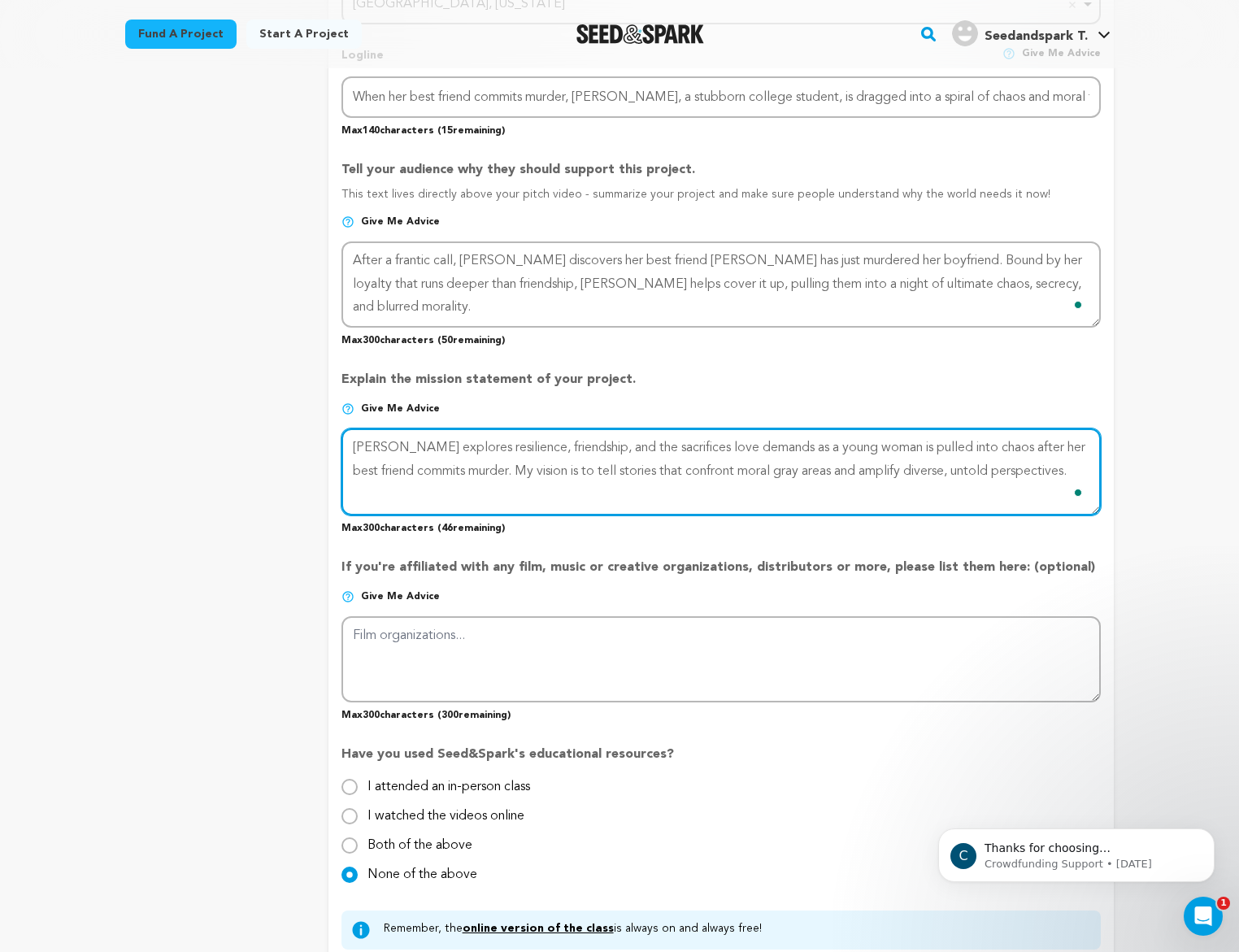
click at [524, 448] on textarea "To enrich screen reader interactions, please activate Accessibility in Grammarl…" at bounding box center [721, 471] width 760 height 86
click at [741, 457] on textarea "To enrich screen reader interactions, please activate Accessibility in Grammarl…" at bounding box center [721, 471] width 760 height 86
click at [835, 447] on textarea "To enrich screen reader interactions, please activate Accessibility in Grammarl…" at bounding box center [721, 471] width 760 height 86
click at [599, 493] on textarea "To enrich screen reader interactions, please activate Accessibility in Grammarl…" at bounding box center [721, 471] width 760 height 86
click at [578, 500] on textarea "To enrich screen reader interactions, please activate Accessibility in Grammarl…" at bounding box center [721, 471] width 760 height 86
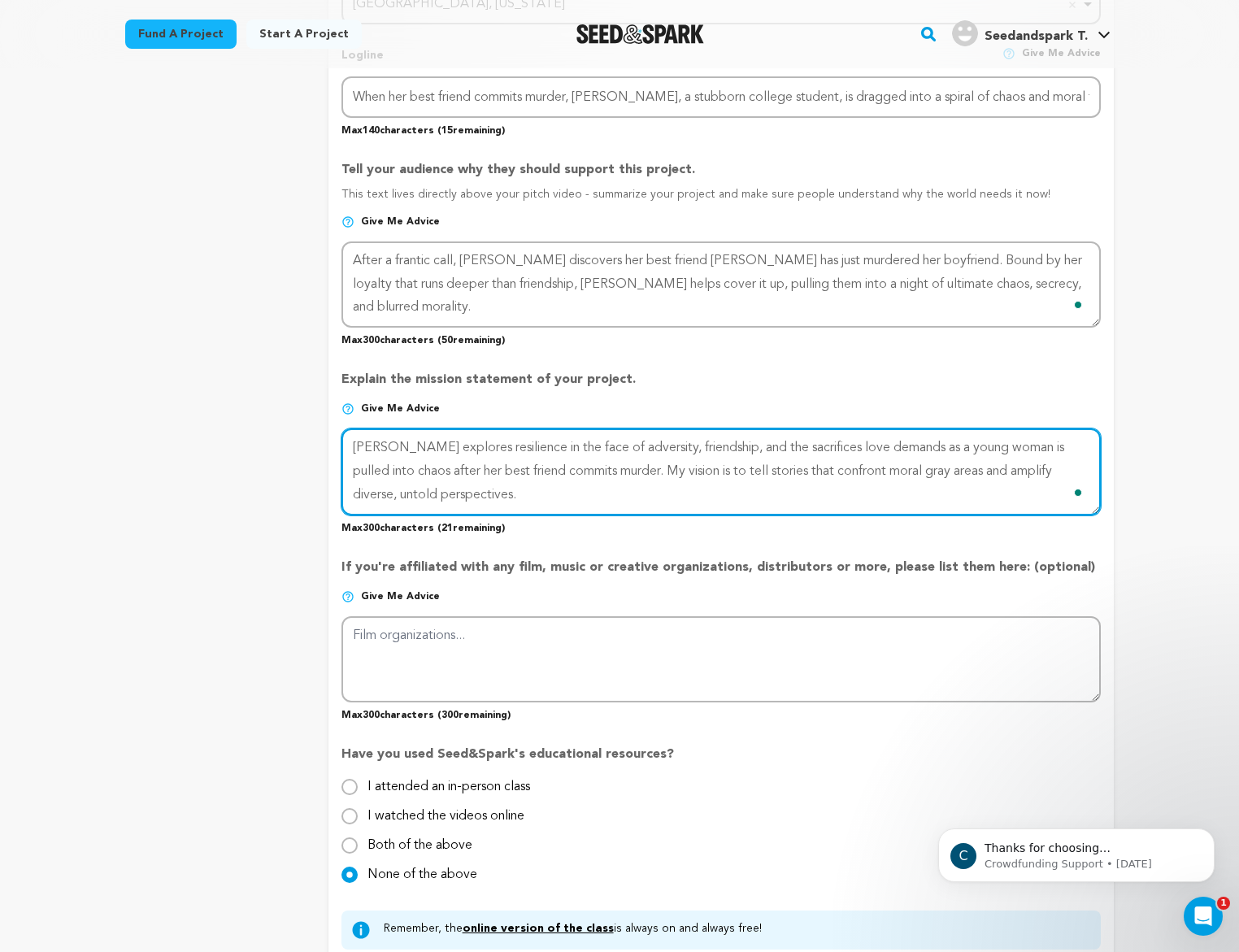
click at [611, 489] on textarea "To enrich screen reader interactions, please activate Accessibility in Grammarl…" at bounding box center [721, 471] width 760 height 86
drag, startPoint x: 636, startPoint y: 472, endPoint x: 687, endPoint y: 471, distance: 51.0
click at [687, 471] on textarea "To enrich screen reader interactions, please activate Accessibility in Grammarl…" at bounding box center [721, 471] width 760 height 86
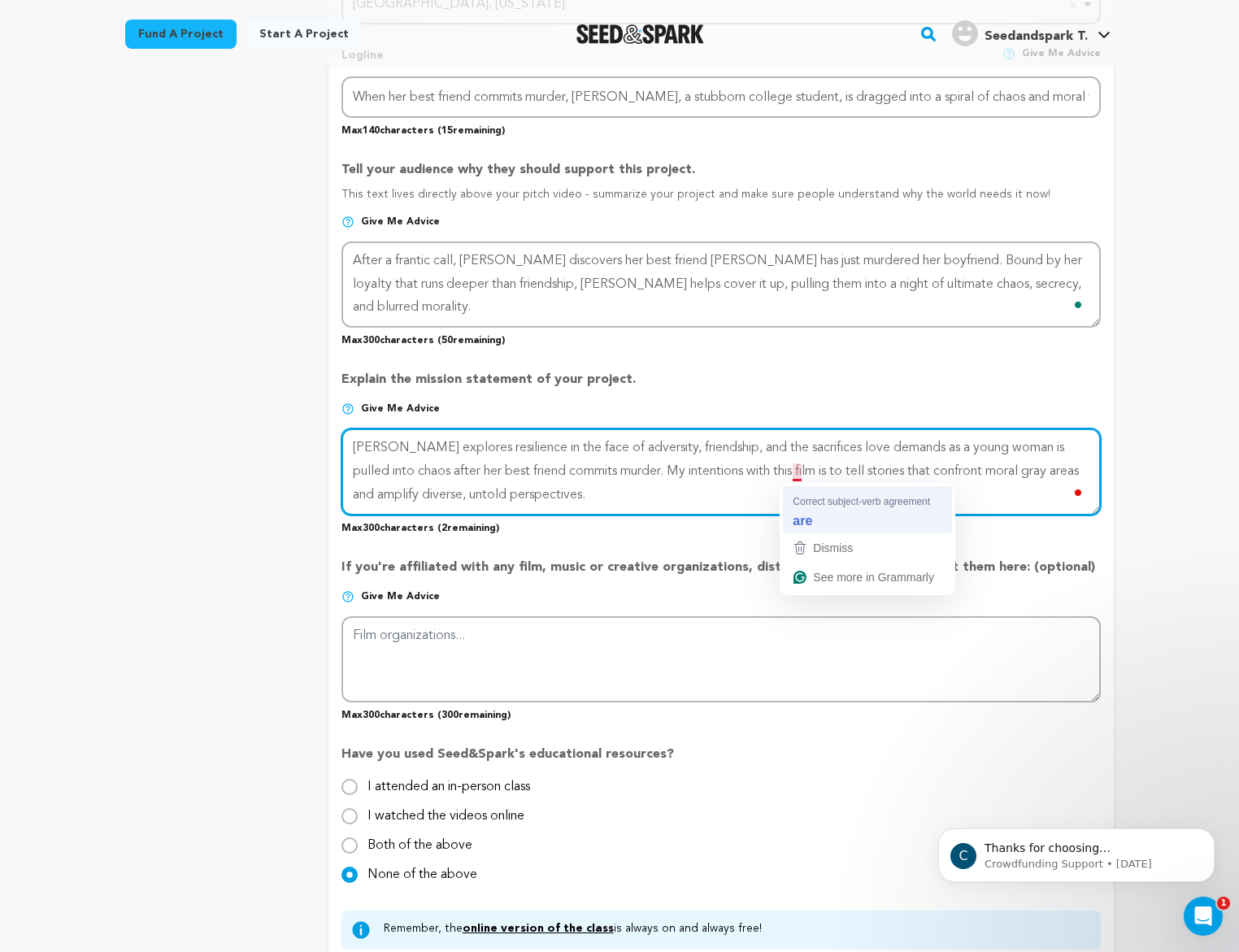
type textarea "[PERSON_NAME] explores resilience in the face of adversity, friendship, and the…"
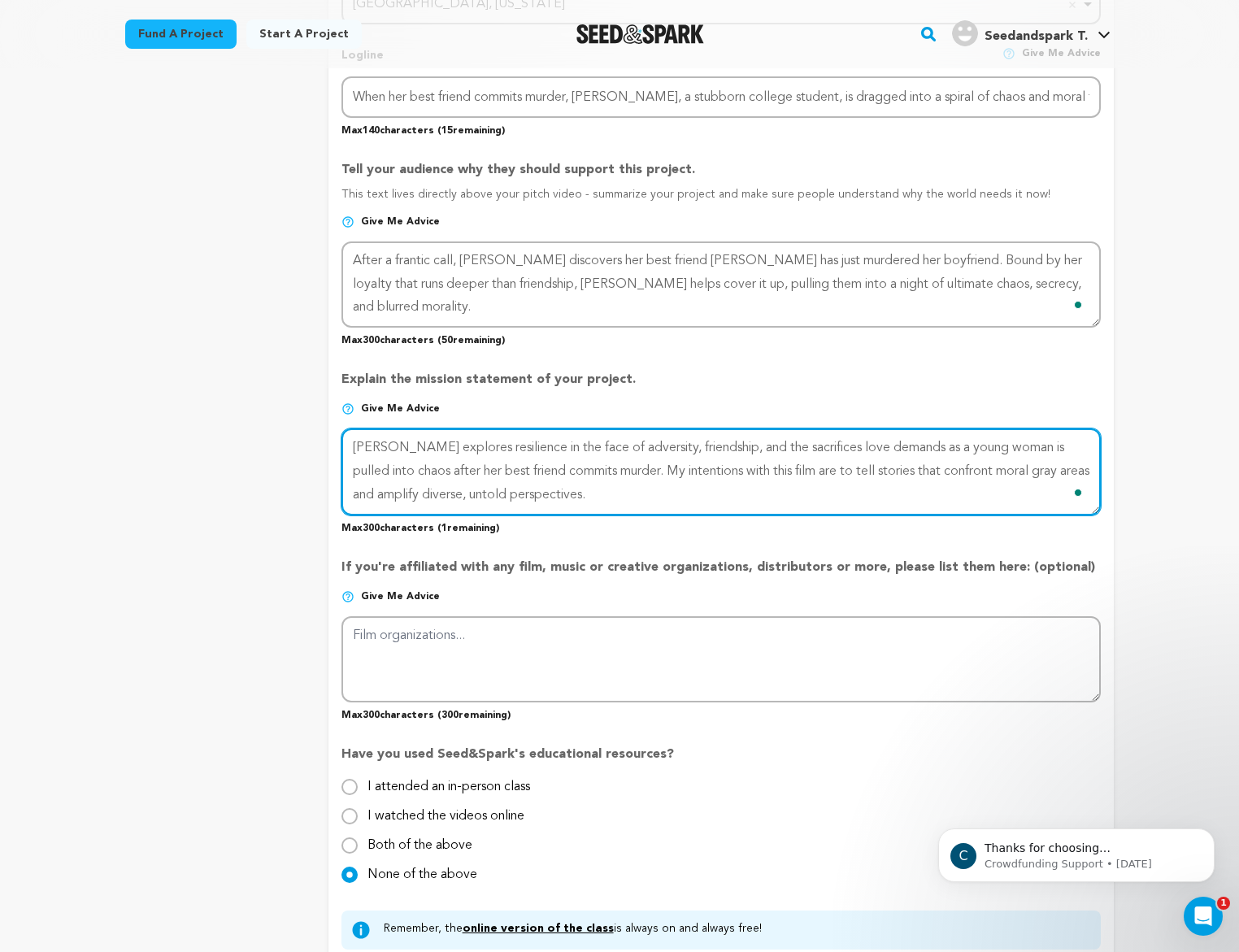
click at [797, 496] on textarea "To enrich screen reader interactions, please activate Accessibility in Grammarl…" at bounding box center [721, 471] width 760 height 86
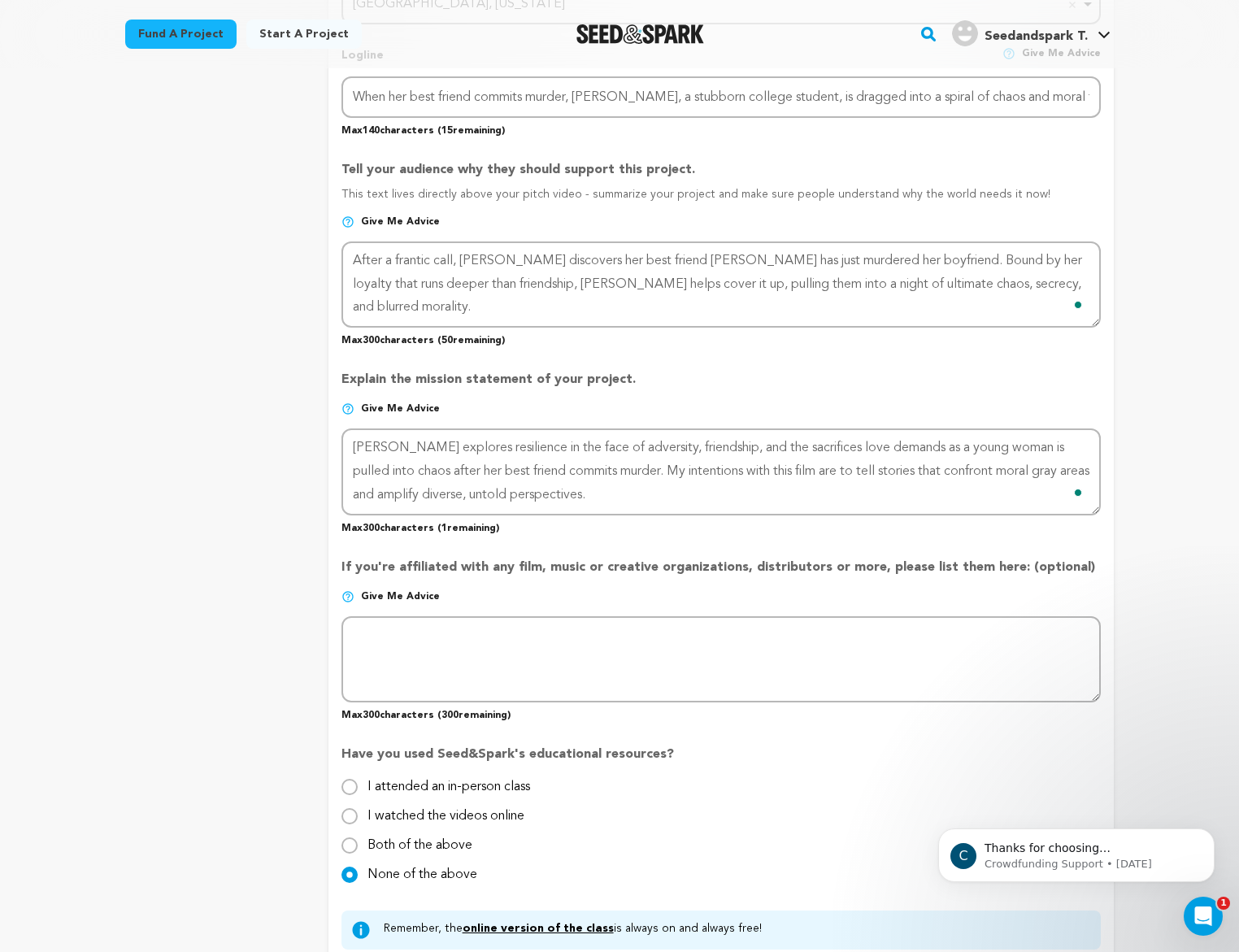
drag, startPoint x: 658, startPoint y: 448, endPoint x: 529, endPoint y: 450, distance: 129.0
click at [529, 450] on textarea "To enrich screen reader interactions, please activate Accessibility in Grammarl…" at bounding box center [721, 471] width 760 height 86
click at [559, 501] on textarea "To enrich screen reader interactions, please activate Accessibility in Grammarl…" at bounding box center [721, 471] width 760 height 86
drag, startPoint x: 619, startPoint y: 501, endPoint x: 523, endPoint y: 475, distance: 99.5
click at [523, 475] on textarea "To enrich screen reader interactions, please activate Accessibility in Grammarl…" at bounding box center [721, 471] width 760 height 86
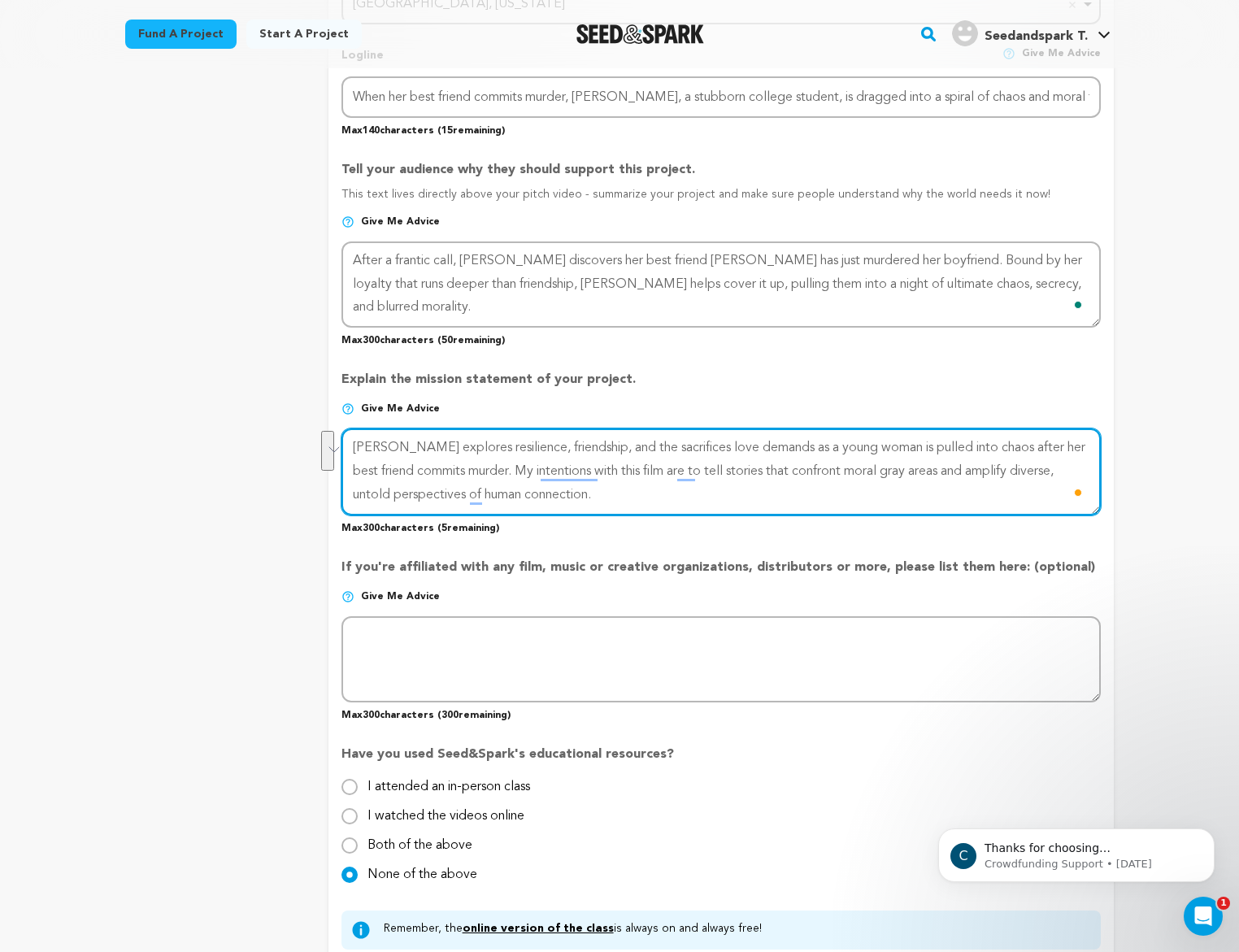
click at [642, 493] on textarea "To enrich screen reader interactions, please activate Accessibility in Grammarl…" at bounding box center [721, 471] width 760 height 86
paste textarea "My in"
drag, startPoint x: 643, startPoint y: 498, endPoint x: 522, endPoint y: 465, distance: 125.4
click at [522, 465] on textarea "To enrich screen reader interactions, please activate Accessibility in Grammarl…" at bounding box center [721, 471] width 760 height 86
paste textarea "with this film is to tell stories that explore moral gray areas while amplifyin…"
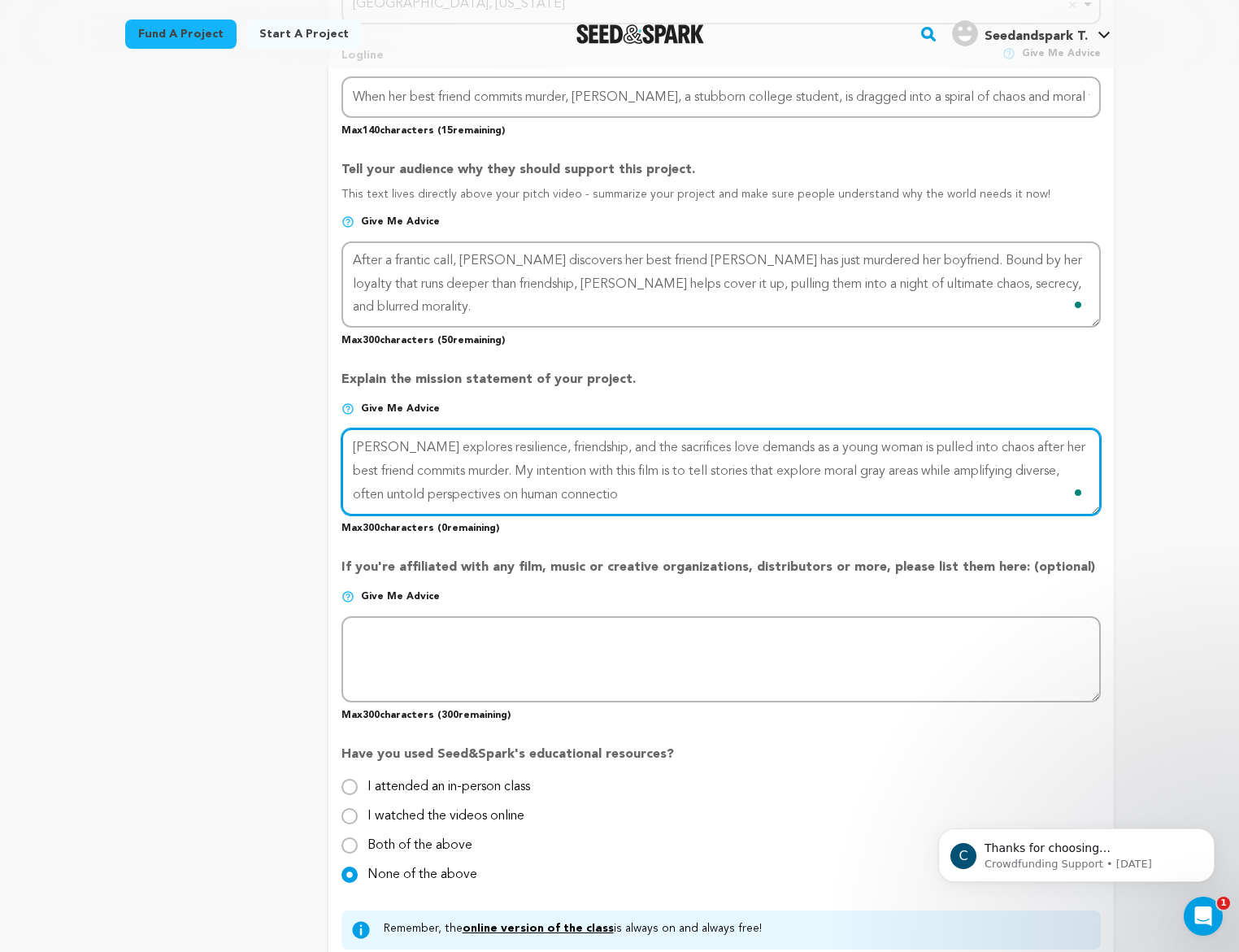
click at [952, 474] on textarea "To enrich screen reader interactions, please activate Accessibility in Grammarl…" at bounding box center [721, 471] width 760 height 86
click at [633, 488] on textarea "To enrich screen reader interactions, please activate Accessibility in Grammarl…" at bounding box center [721, 471] width 760 height 86
type textarea "[PERSON_NAME] explores resilience, friendship, and the sacrifices love demands …"
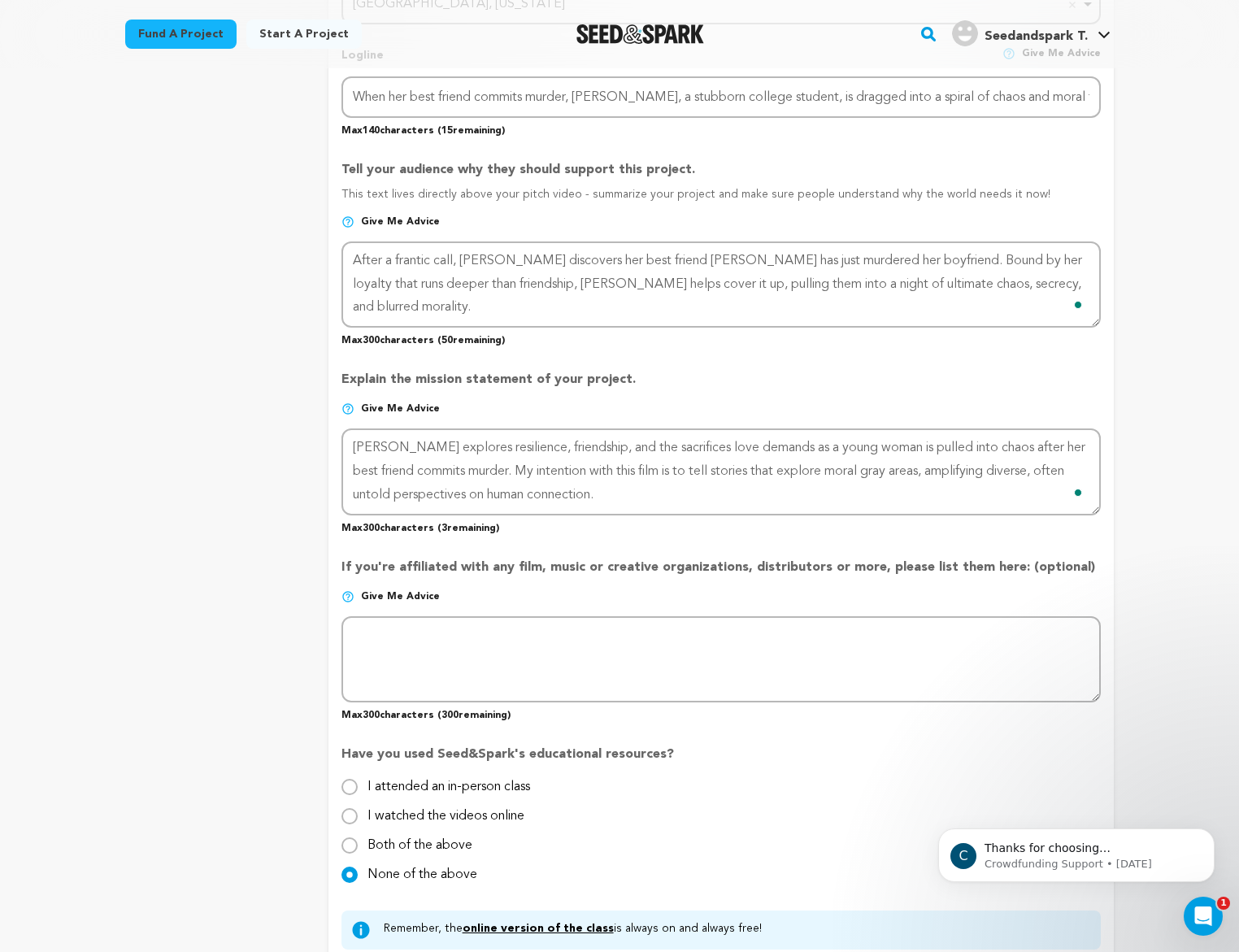
click at [698, 522] on p "Max 300 characters ( 3 remaining)" at bounding box center [721, 525] width 760 height 20
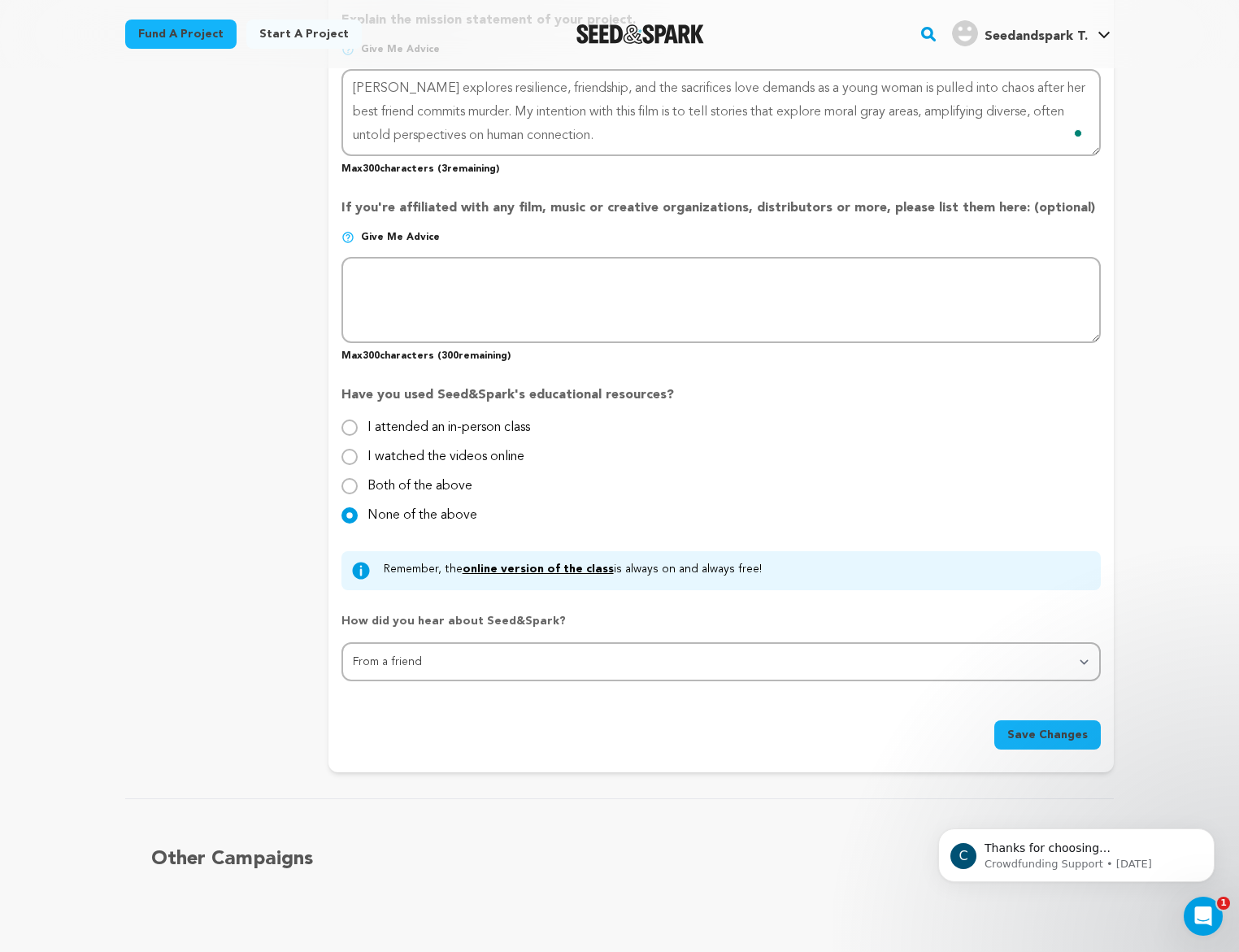
scroll to position [1212, 0]
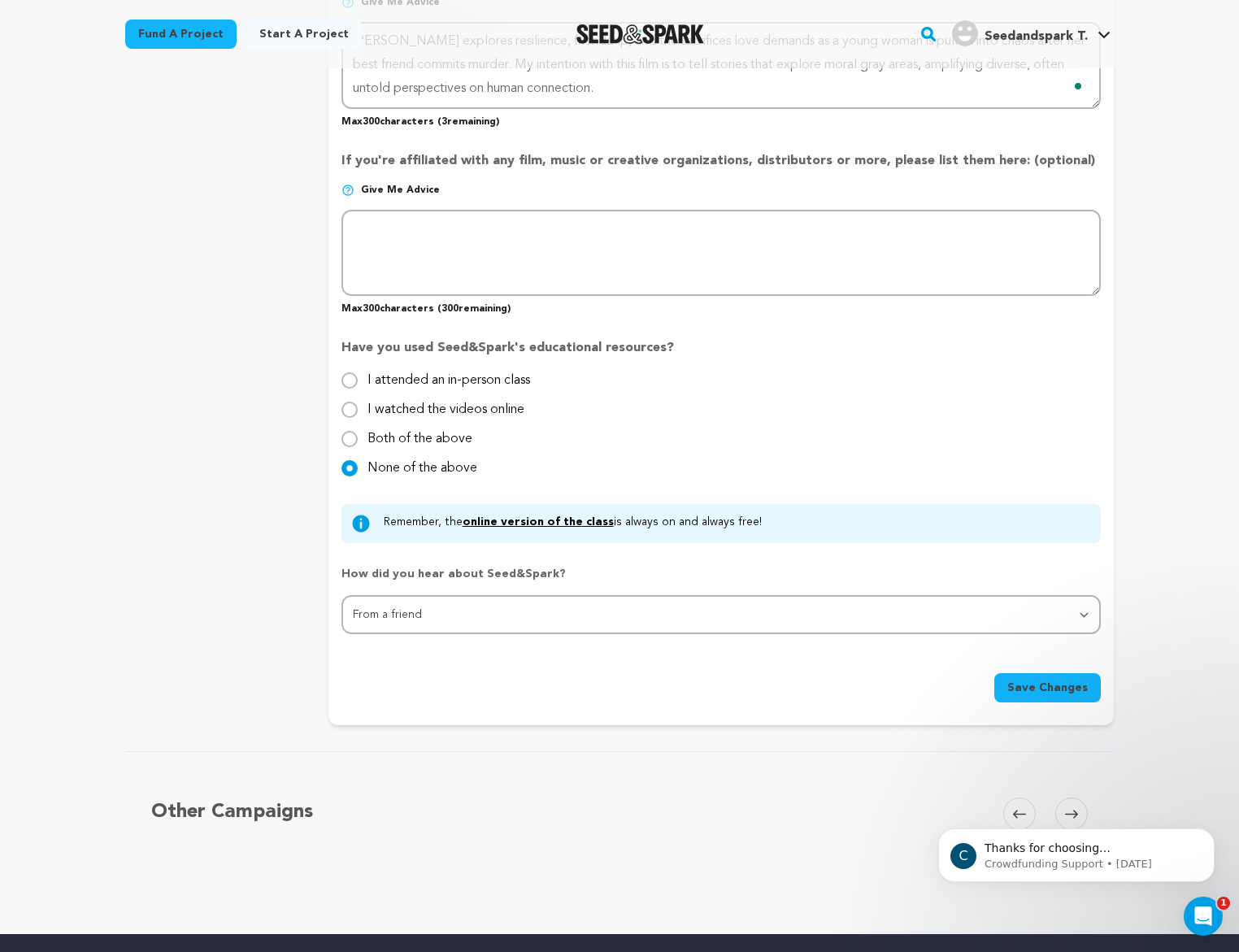
click at [1091, 695] on button "Save Changes" at bounding box center [1048, 688] width 107 height 29
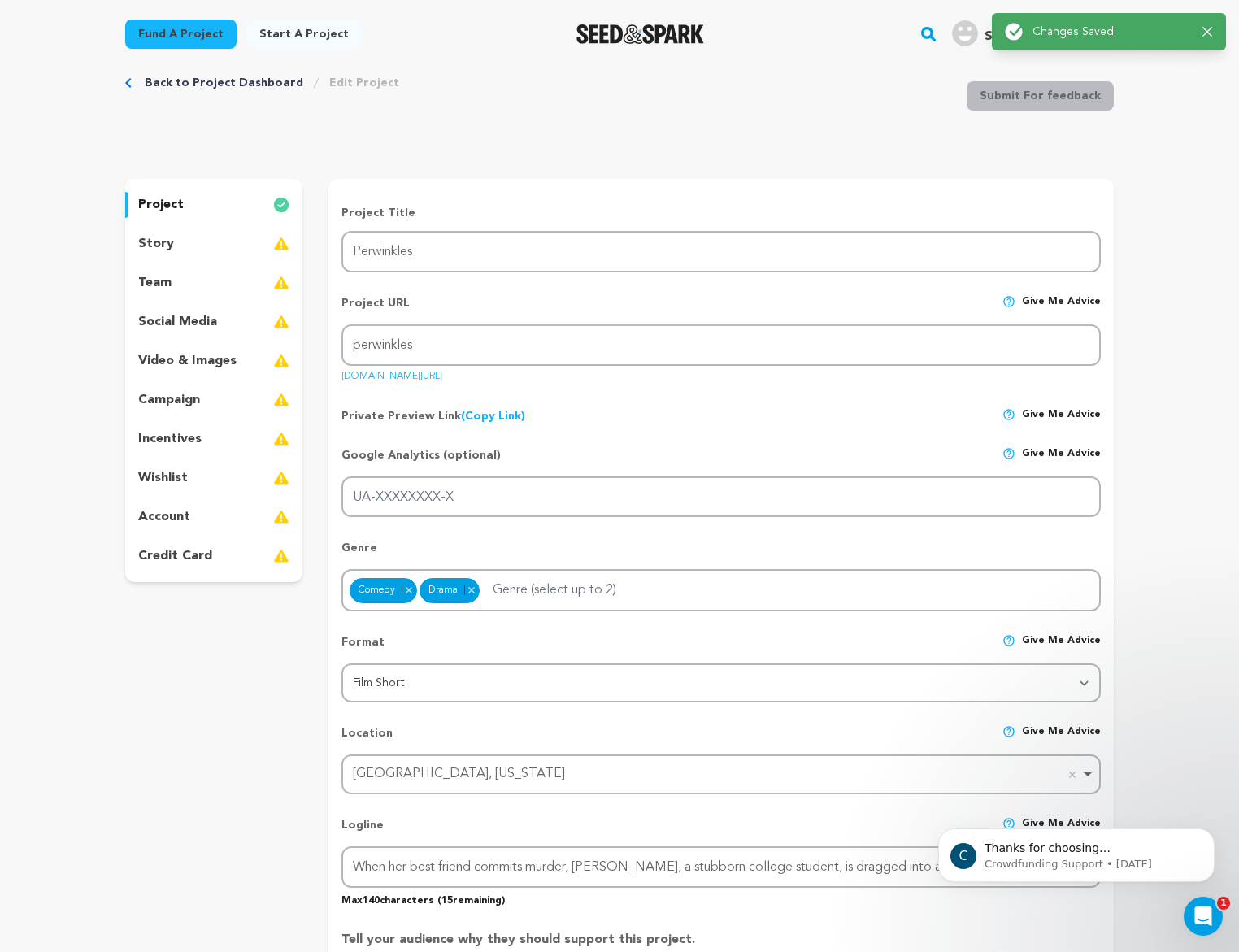
scroll to position [0, 0]
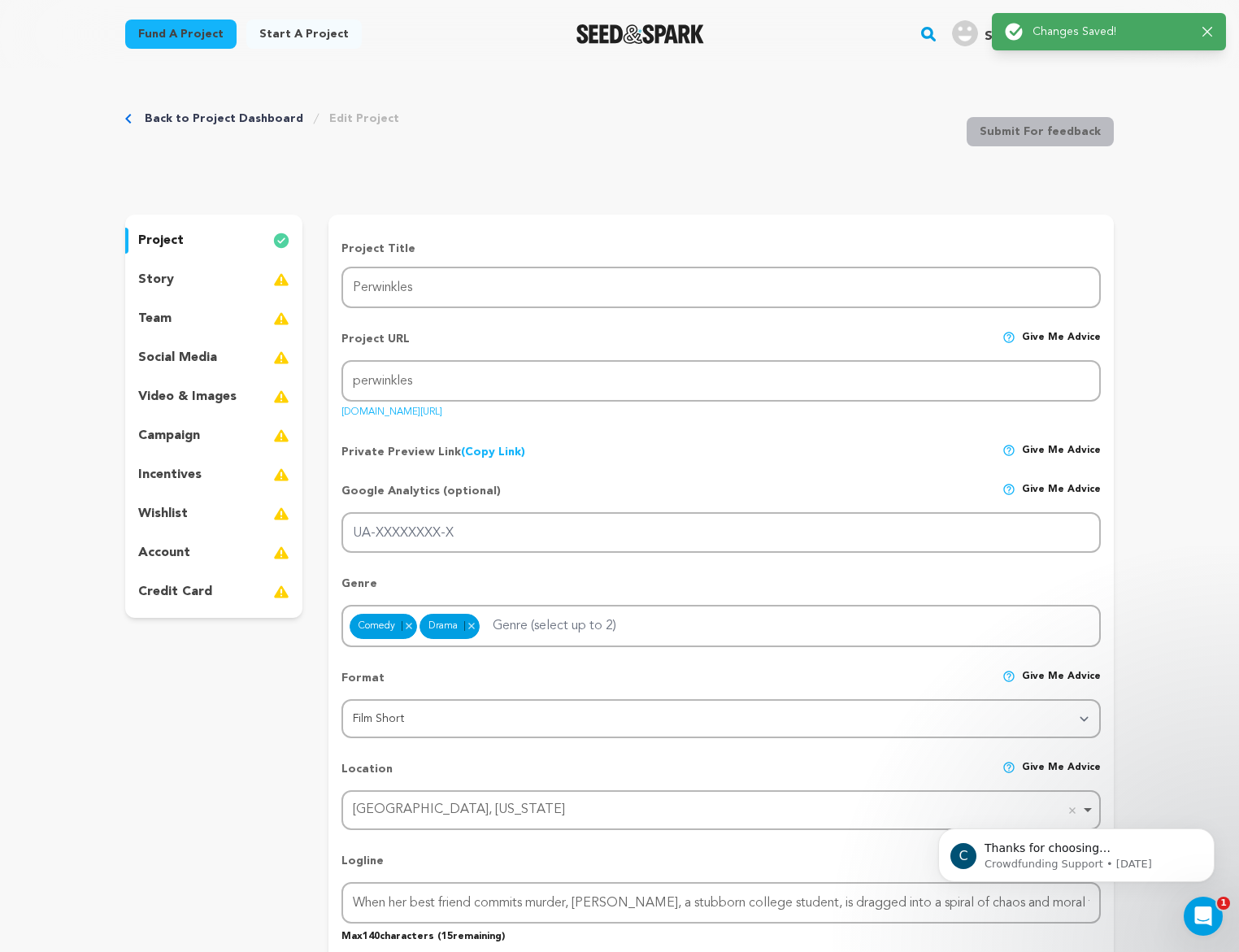
click at [227, 283] on div "story" at bounding box center [213, 279] width 177 height 26
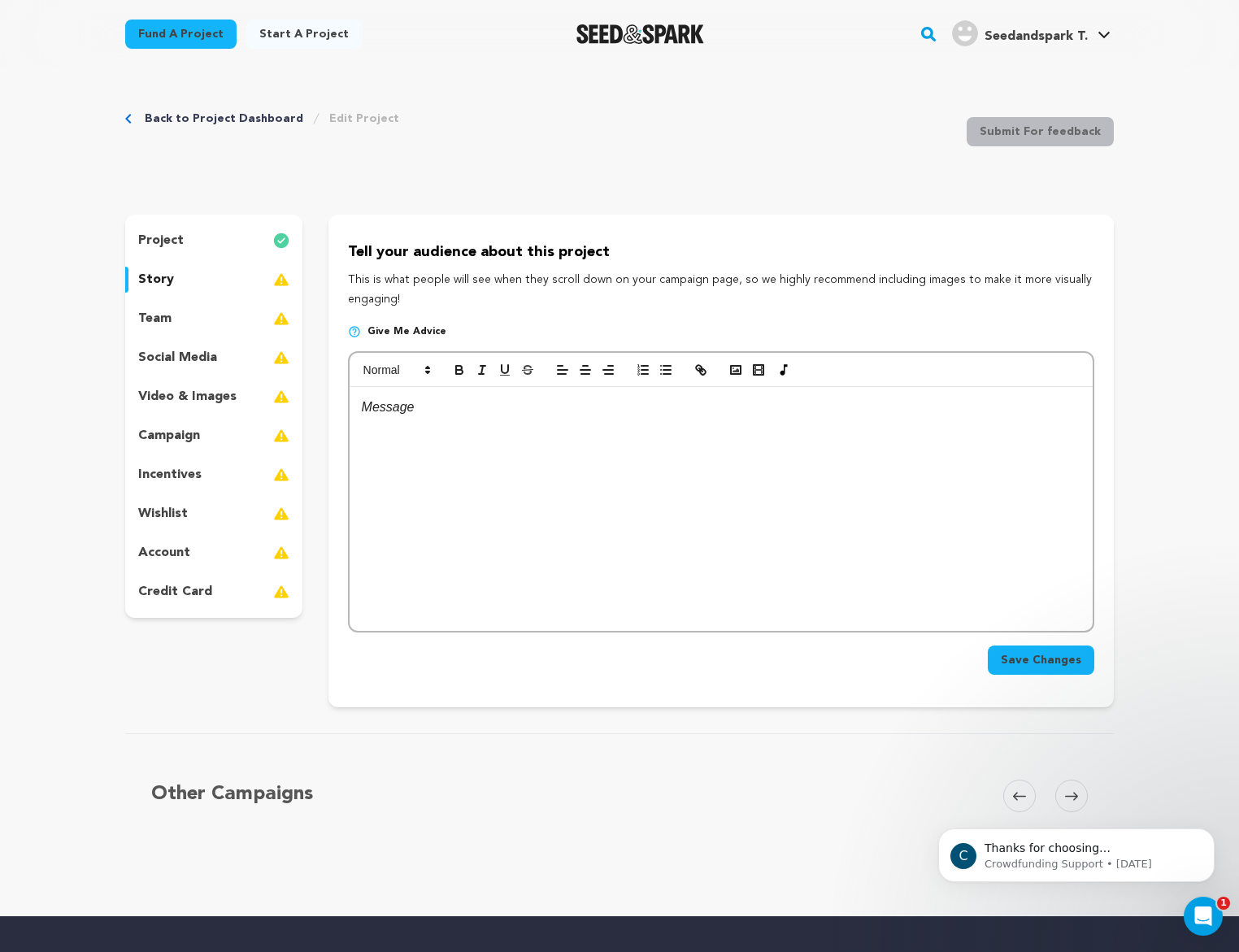
click at [213, 241] on div "project" at bounding box center [213, 240] width 177 height 26
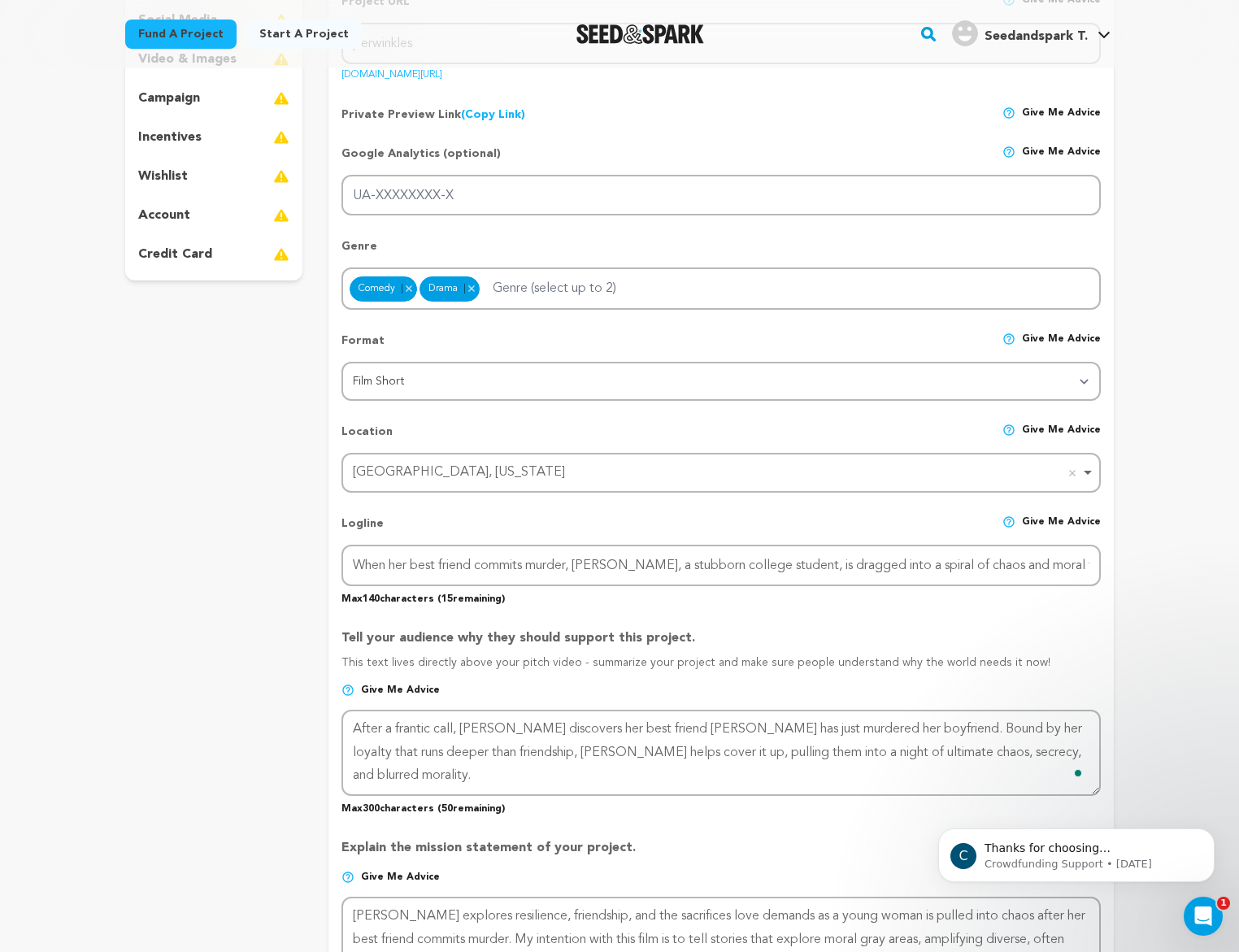
scroll to position [81, 0]
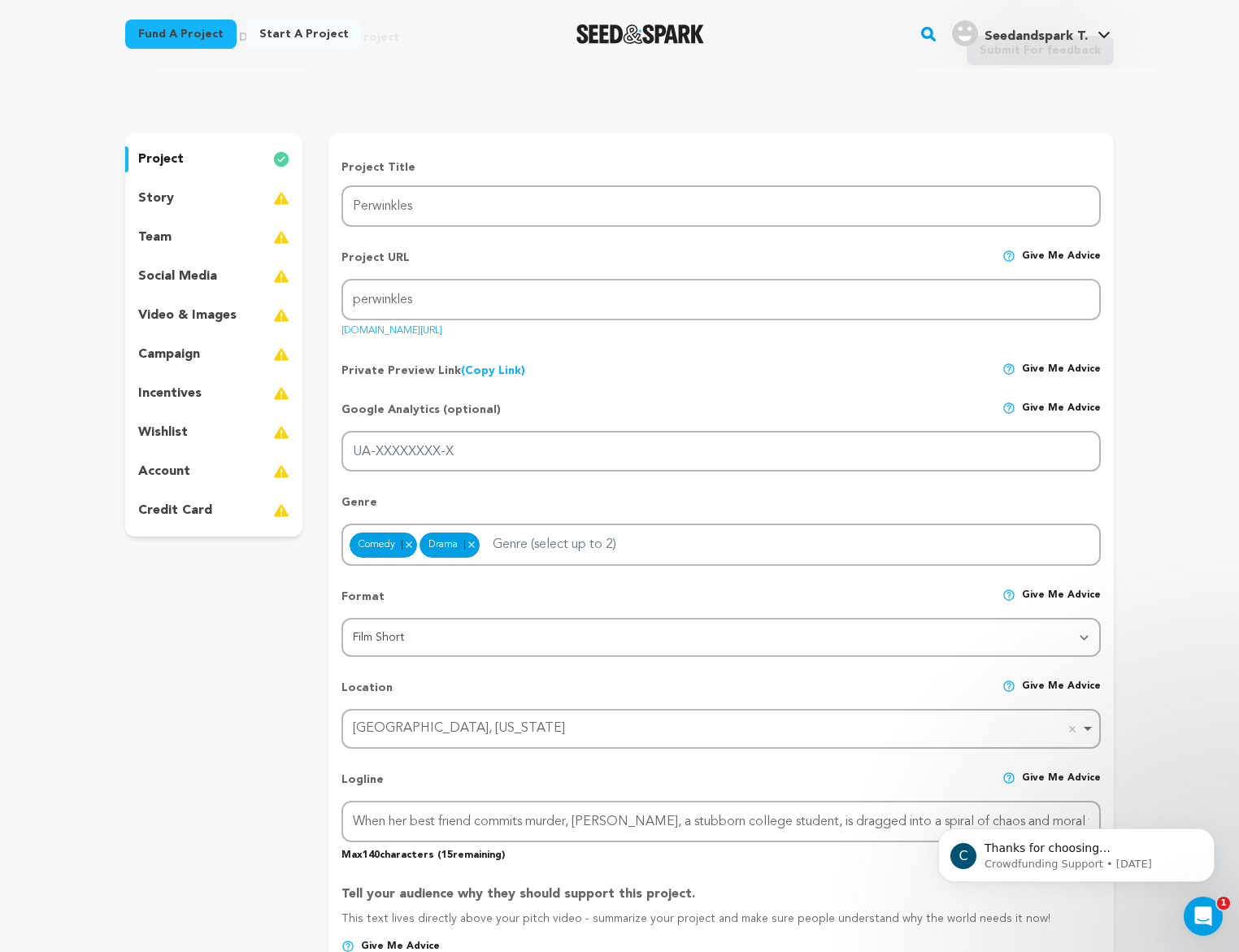
click at [253, 204] on div "story" at bounding box center [213, 198] width 177 height 26
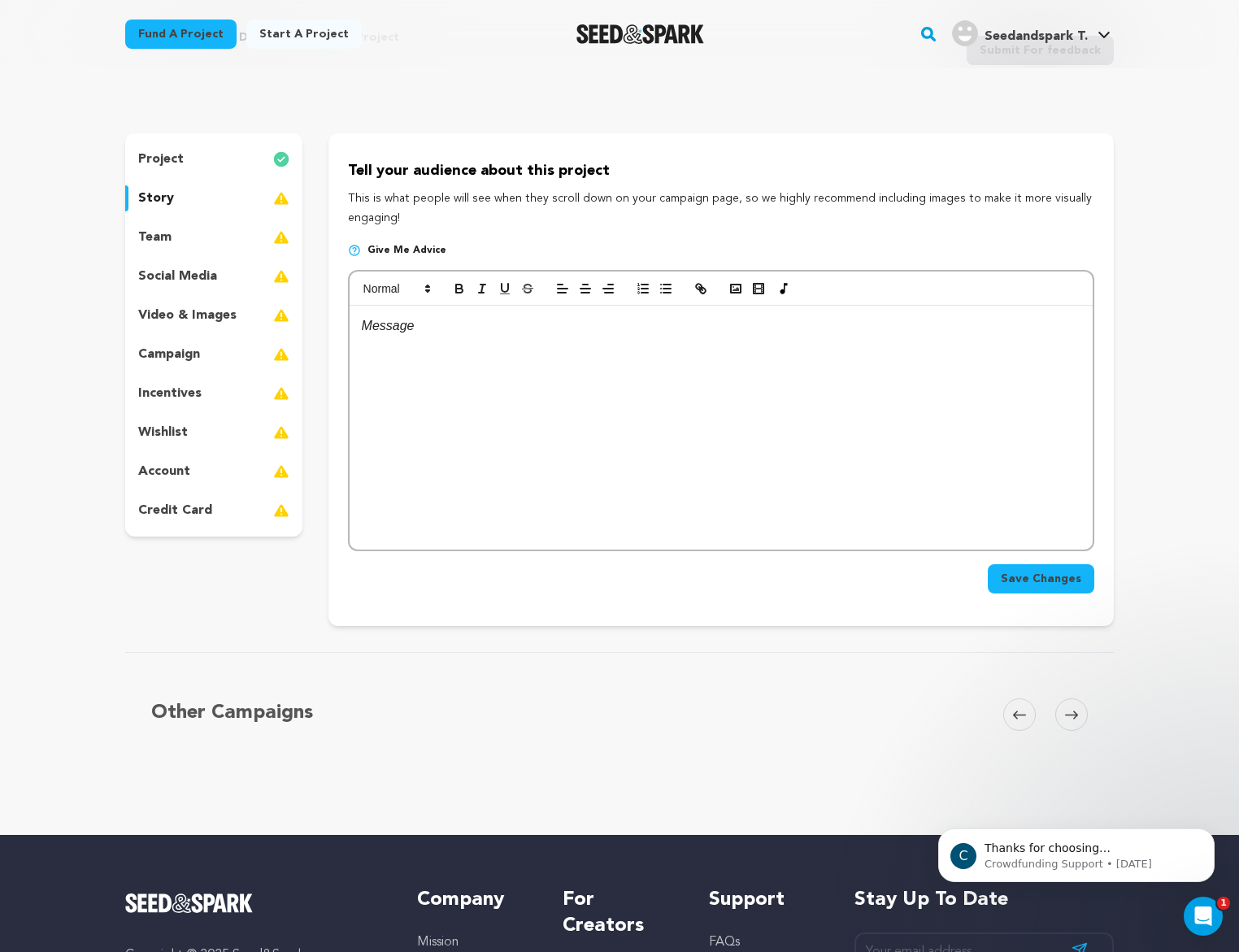
click at [200, 236] on div "team" at bounding box center [213, 237] width 177 height 26
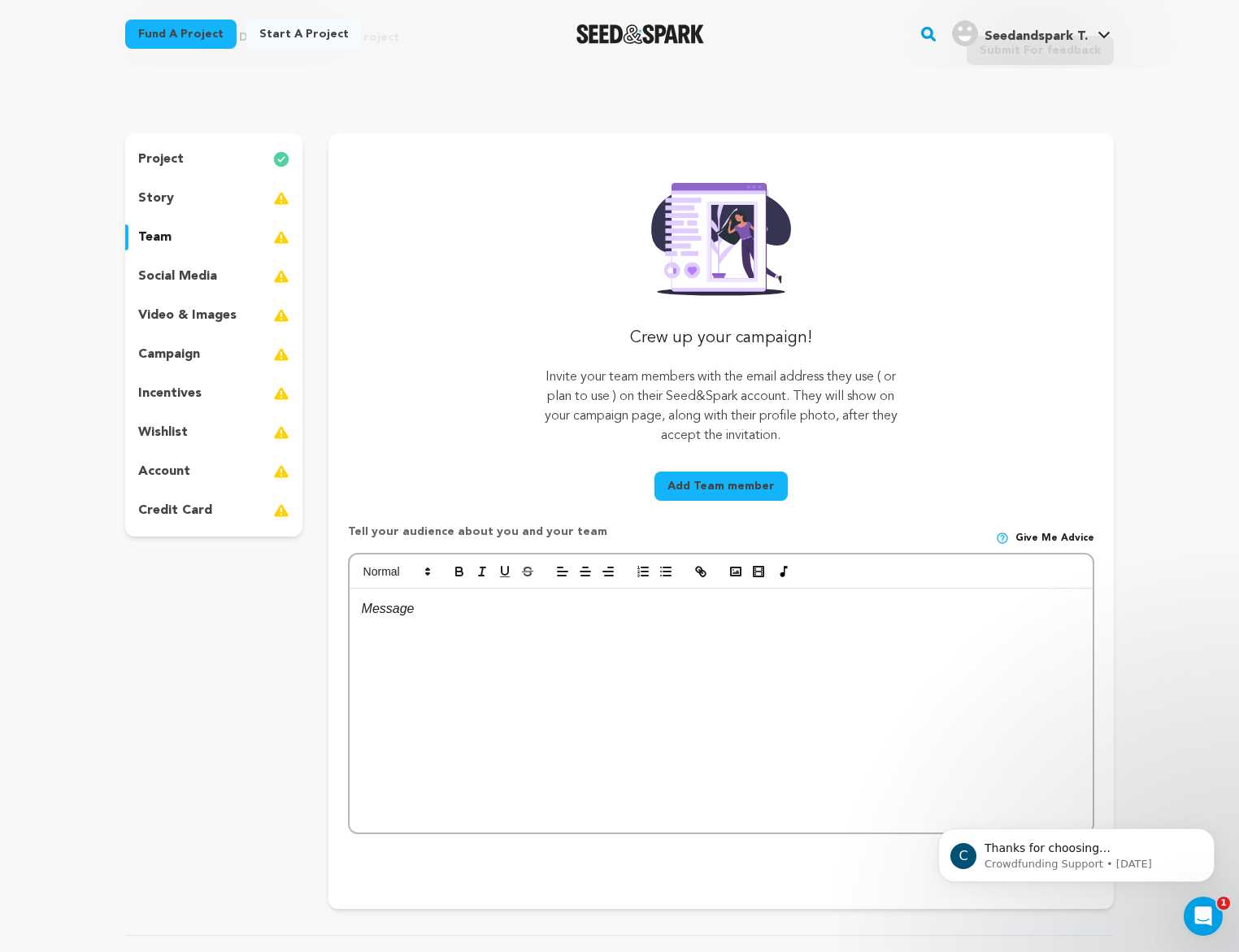
click at [233, 284] on div "social media" at bounding box center [213, 276] width 177 height 26
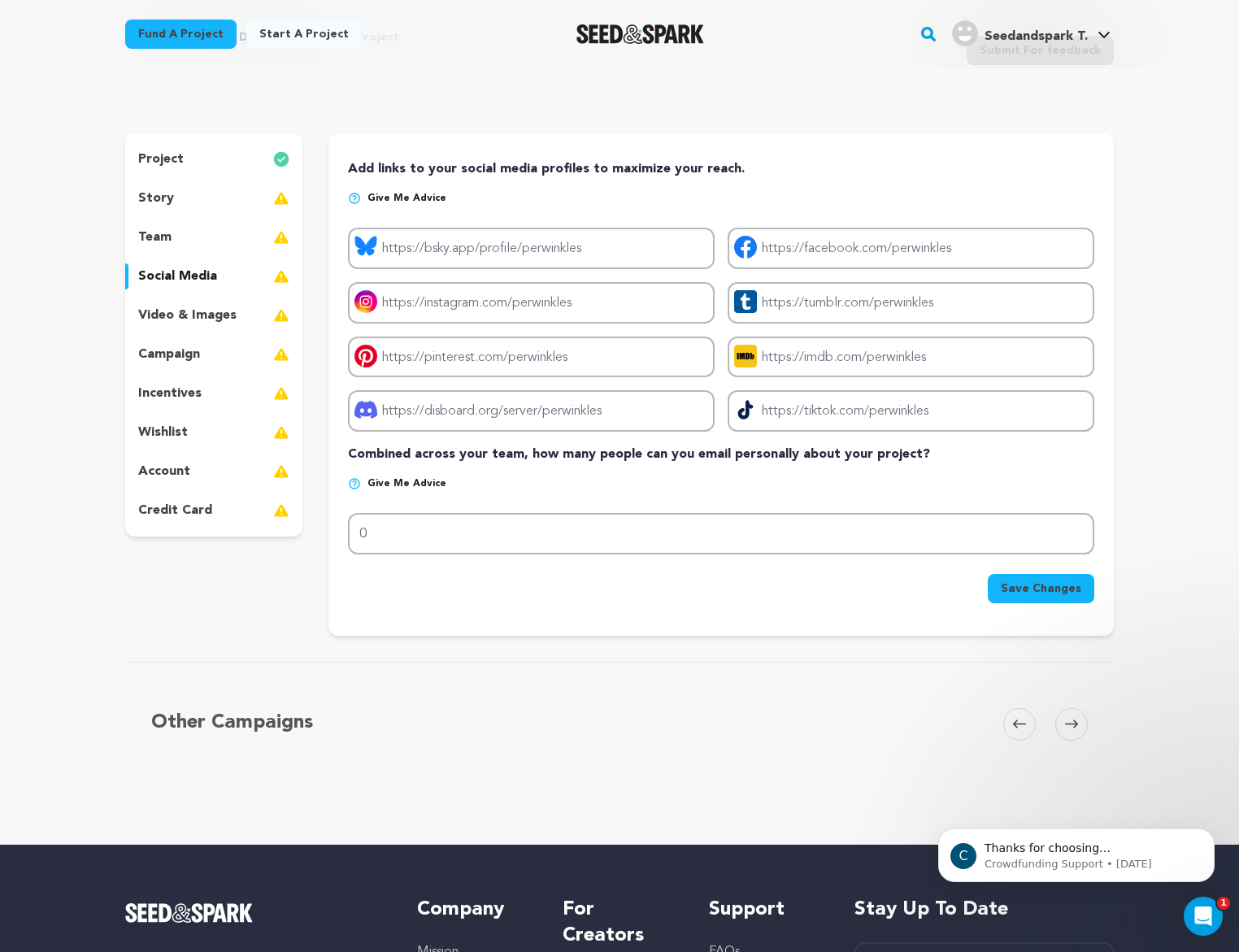
click at [235, 308] on p "video & images" at bounding box center [188, 316] width 99 height 20
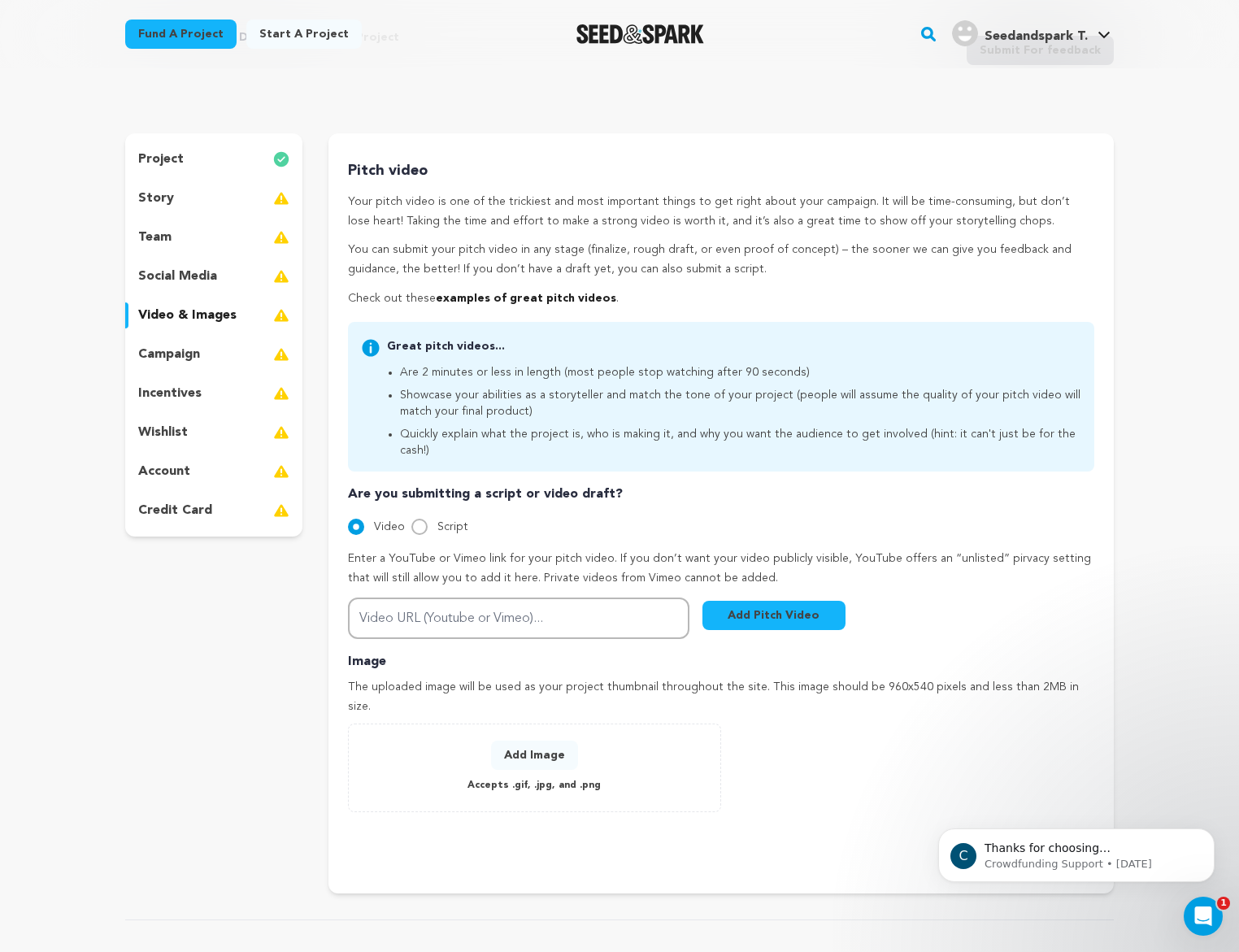
click at [209, 358] on div "campaign" at bounding box center [213, 354] width 177 height 26
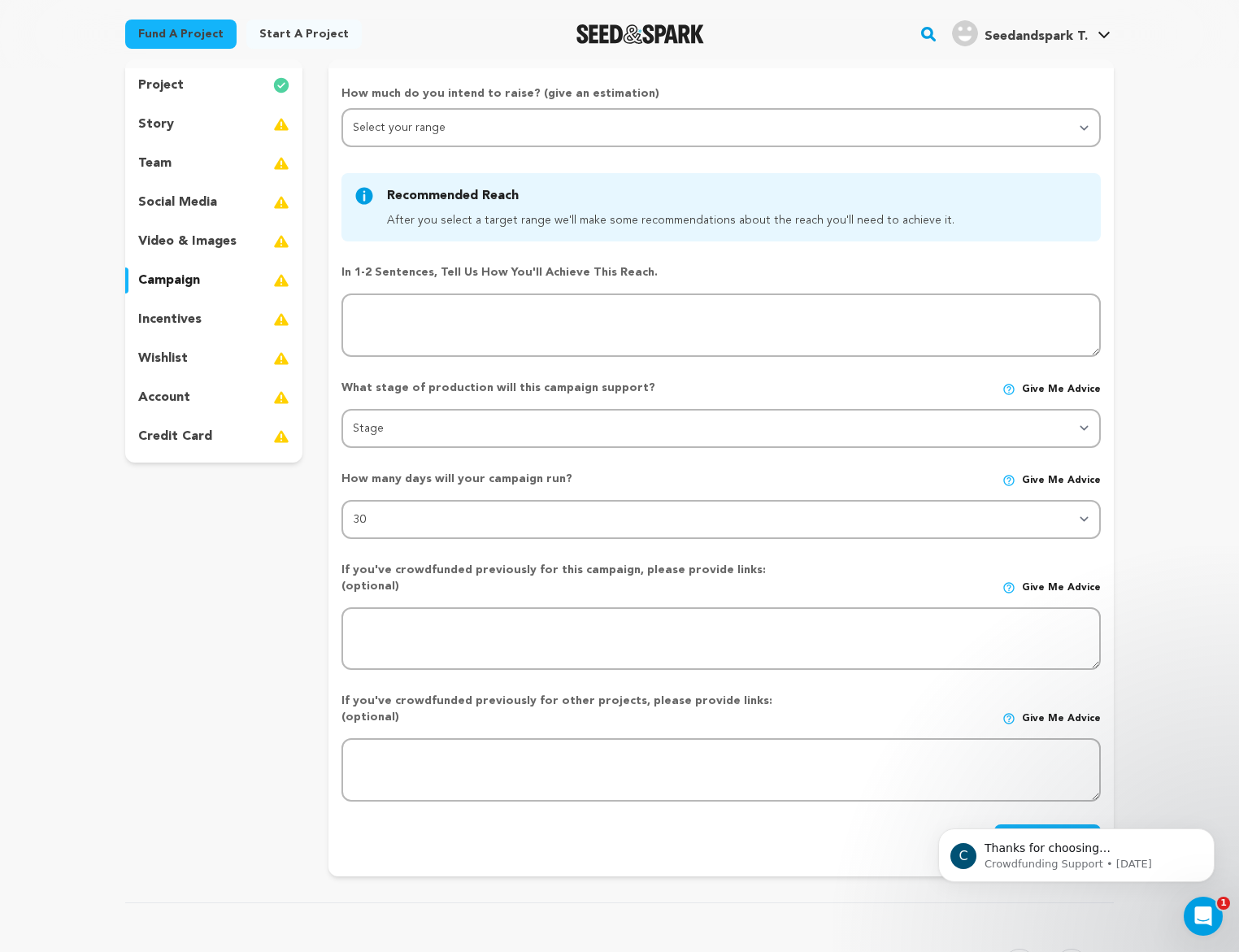
scroll to position [163, 0]
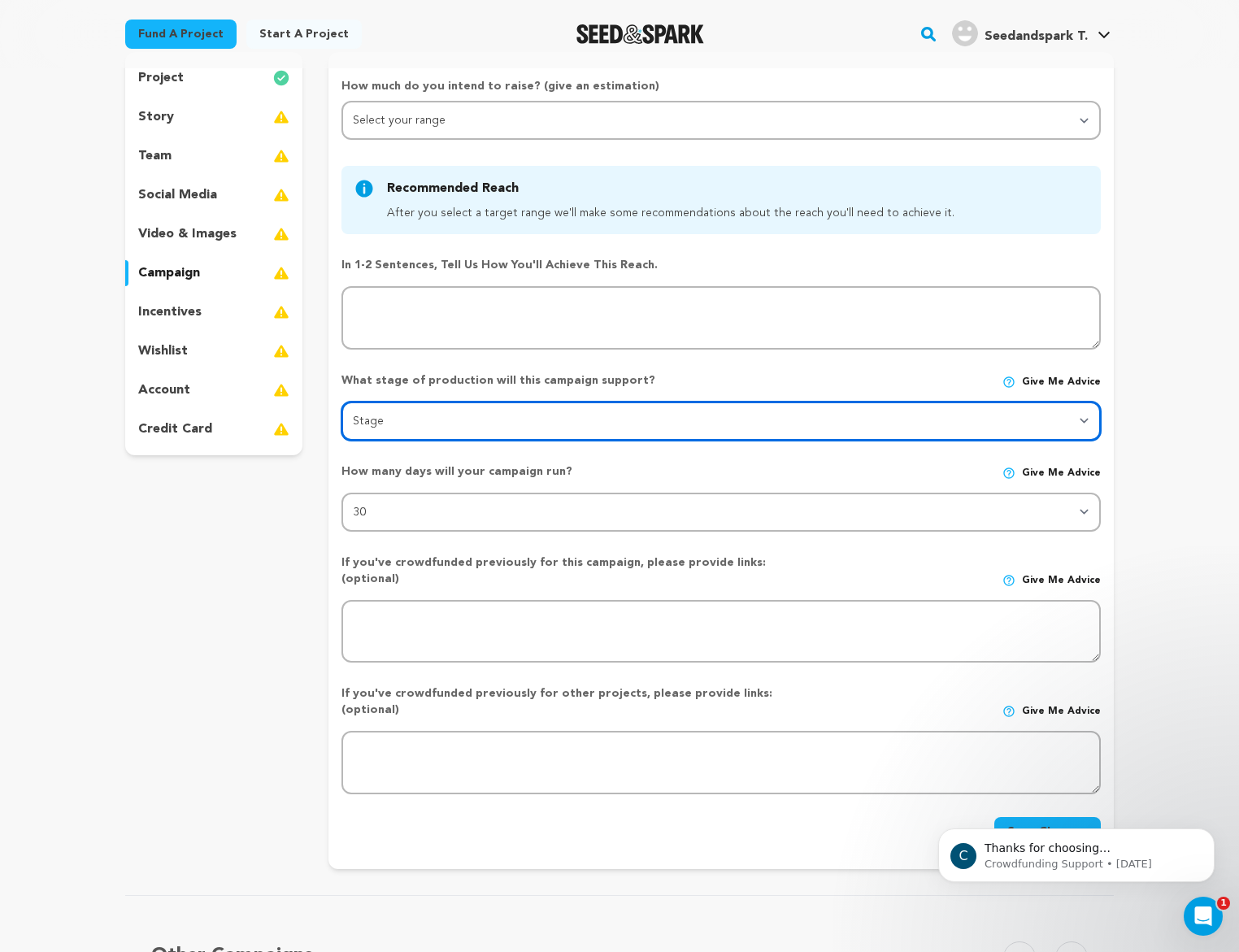
click at [483, 429] on select "Stage DEVELOPMENT PRODUCTION POST-PRODUCTION DISTRIBUTION PRE-PRODUCTION ENHANC…" at bounding box center [721, 421] width 760 height 39
select select "11372"
click at [341, 402] on select "Stage DEVELOPMENT PRODUCTION POST-PRODUCTION DISTRIBUTION PRE-PRODUCTION ENHANC…" at bounding box center [721, 421] width 760 height 39
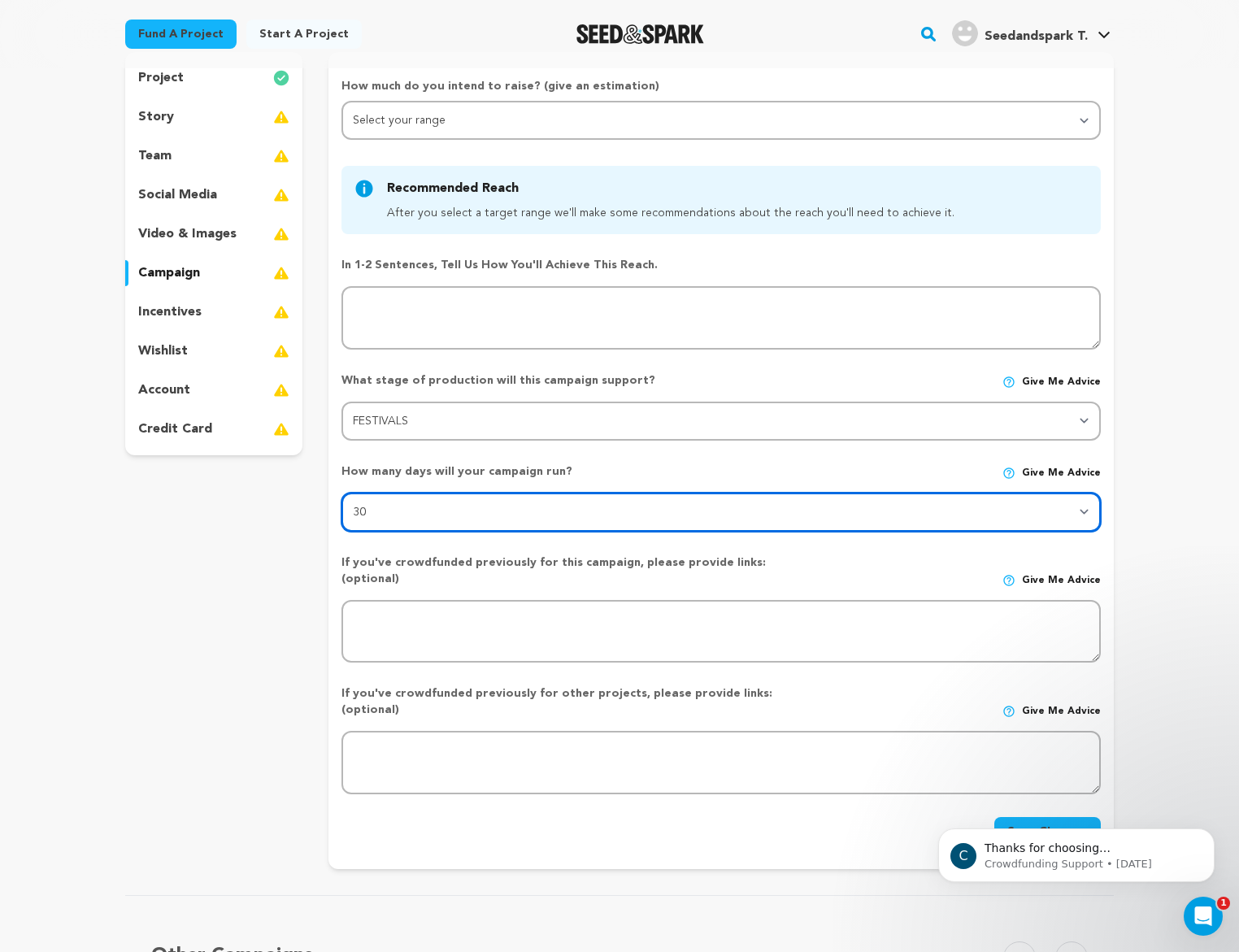
click at [500, 509] on select "30 45 60" at bounding box center [721, 512] width 760 height 39
select select "45"
click at [341, 492] on select "30 45 60" at bounding box center [721, 512] width 760 height 39
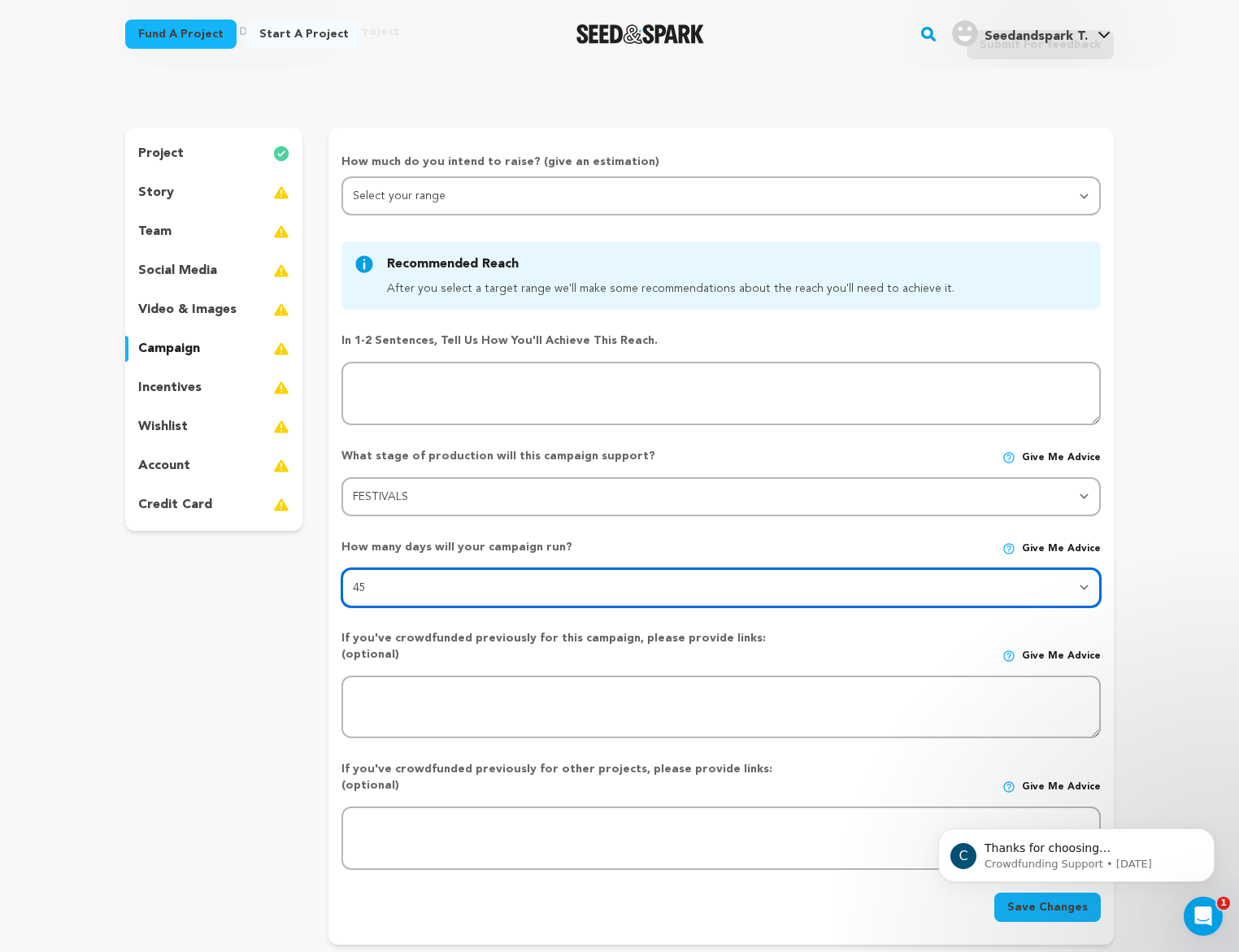
scroll to position [81, 0]
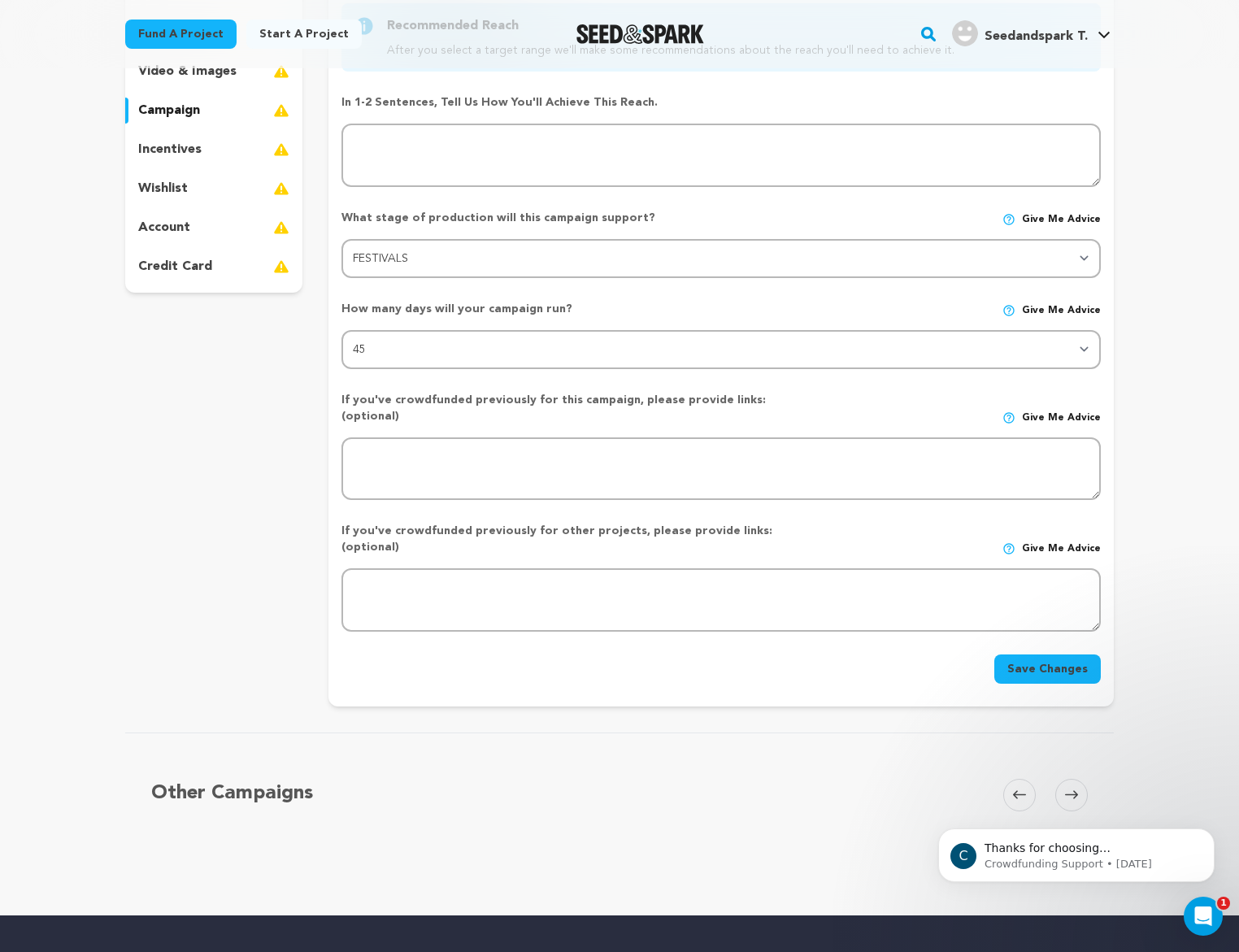
click at [1068, 655] on button "Save Changes" at bounding box center [1048, 669] width 107 height 29
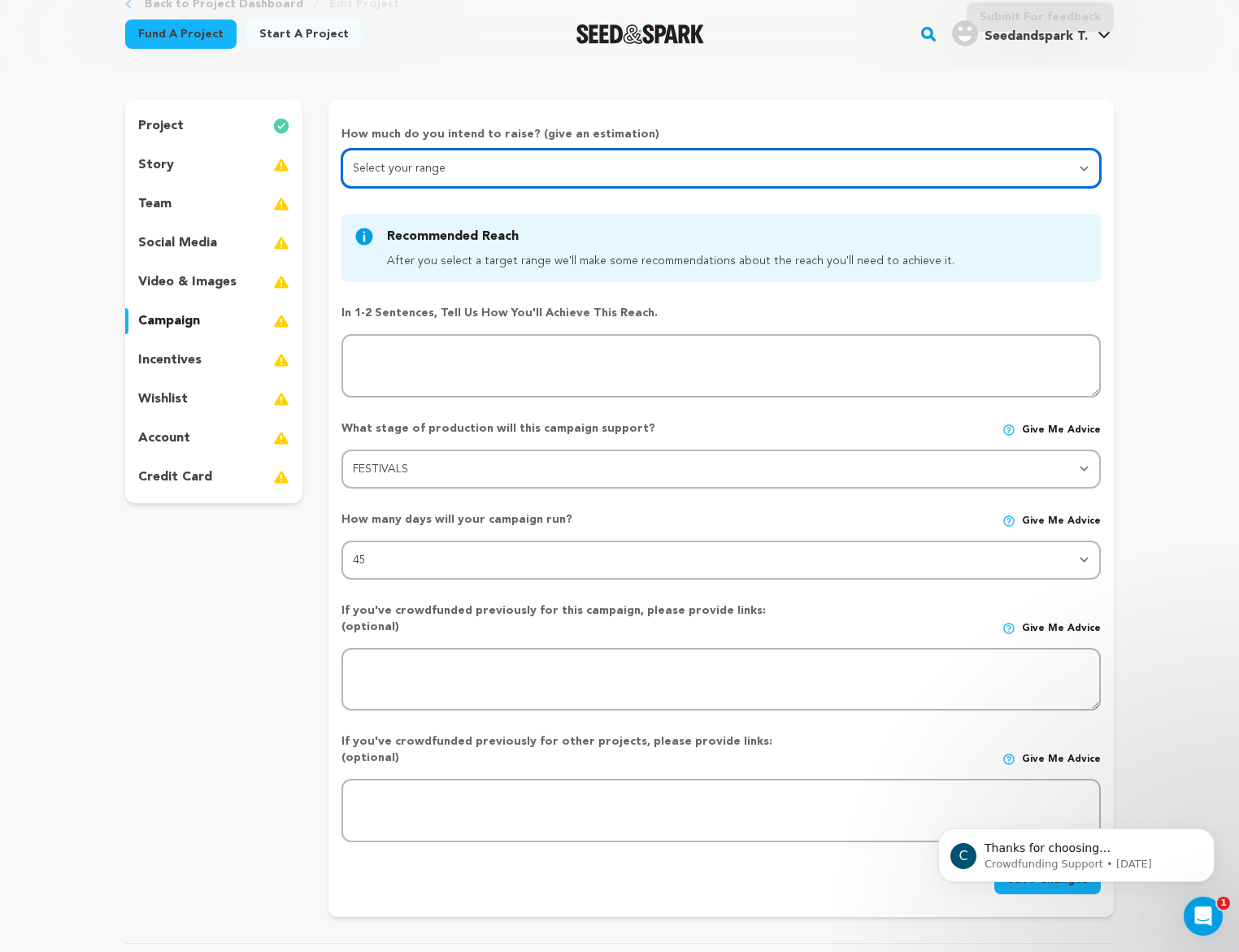
scroll to position [100, 0]
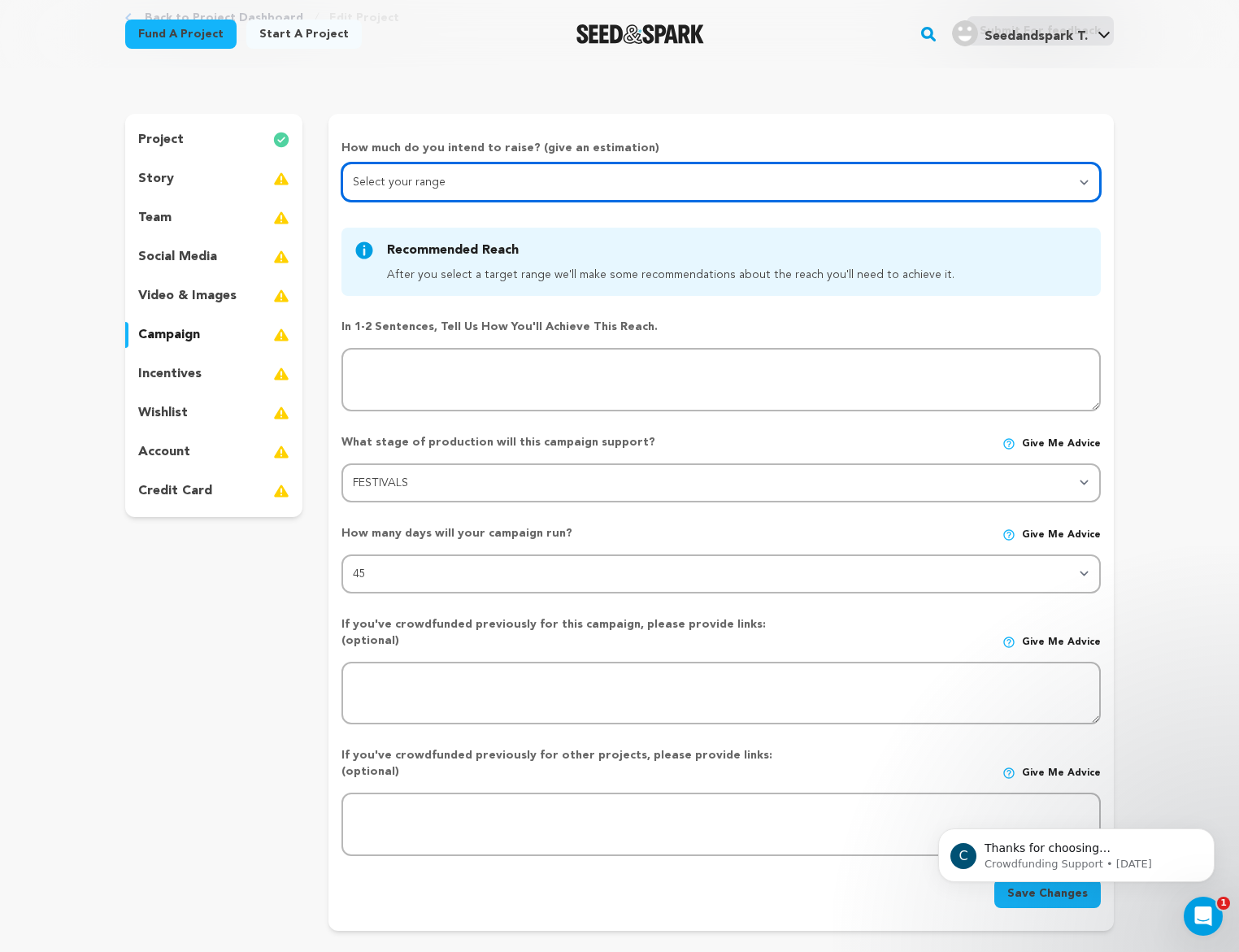
click at [496, 196] on select "Select your range Less than $10k 10k - $14k 15k - $24k 25k - $49k 50k or more" at bounding box center [721, 182] width 760 height 39
select select "1"
click at [341, 163] on select "Select your range Less than $10k 10k - $14k 15k - $24k 25k - $49k 50k or more" at bounding box center [721, 182] width 760 height 39
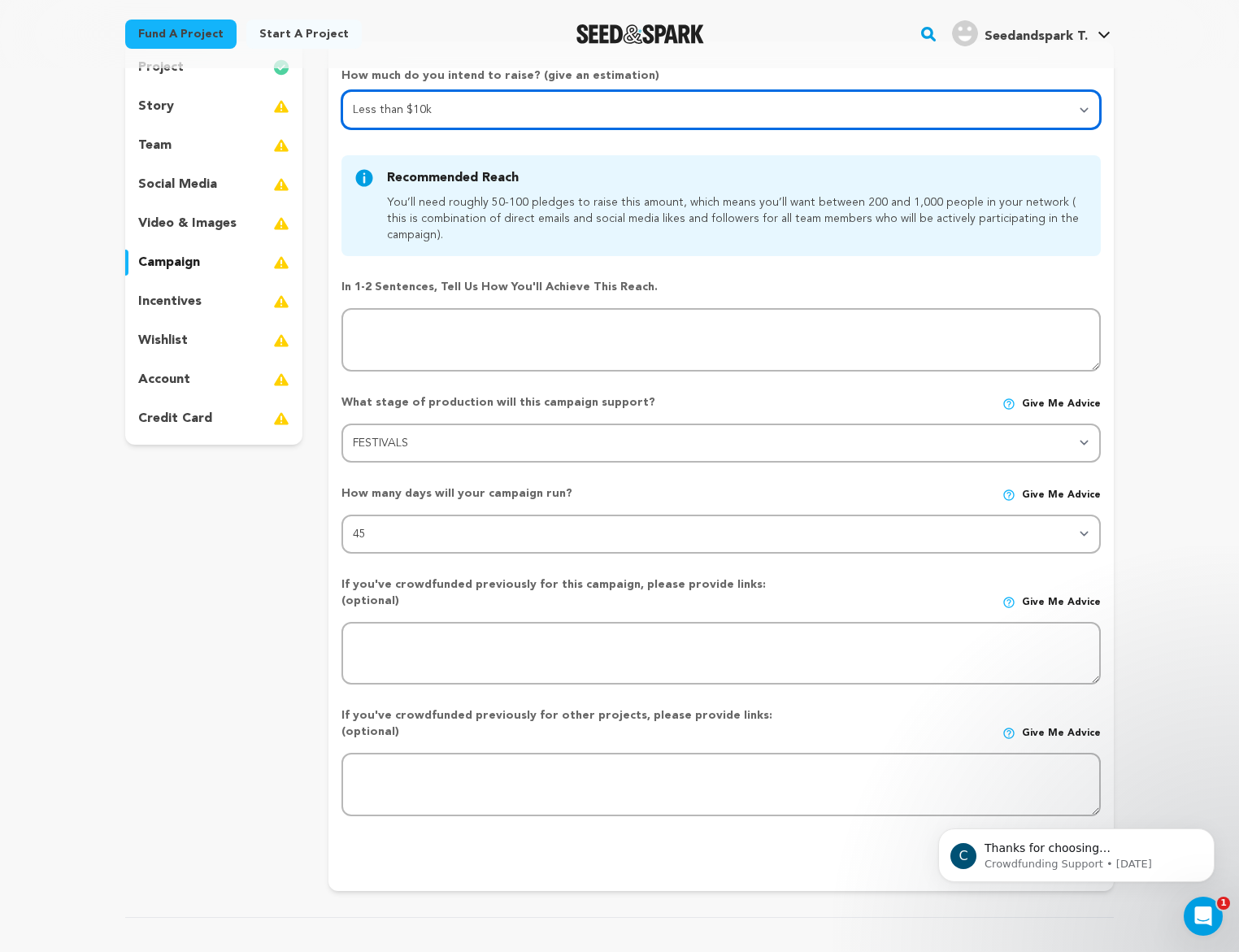
scroll to position [182, 0]
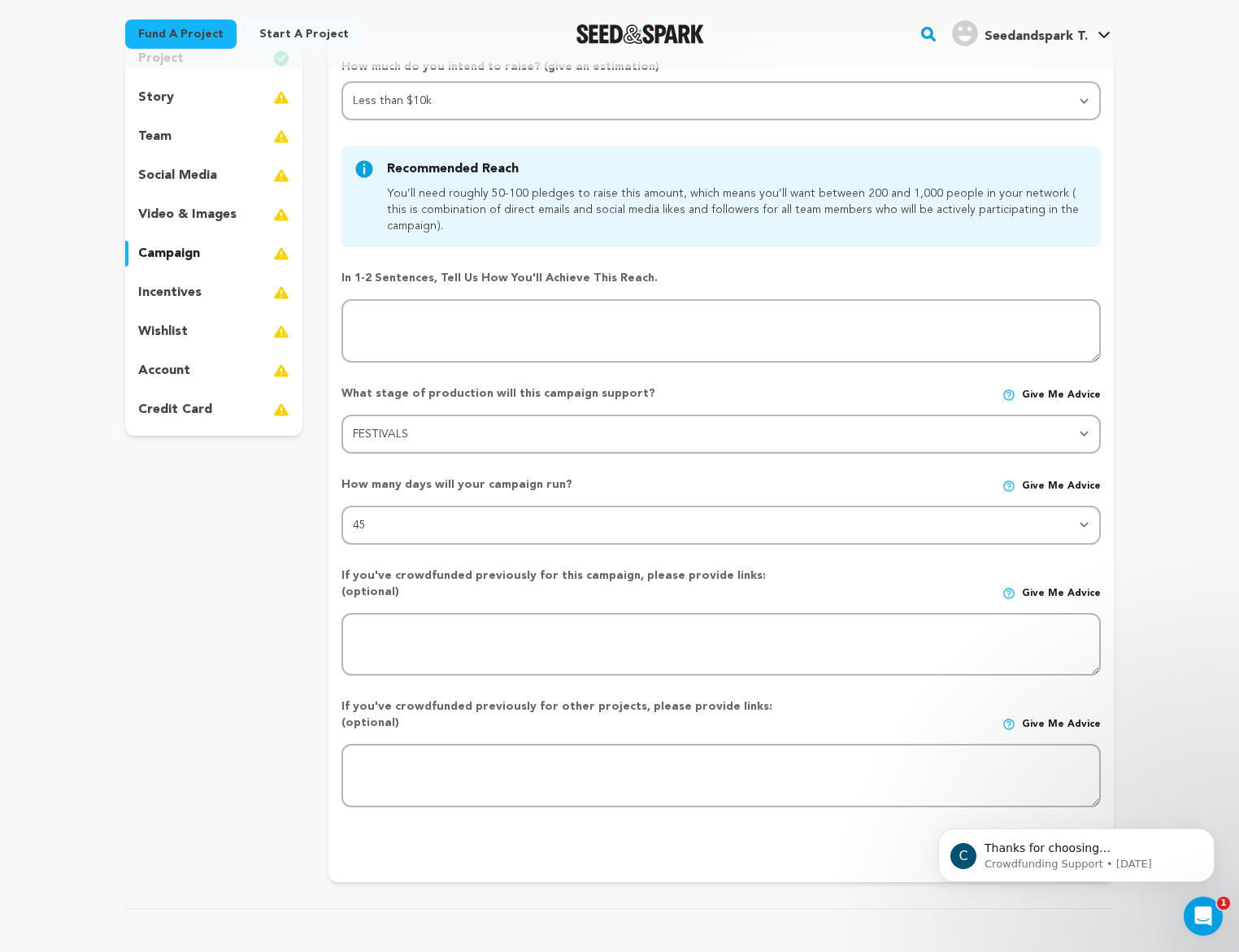
click at [1065, 812] on body "C Thanks for choosing Seed&amp;Spark for your project! If you have any question…" at bounding box center [1076, 851] width 312 height 100
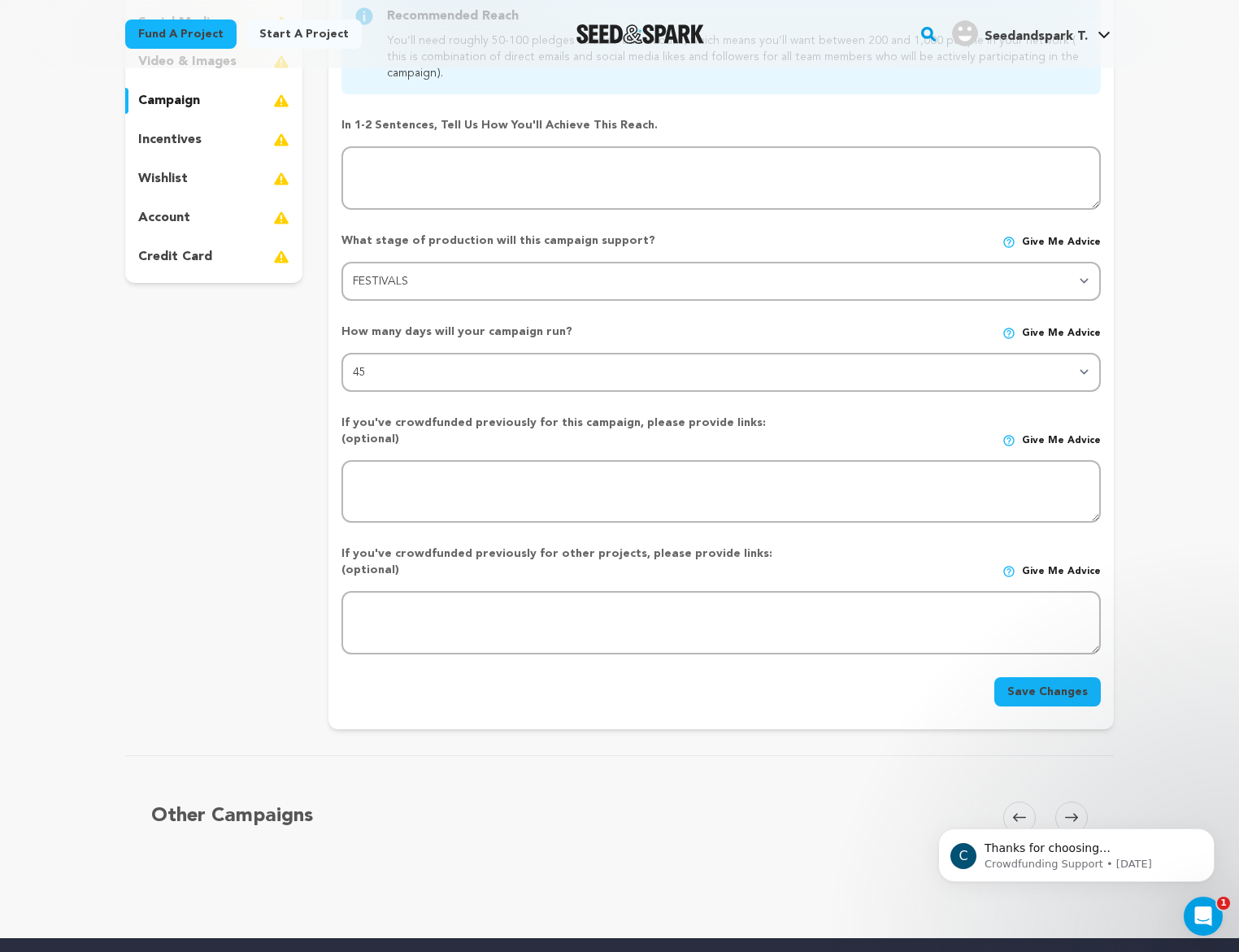
scroll to position [345, 0]
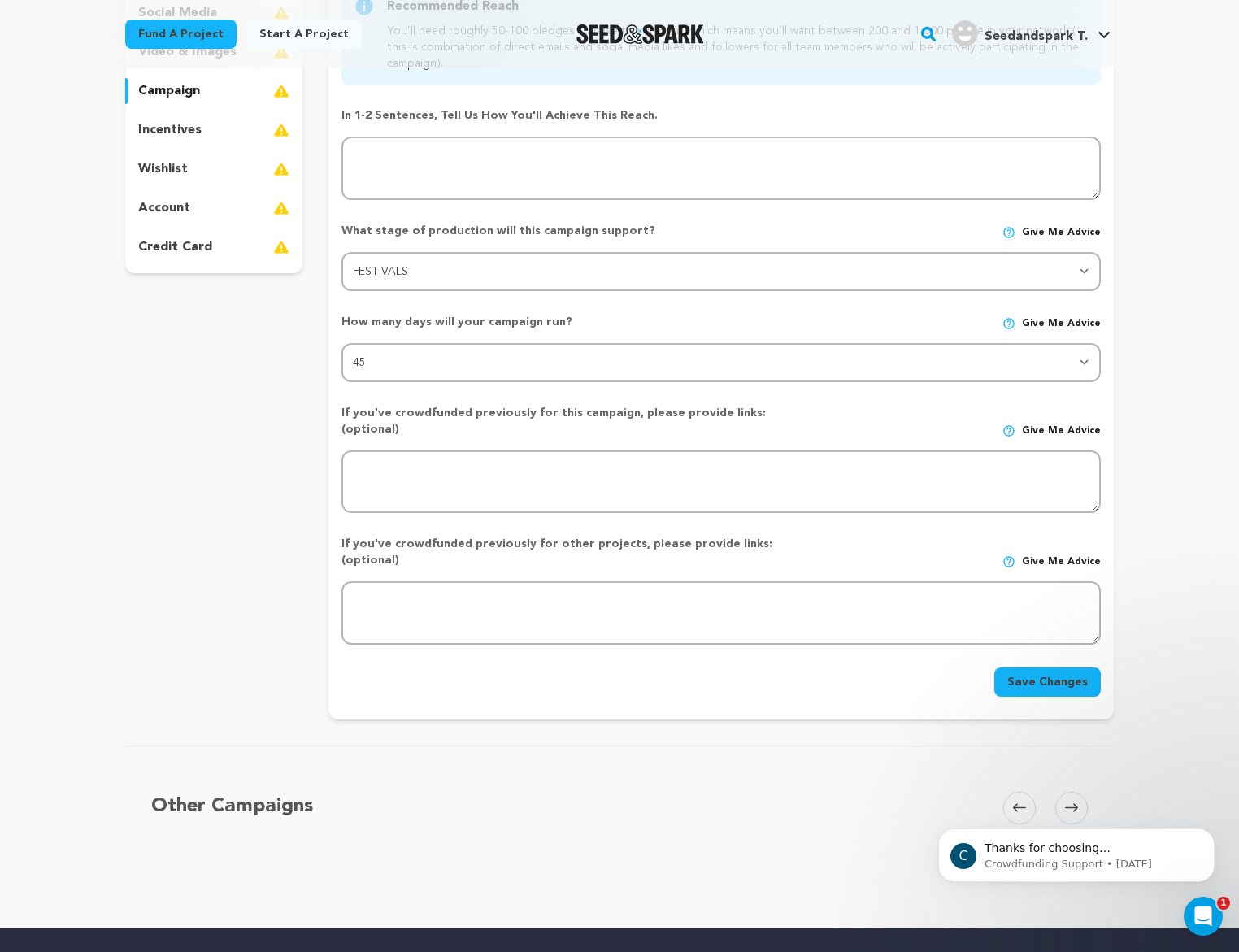
click at [1028, 668] on button "Save Changes" at bounding box center [1048, 682] width 107 height 29
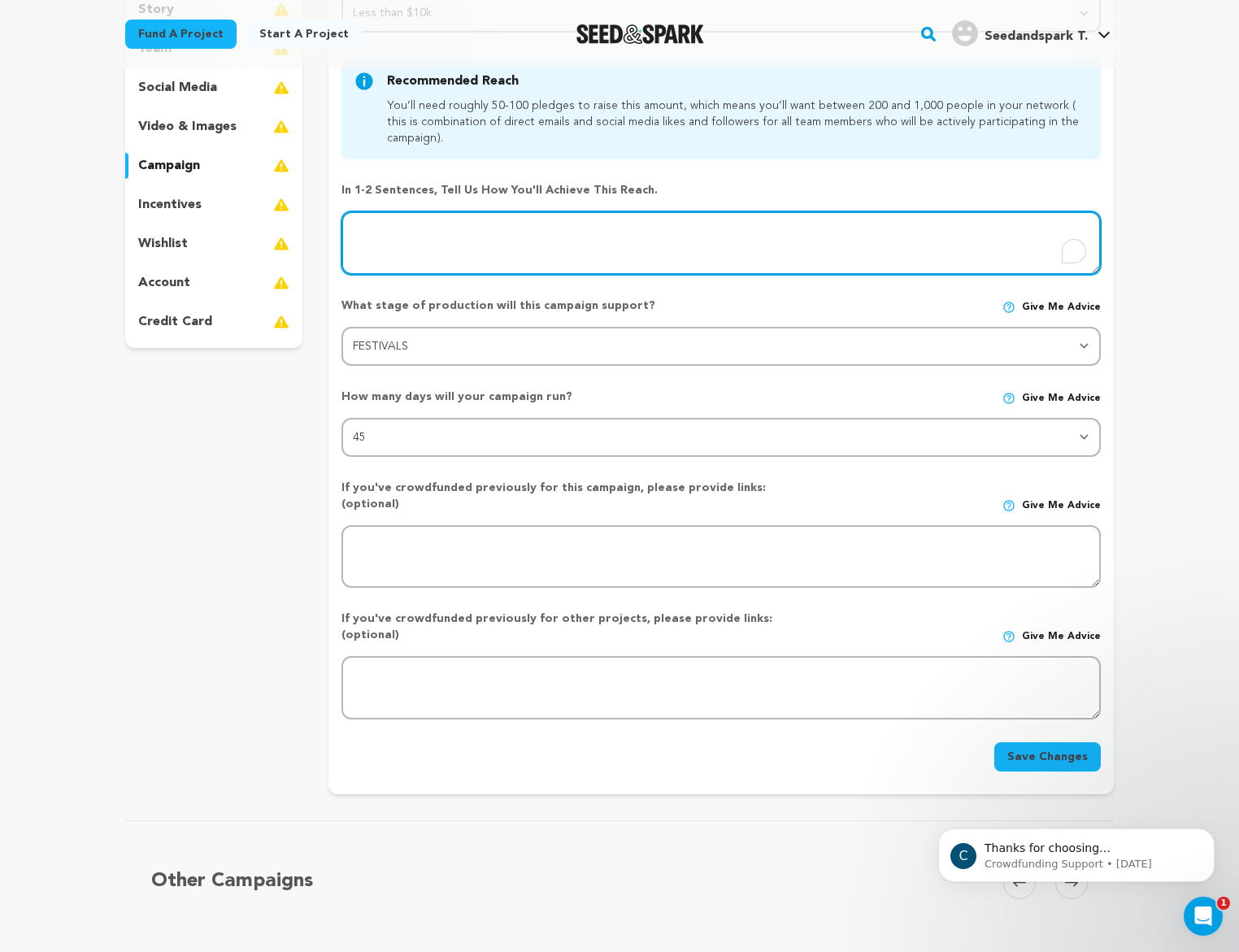
scroll to position [263, 0]
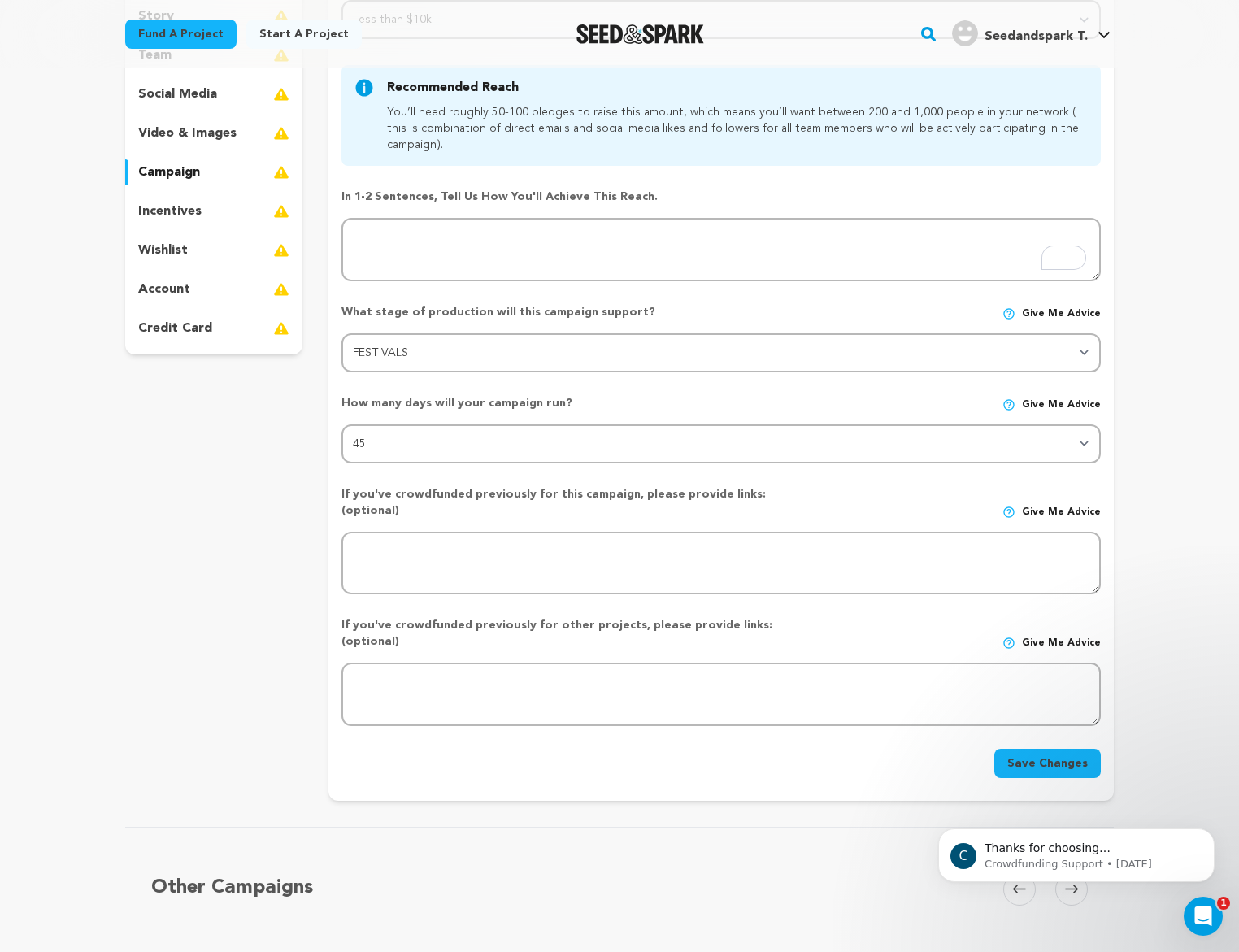
click at [175, 215] on p "incentives" at bounding box center [170, 212] width 63 height 20
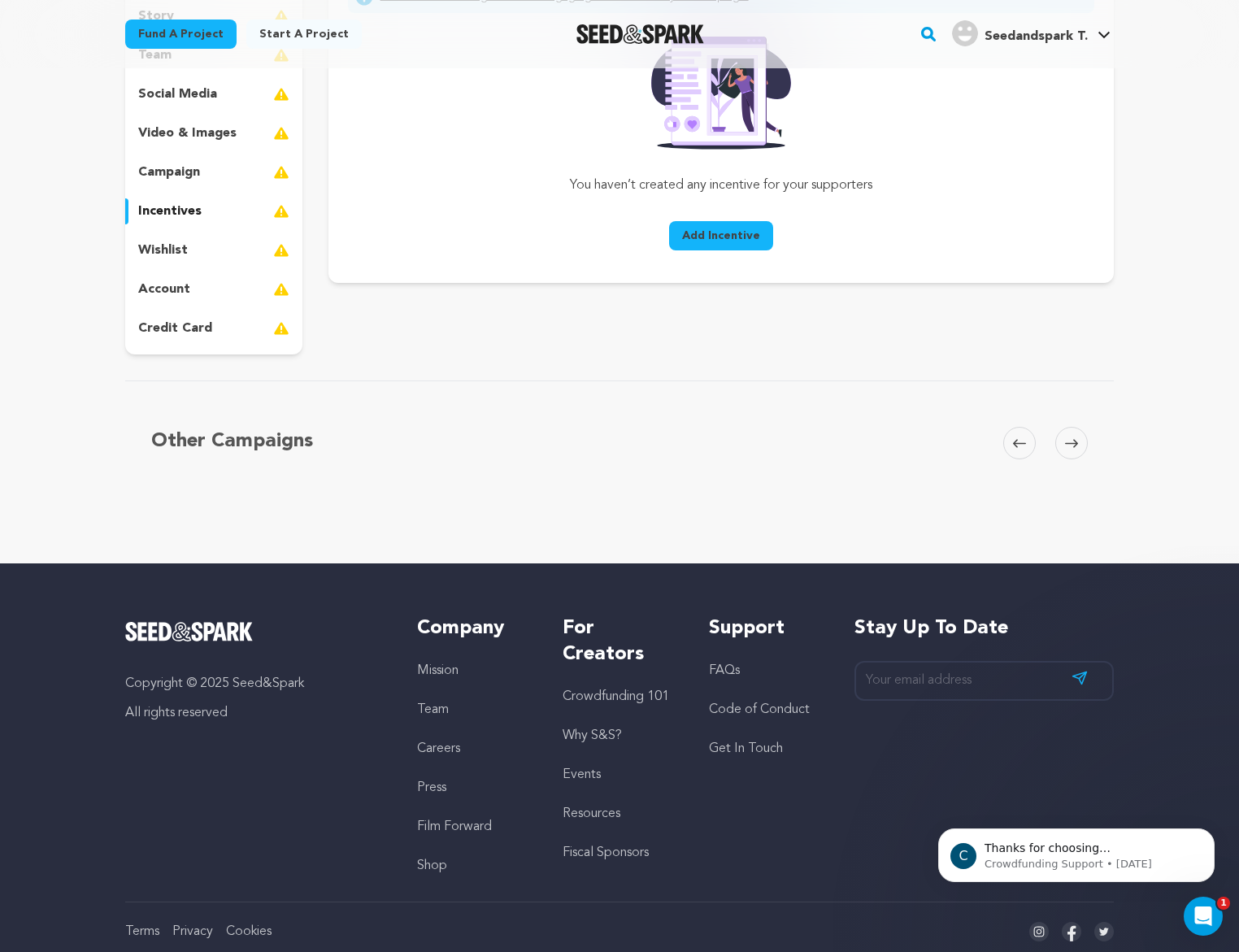
click at [185, 172] on p "campaign" at bounding box center [170, 172] width 62 height 20
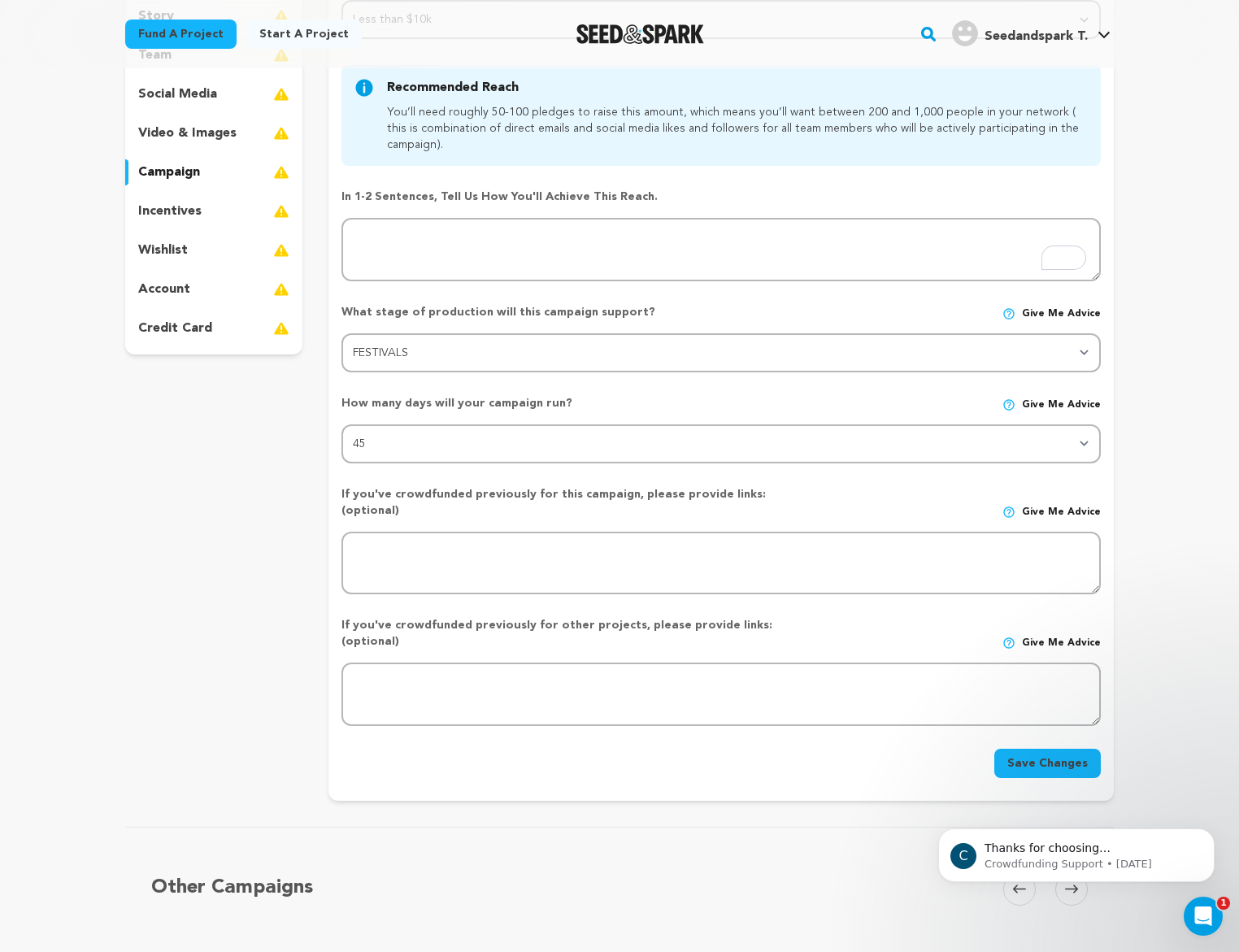
click at [194, 226] on div "project story team social media video & images campaign incentives wishlist acc…" at bounding box center [213, 153] width 177 height 404
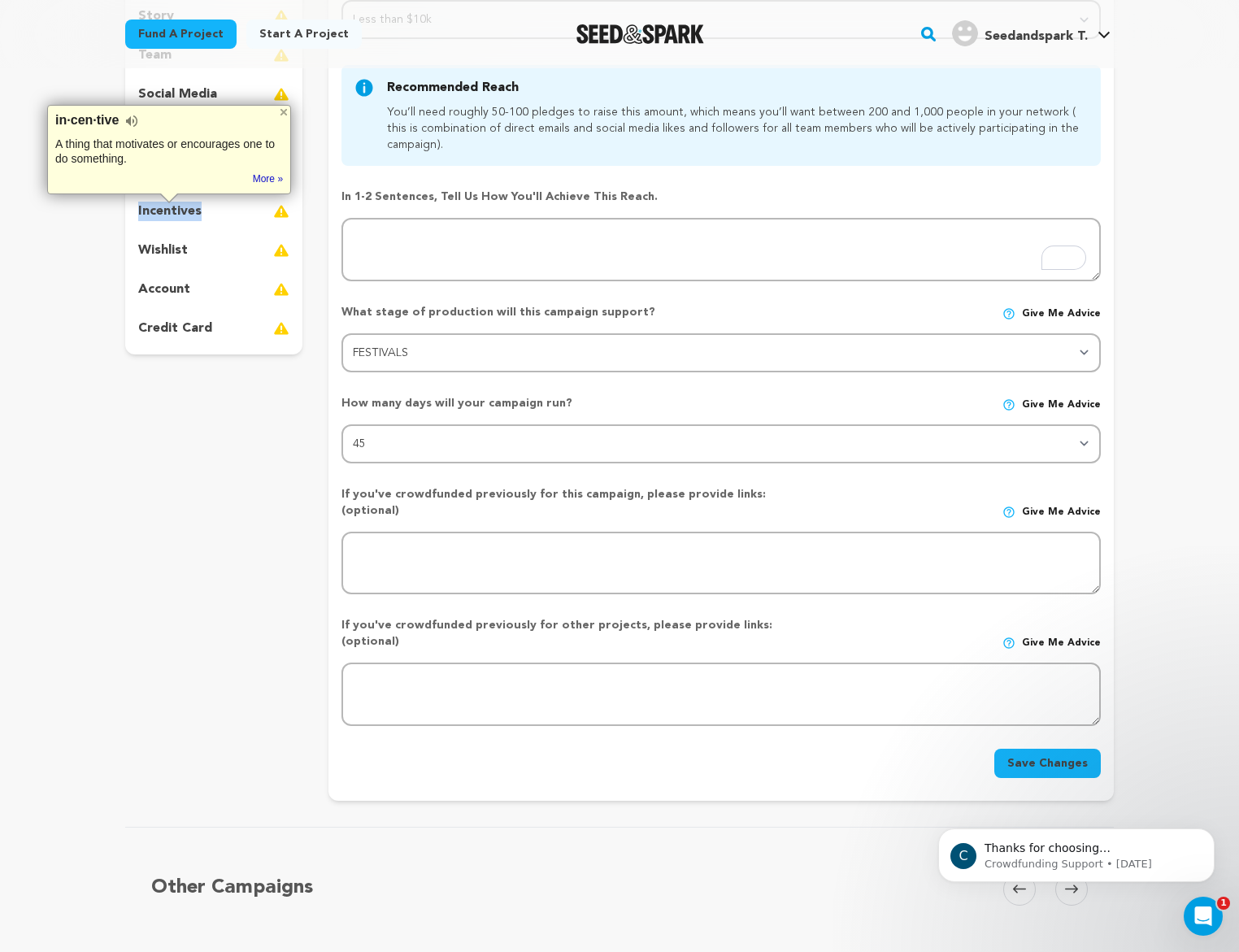
click at [192, 215] on p "incentives" at bounding box center [170, 212] width 63 height 20
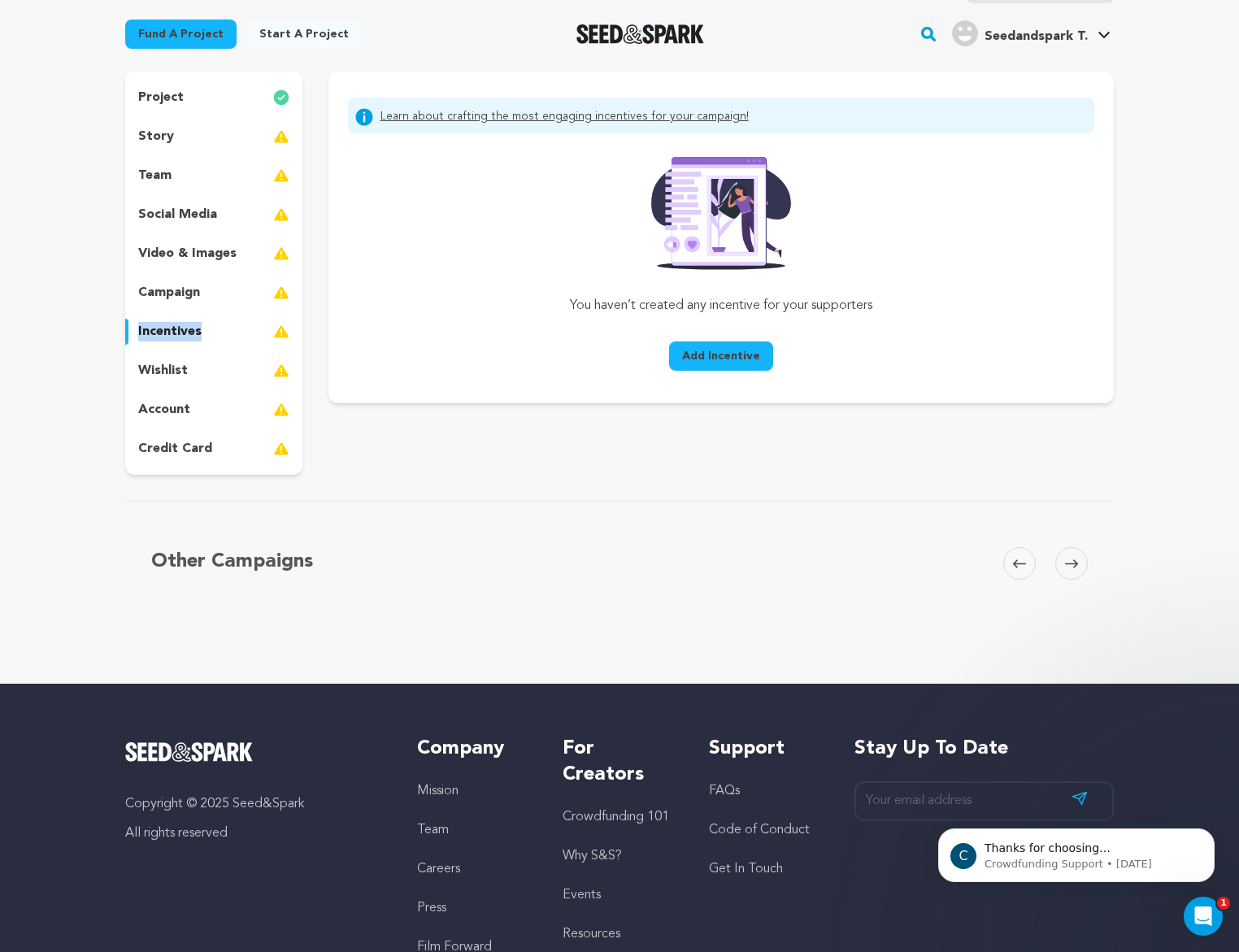
scroll to position [100, 0]
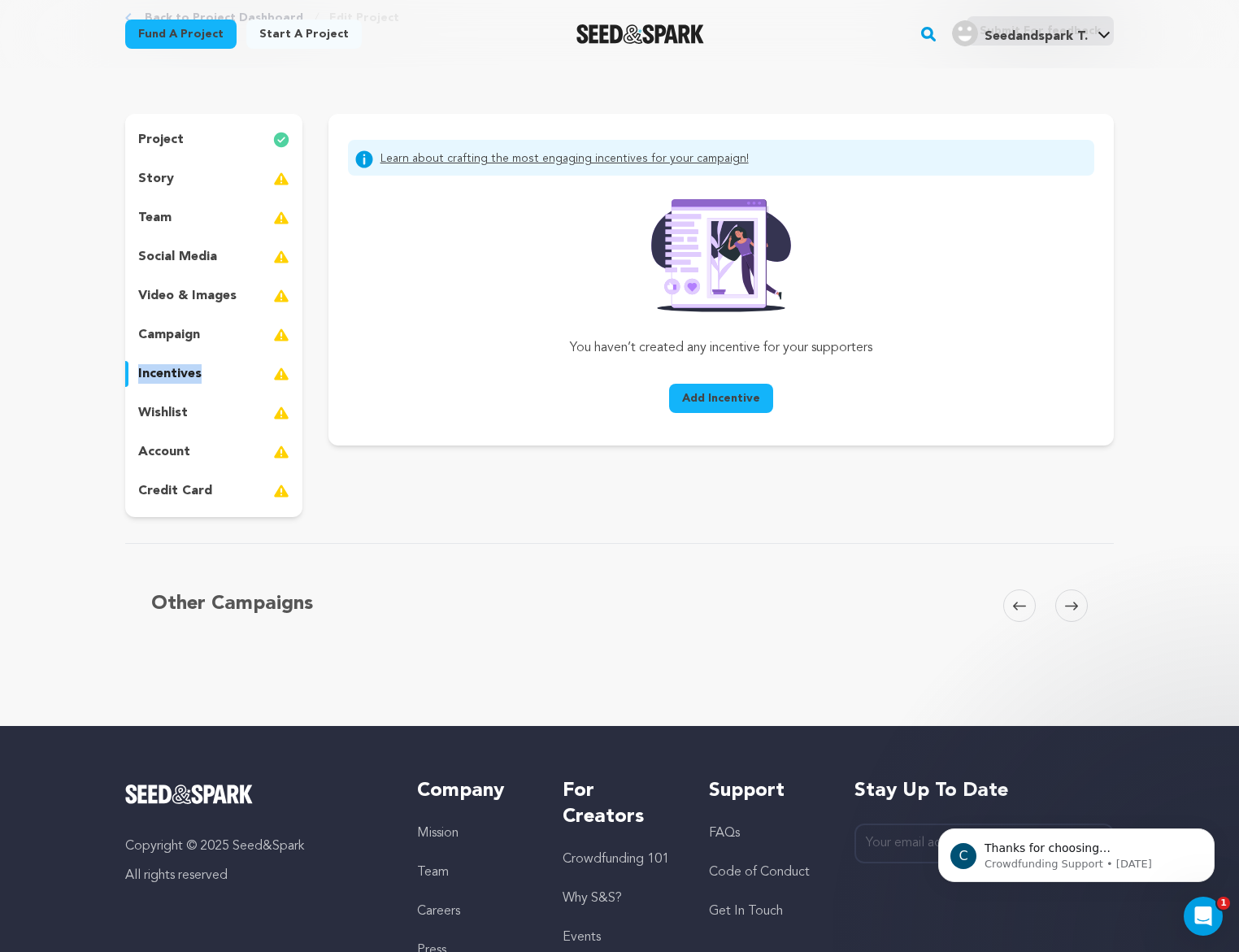
click at [220, 379] on div "incentives" at bounding box center [213, 373] width 177 height 26
click at [180, 416] on p "wishlist" at bounding box center [164, 413] width 50 height 20
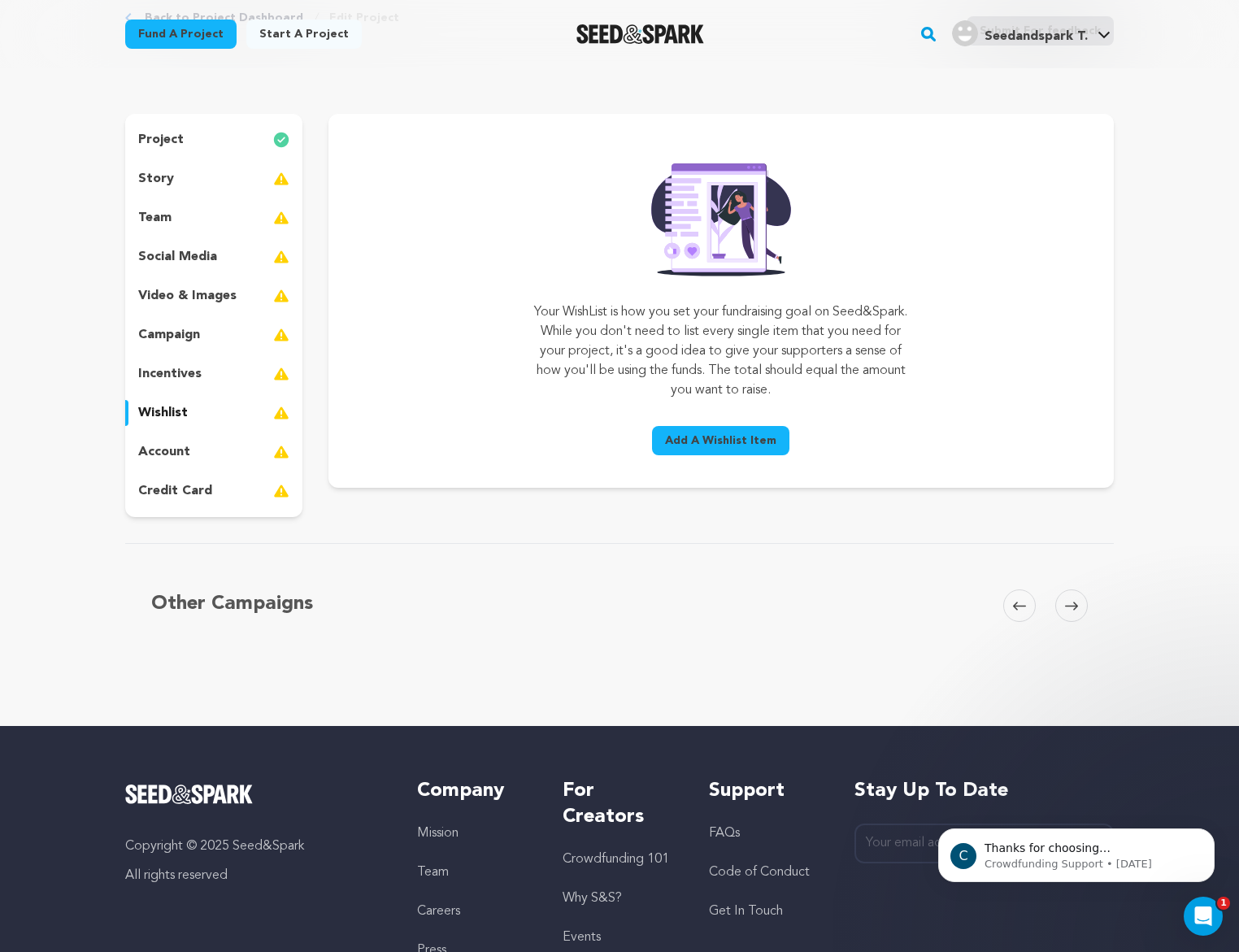
click at [408, 322] on div "Your WishList is how you set your fundraising goal on Seed&Spark. While you don…" at bounding box center [722, 308] width 747 height 309
click at [171, 183] on p "story" at bounding box center [156, 179] width 36 height 20
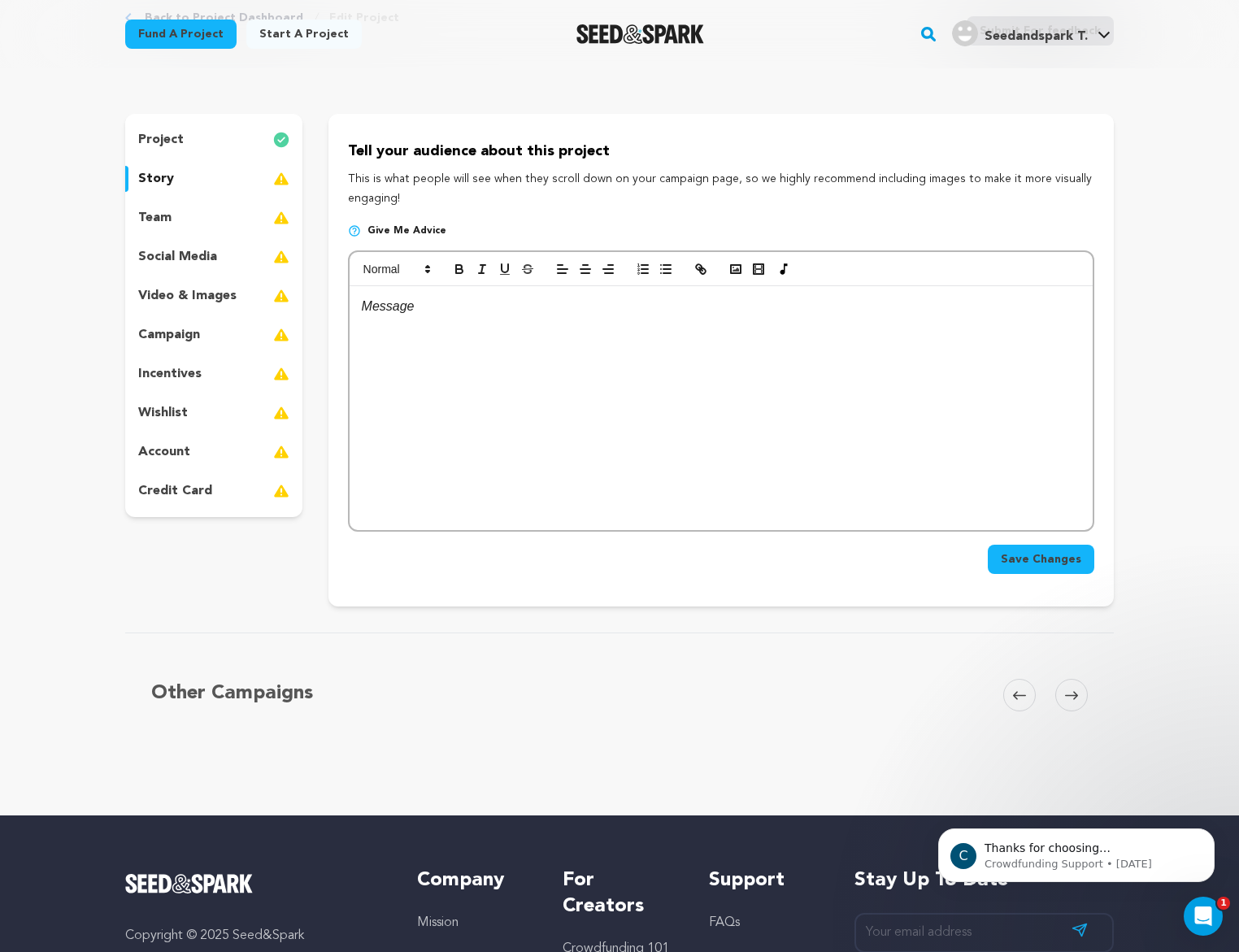
click at [174, 222] on div "team" at bounding box center [213, 218] width 177 height 26
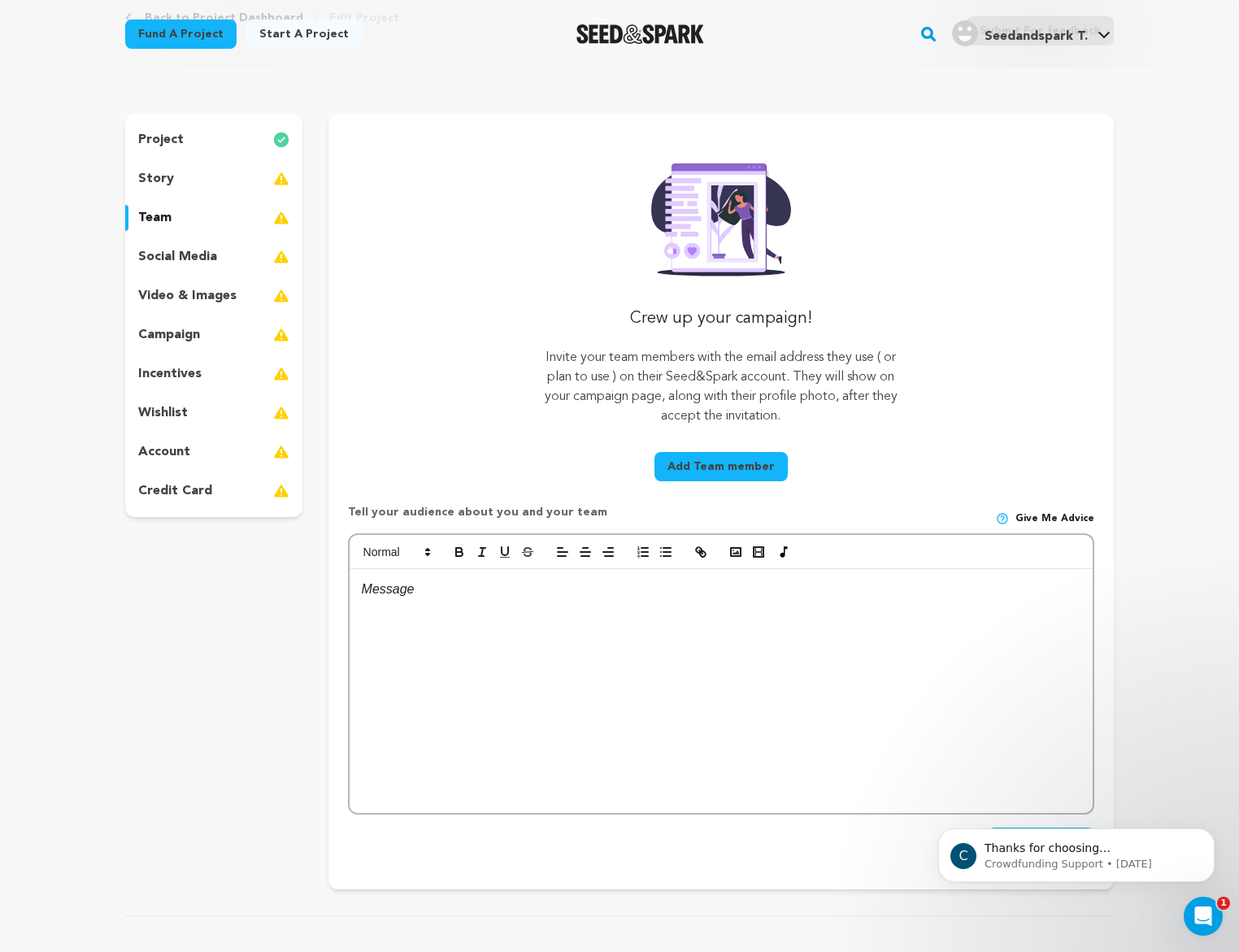
click at [189, 295] on p "video & images" at bounding box center [188, 296] width 99 height 20
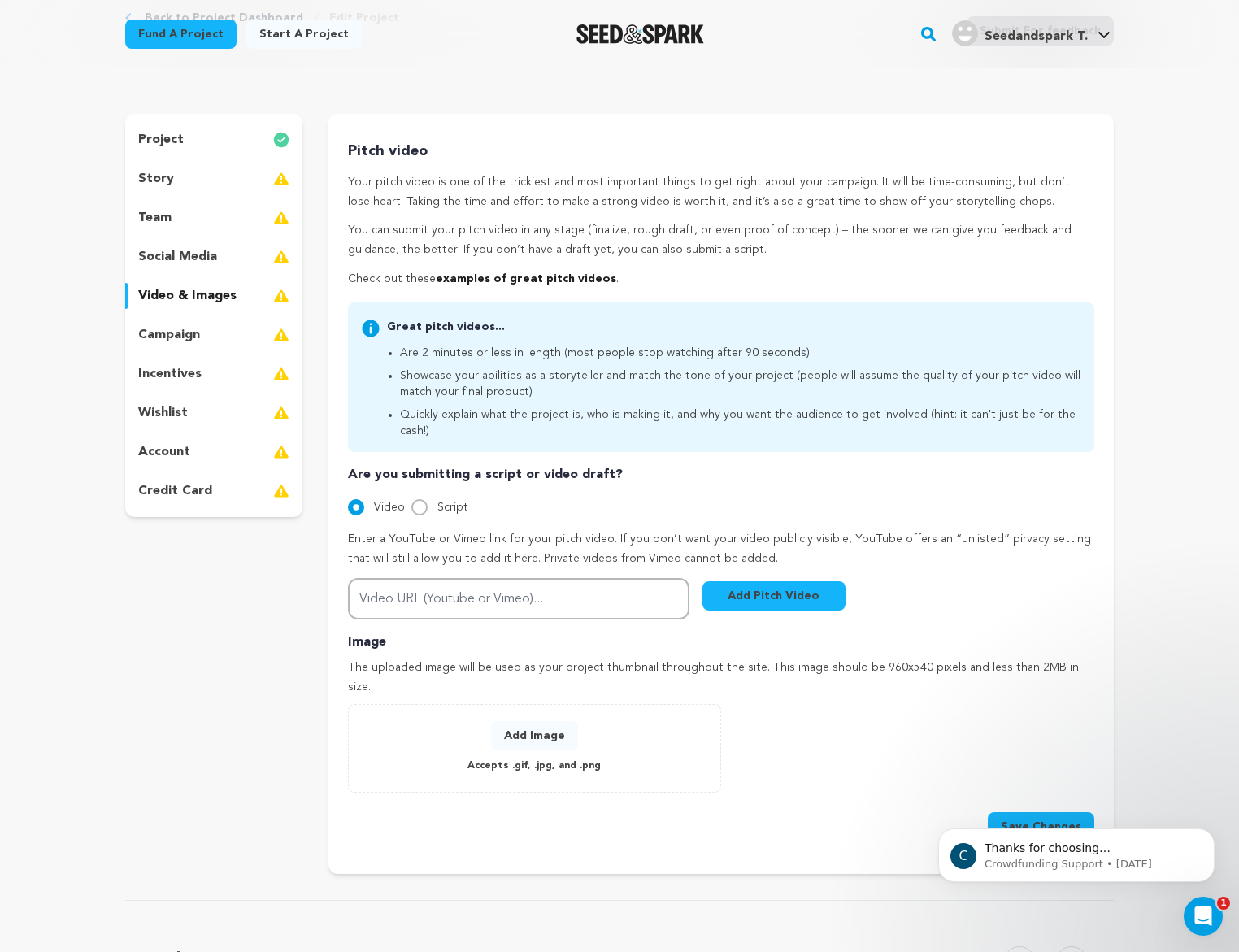
click at [187, 333] on p "campaign" at bounding box center [170, 335] width 62 height 20
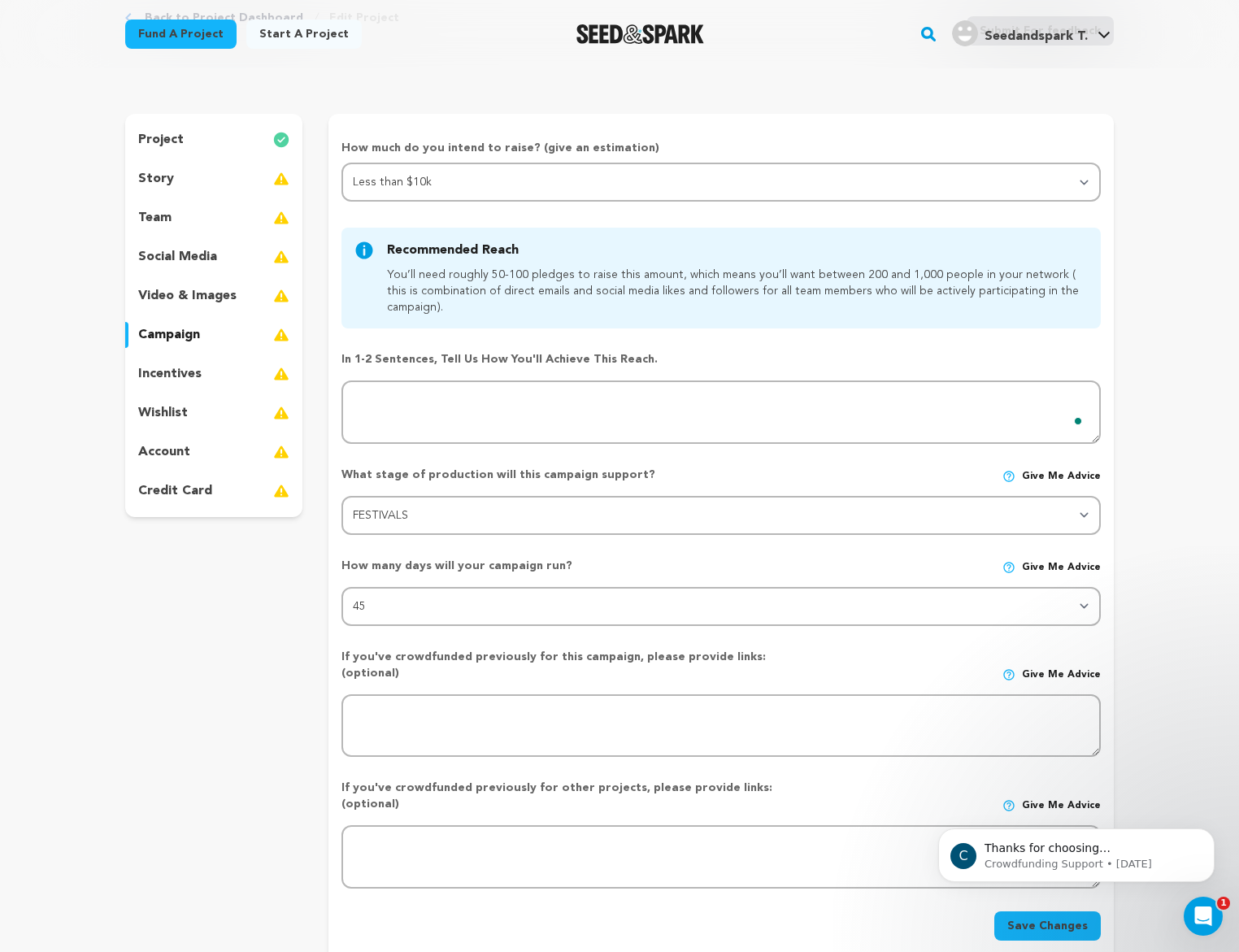
drag, startPoint x: 184, startPoint y: 357, endPoint x: 186, endPoint y: 370, distance: 13.2
click at [186, 359] on div "project story team social media video & images campaign incentives wishlist acc…" at bounding box center [213, 316] width 177 height 404
click at [186, 371] on p "incentives" at bounding box center [170, 374] width 63 height 20
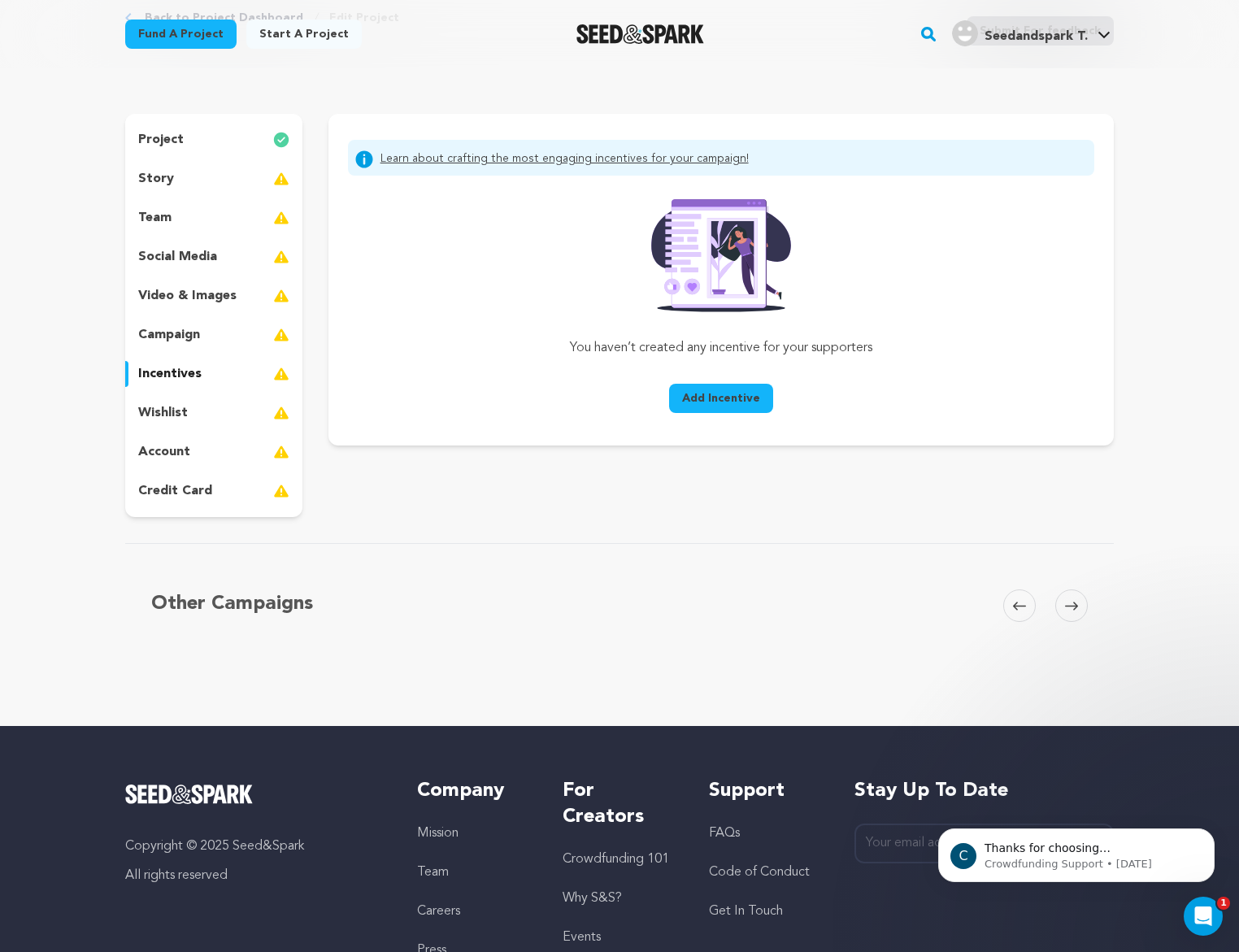
click at [180, 407] on p "wishlist" at bounding box center [164, 413] width 50 height 20
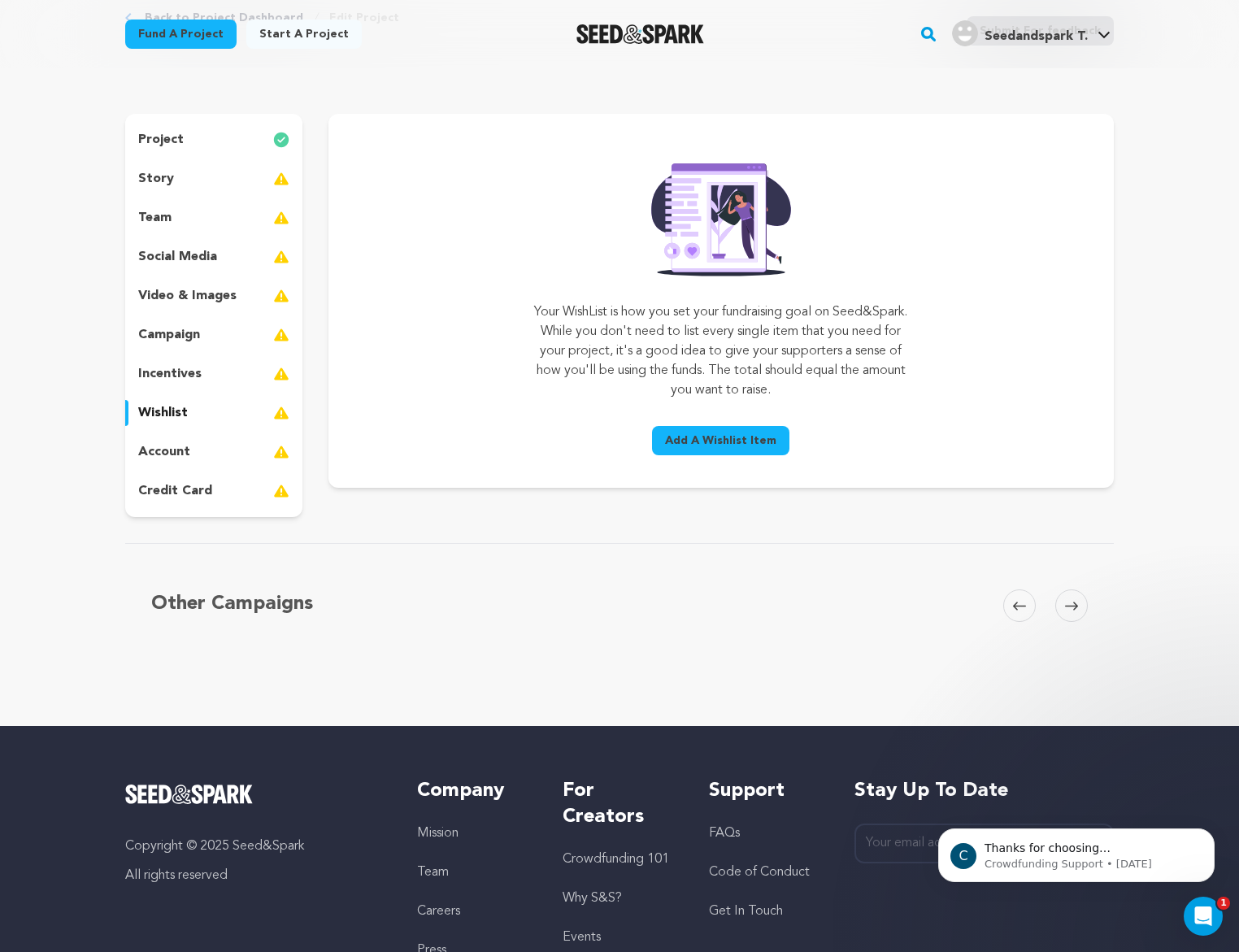
click at [181, 449] on p "account" at bounding box center [164, 452] width 52 height 20
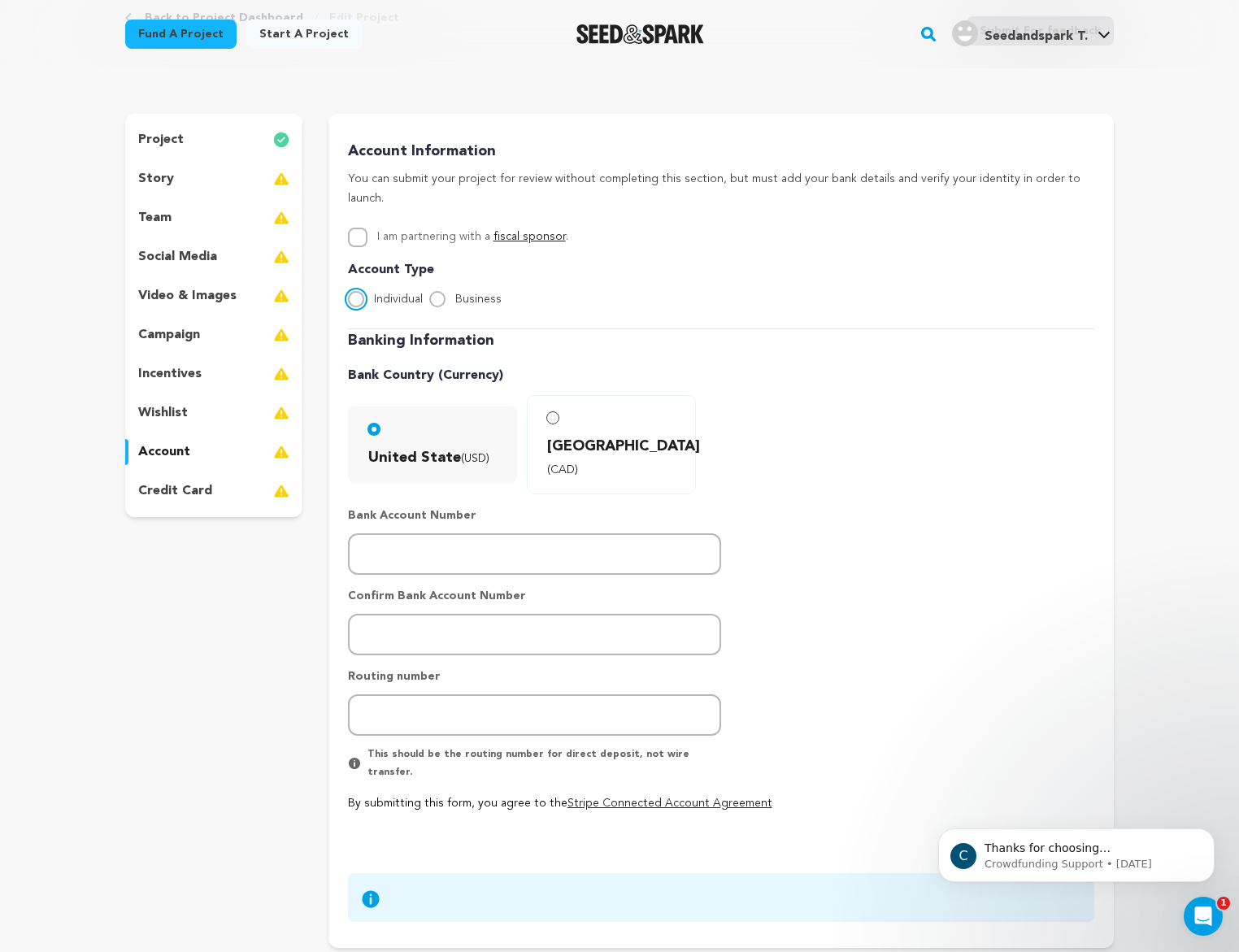
click at [360, 292] on input "Individual" at bounding box center [356, 300] width 16 height 16
radio input "true"
click at [199, 484] on p "credit card" at bounding box center [175, 492] width 74 height 20
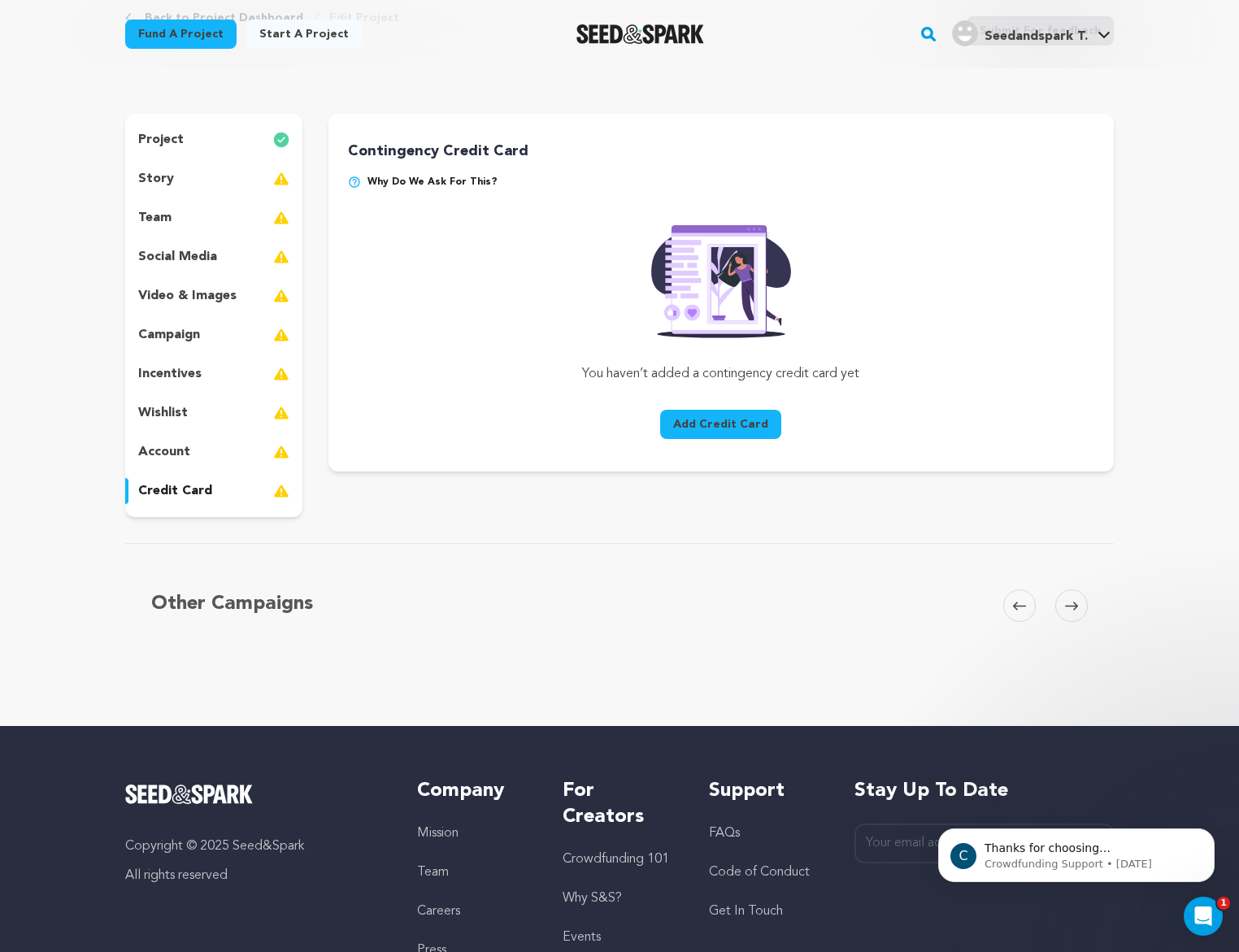
click at [181, 453] on p "account" at bounding box center [164, 452] width 52 height 20
